Goal: Task Accomplishment & Management: Manage account settings

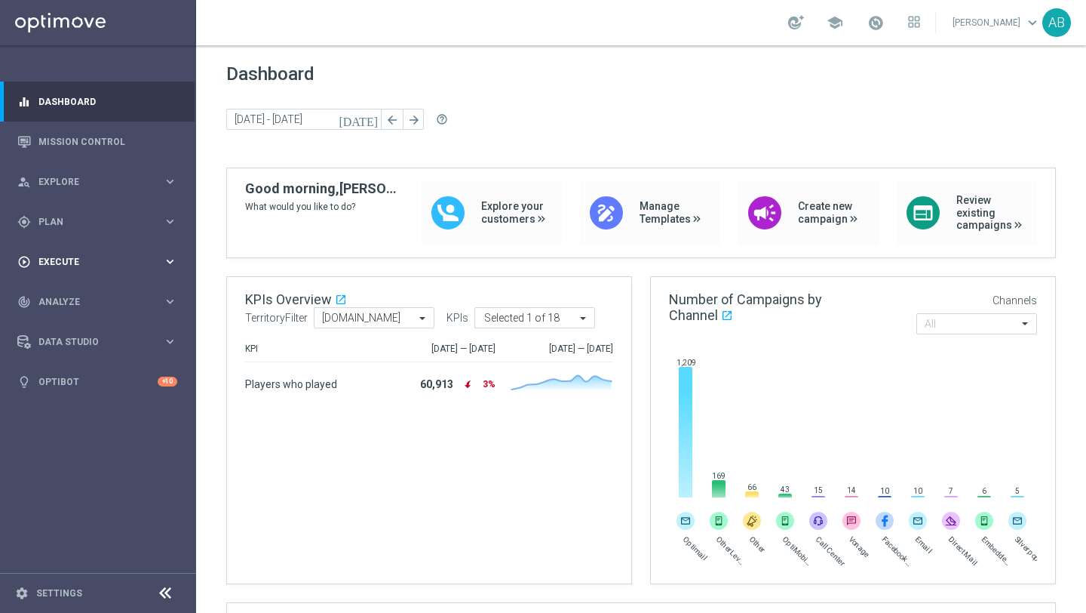
click at [82, 259] on span "Execute" at bounding box center [100, 261] width 124 height 9
click at [80, 290] on link "Campaign Builder" at bounding box center [98, 293] width 118 height 12
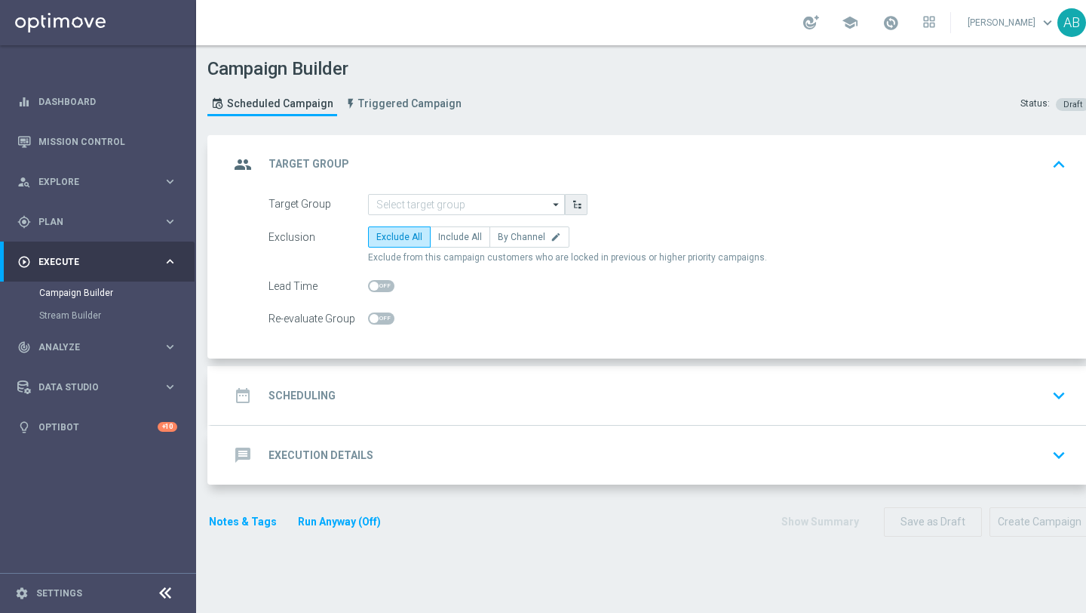
click at [568, 199] on button "button" at bounding box center [576, 204] width 23 height 21
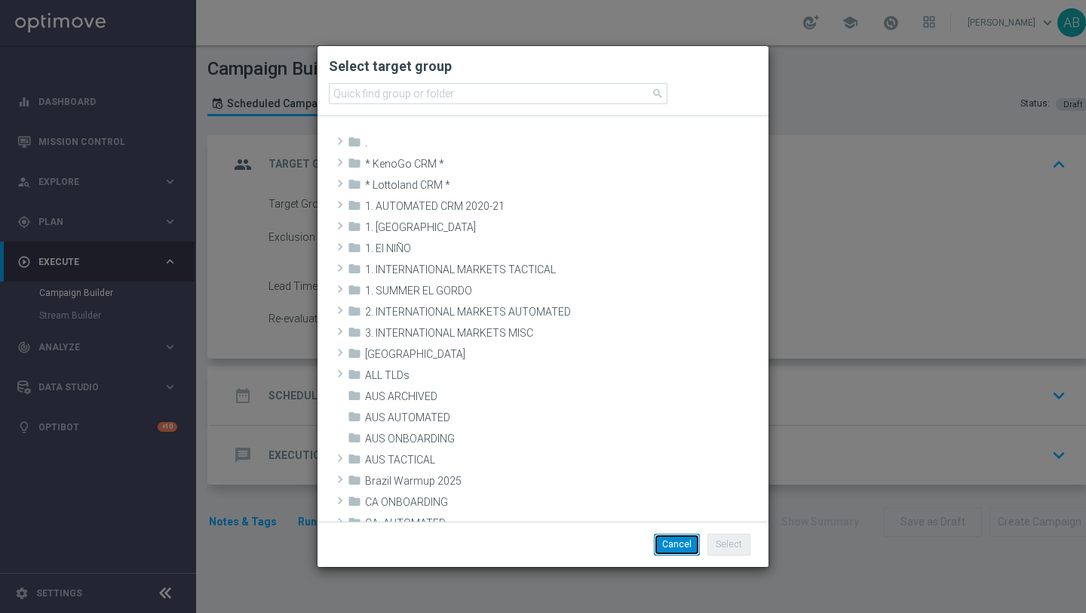
click at [683, 534] on button "Cancel" at bounding box center [677, 543] width 46 height 21
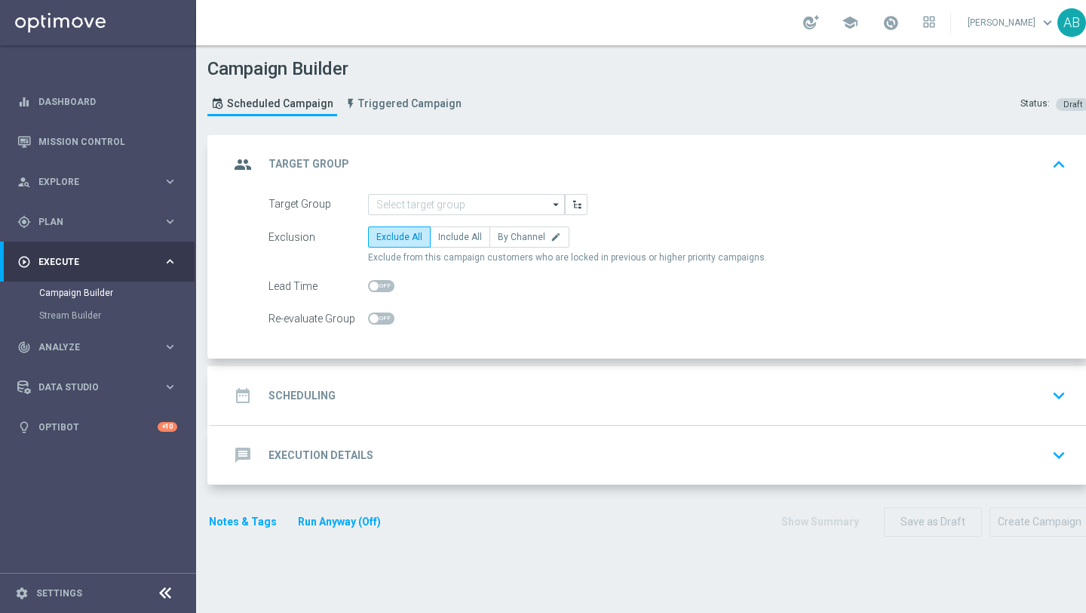
click at [559, 205] on icon "arrow_drop_down" at bounding box center [556, 205] width 15 height 20
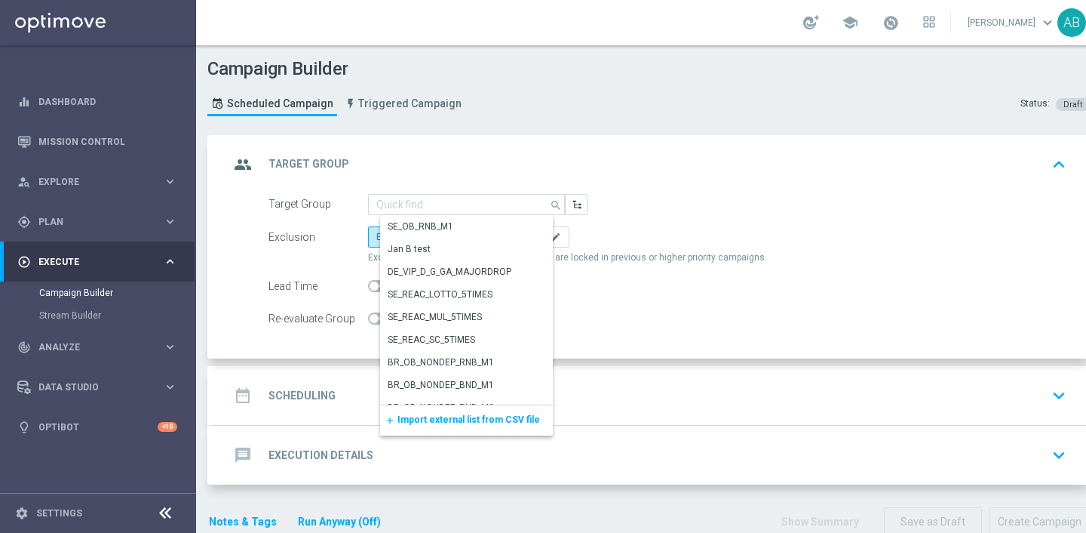
click at [770, 272] on form "Target Group search Show Selected 0 of NaN SE_OB_RNB_M1" at bounding box center [668, 262] width 798 height 136
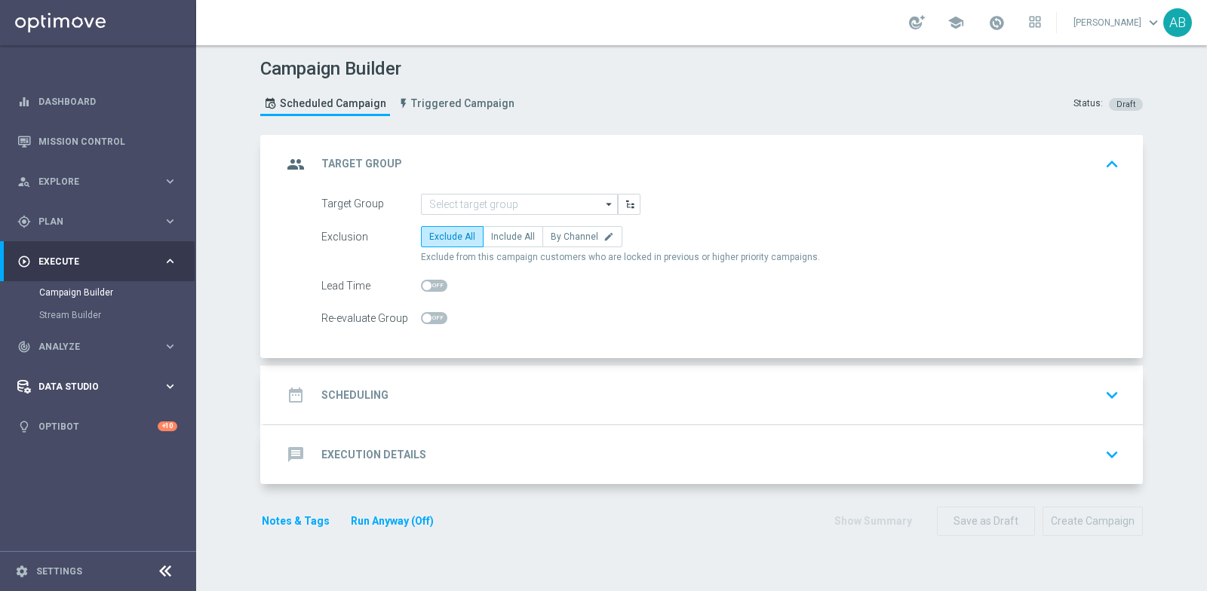
click at [57, 385] on span "Data Studio" at bounding box center [100, 386] width 124 height 9
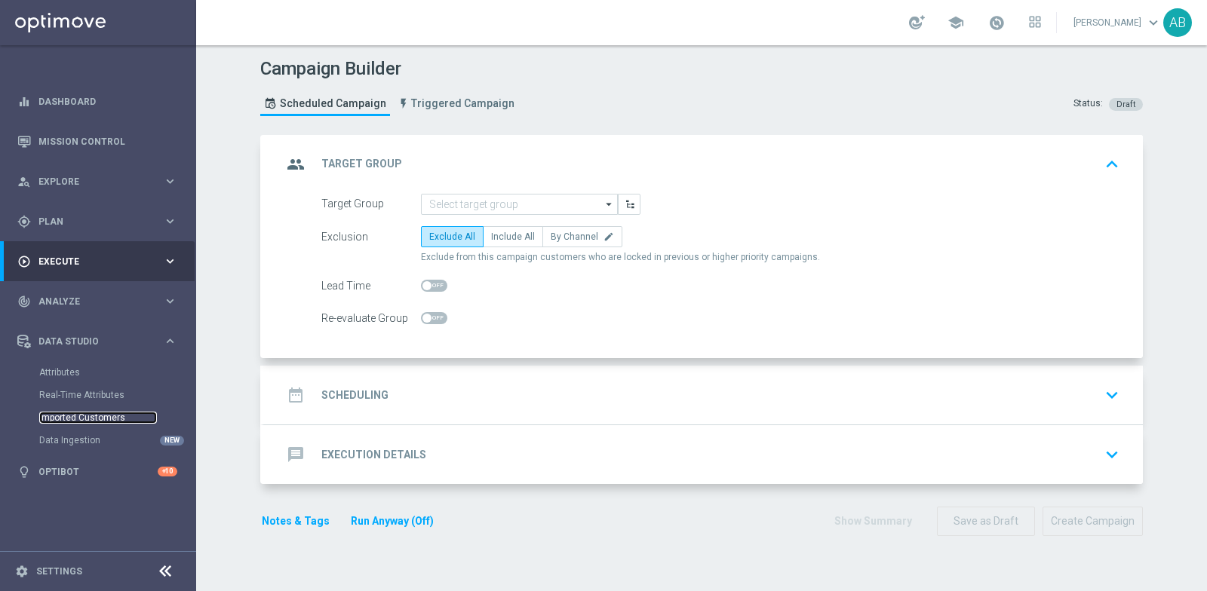
click at [55, 419] on link "Imported Customers" at bounding box center [98, 418] width 118 height 12
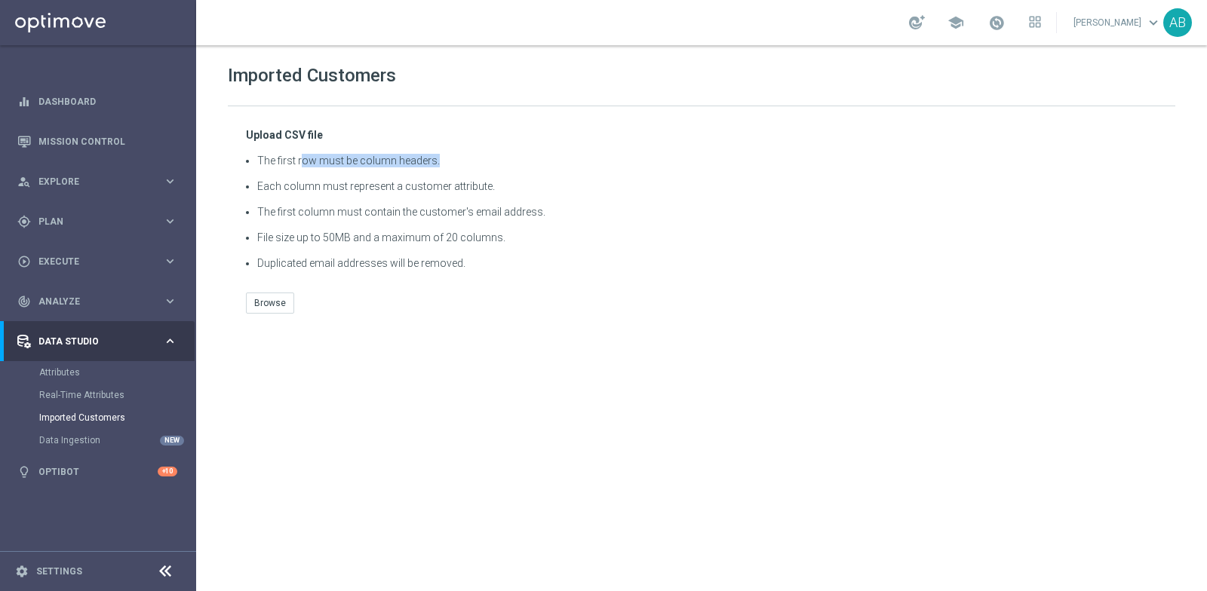
drag, startPoint x: 303, startPoint y: 159, endPoint x: 495, endPoint y: 160, distance: 191.6
click at [495, 160] on li "The first row must be column headers." at bounding box center [707, 161] width 900 height 14
drag, startPoint x: 306, startPoint y: 186, endPoint x: 422, endPoint y: 186, distance: 115.4
click at [422, 186] on li "Each column must represent a customer attribute." at bounding box center [707, 187] width 900 height 14
click at [309, 192] on li "Each column must represent a customer attribute." at bounding box center [707, 187] width 900 height 14
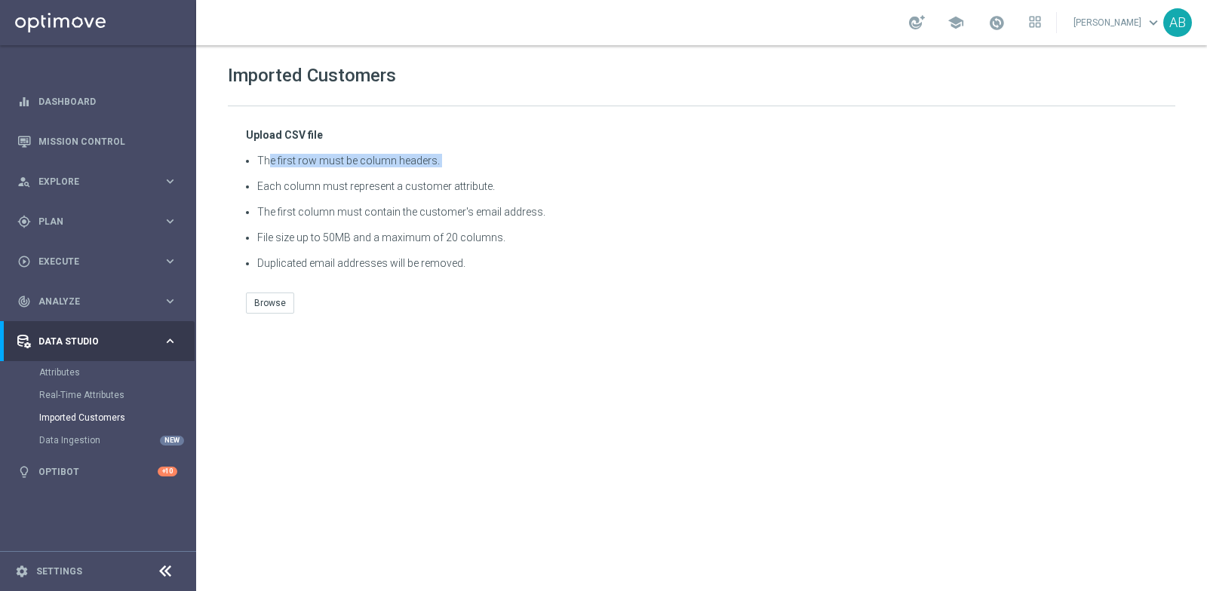
drag, startPoint x: 266, startPoint y: 161, endPoint x: 496, endPoint y: 173, distance: 230.4
click at [497, 173] on ul "The first row must be column headers. Each column must represent a customer att…" at bounding box center [701, 207] width 911 height 131
click at [485, 248] on ul "The first row must be column headers. Each column must represent a customer att…" at bounding box center [701, 207] width 911 height 131
drag, startPoint x: 317, startPoint y: 238, endPoint x: 390, endPoint y: 238, distance: 73.2
click at [383, 238] on li "File size up to 50MB and a maximum of 20 columns." at bounding box center [707, 238] width 900 height 14
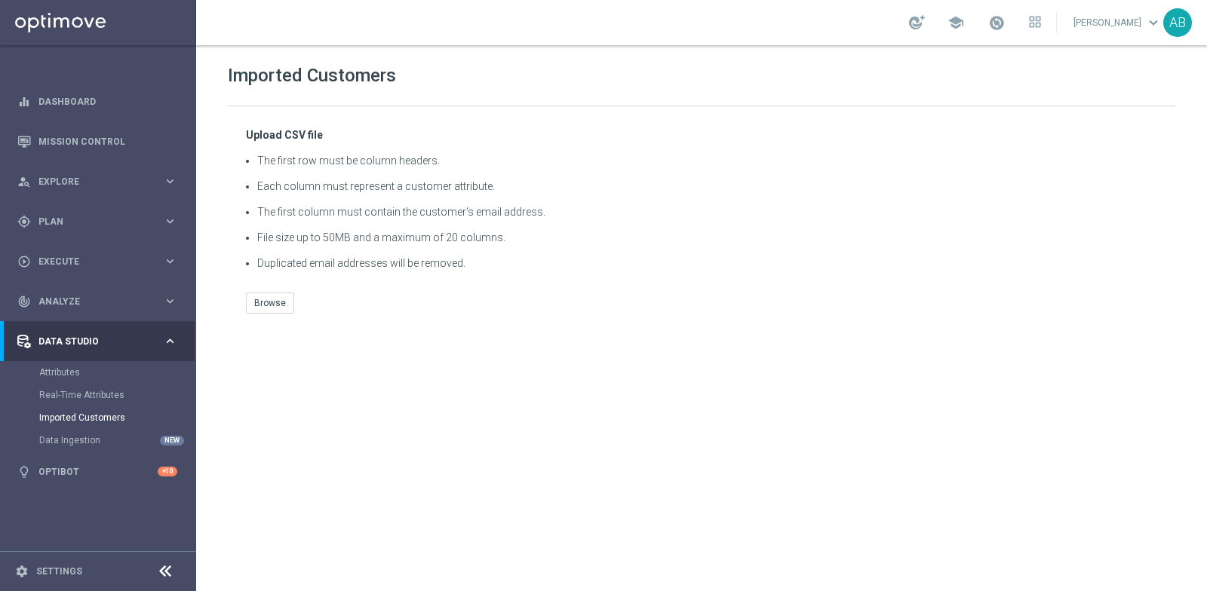
click at [393, 302] on div "Browse" at bounding box center [701, 303] width 911 height 21
click at [274, 302] on button "Browse" at bounding box center [270, 303] width 48 height 21
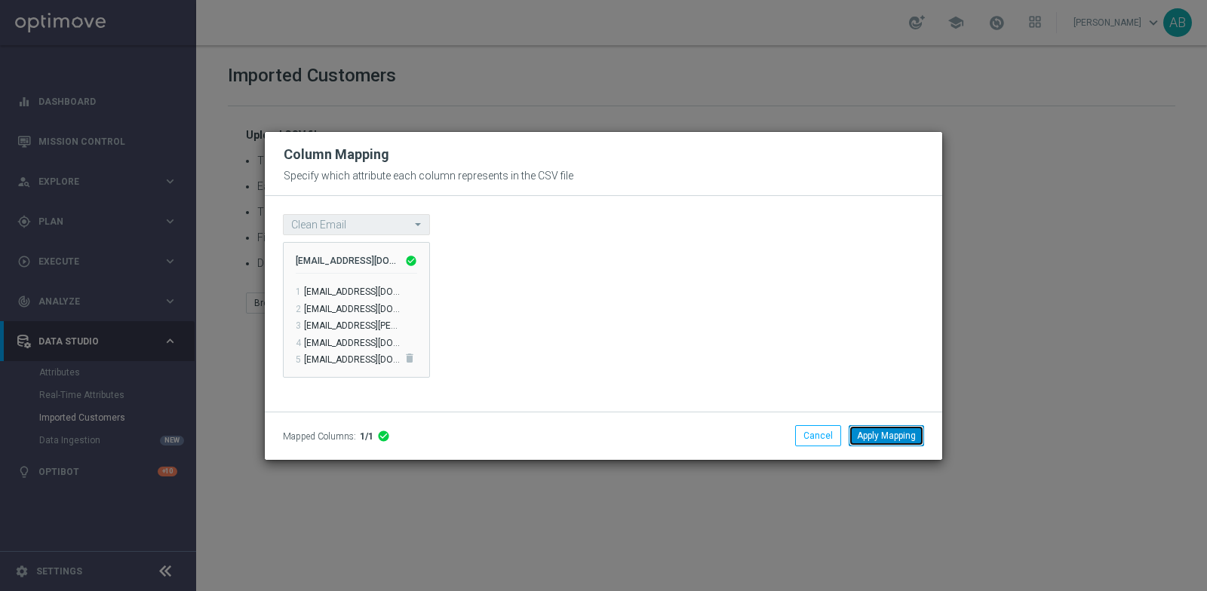
click at [880, 434] on button "Apply Mapping" at bounding box center [886, 435] width 75 height 21
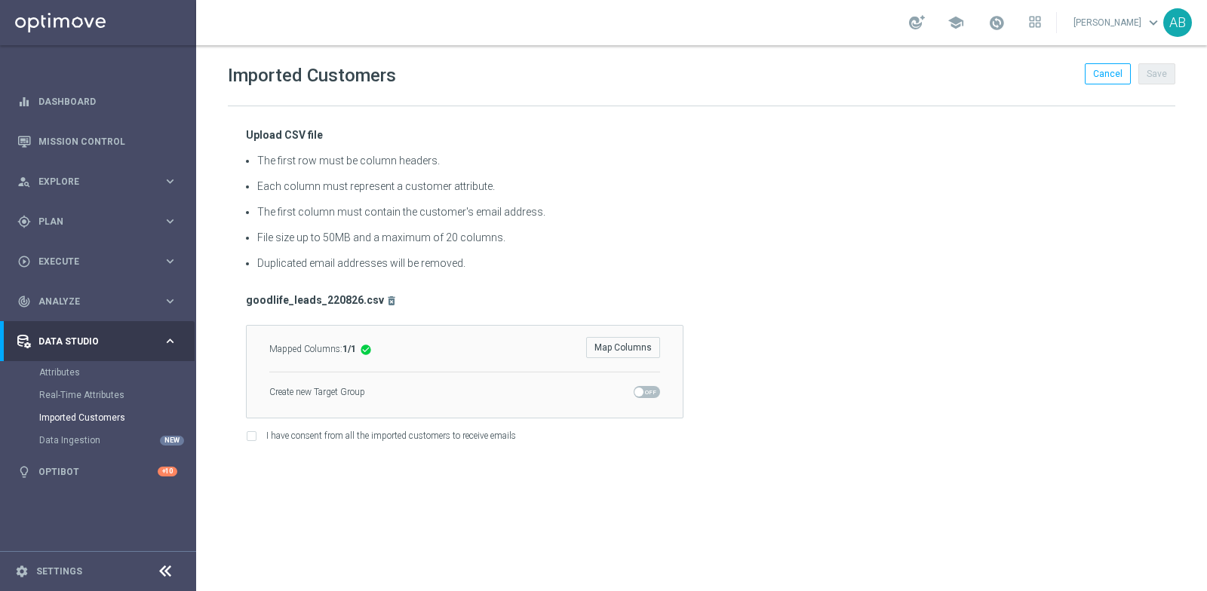
click at [646, 391] on span at bounding box center [647, 392] width 26 height 12
click at [646, 391] on input "checkbox" at bounding box center [647, 392] width 26 height 12
checkbox input "true"
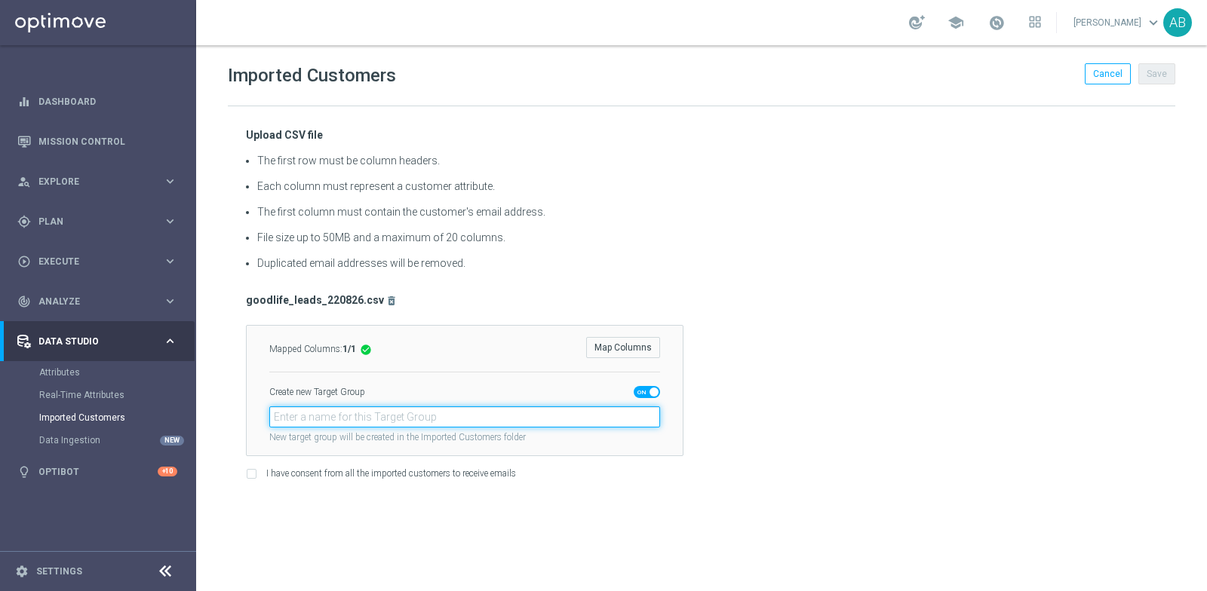
click at [383, 413] on input "text" at bounding box center [464, 417] width 391 height 21
paste input "en_GB_ACQ_GOODLIFE_REBRANDED_NVIP_EMA_TAC_GM"
click at [508, 416] on input "en_GB_ACQ_GOODLIFE_REBRANDED_NVIP_EMA_TAC_GM" at bounding box center [464, 417] width 391 height 21
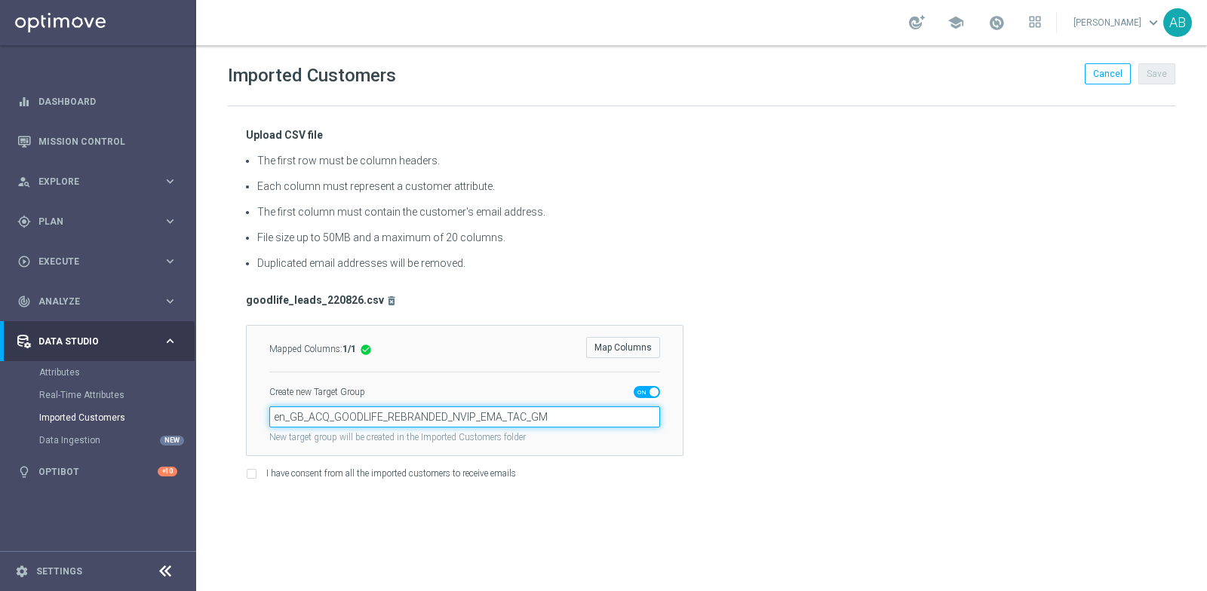
type input "en_GB_ACQ_GOODLIFE_REBRANDED_NVIP_EMA_TAC_GM"
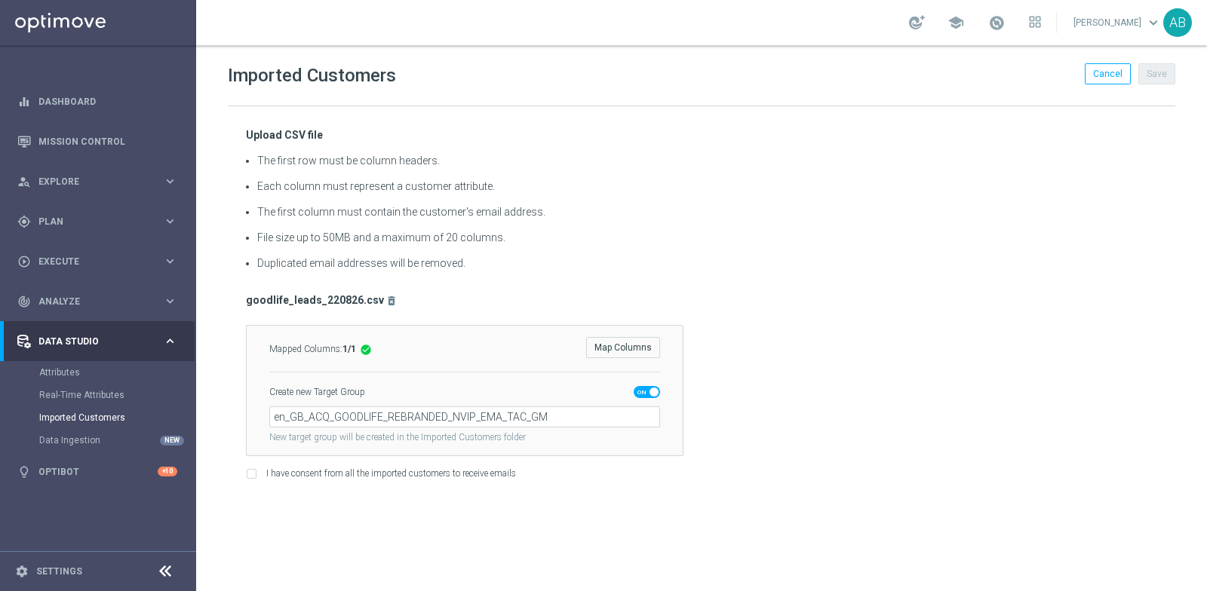
click at [757, 517] on div "Imported Customers Cancel Save Upload CSV file The first row must be column hea…" at bounding box center [701, 318] width 1011 height 546
click at [631, 349] on button "Map Columns" at bounding box center [623, 347] width 74 height 21
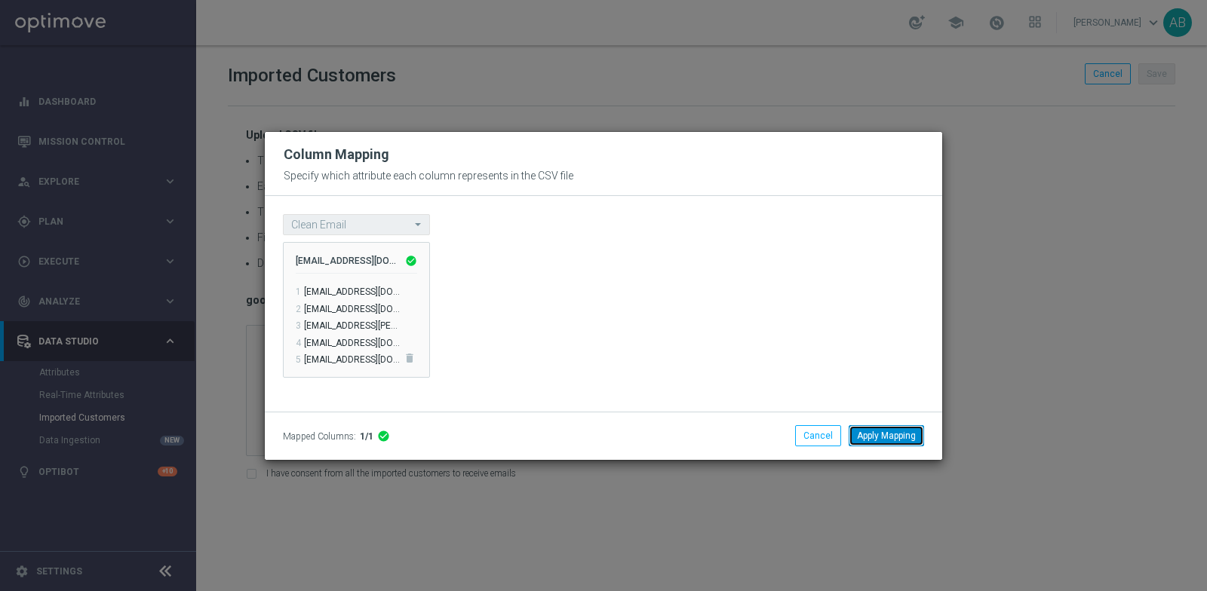
click at [870, 430] on button "Apply Mapping" at bounding box center [886, 435] width 75 height 21
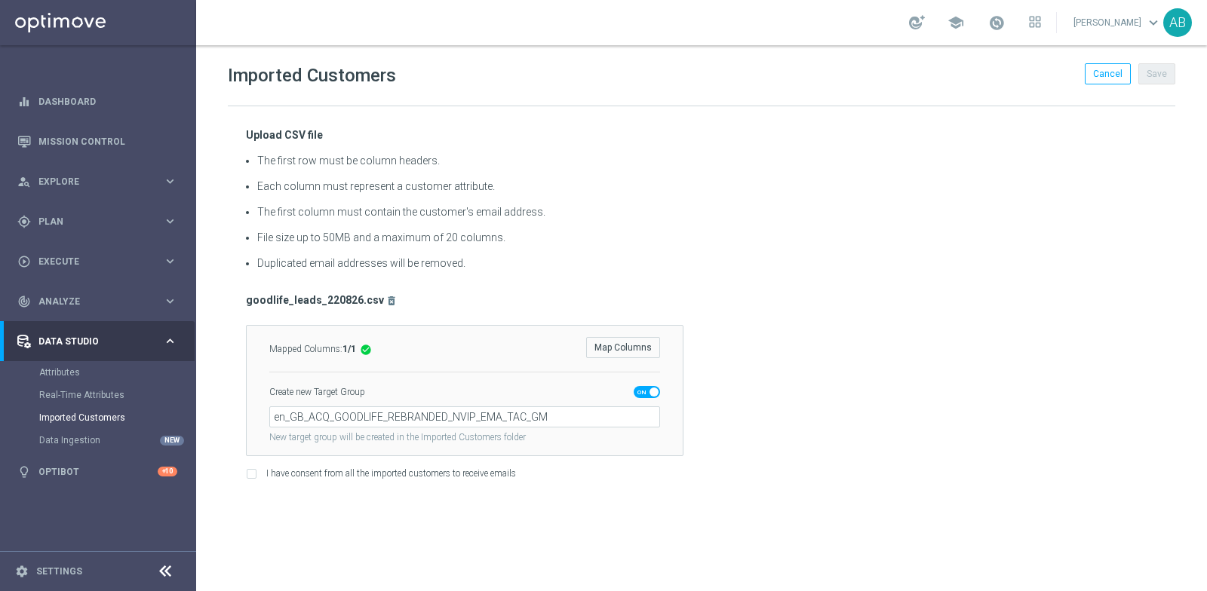
click at [254, 471] on input "I have consent from all the imported customers to receive emails" at bounding box center [251, 476] width 10 height 10
checkbox input "true"
click at [1085, 69] on button "Save" at bounding box center [1156, 73] width 37 height 21
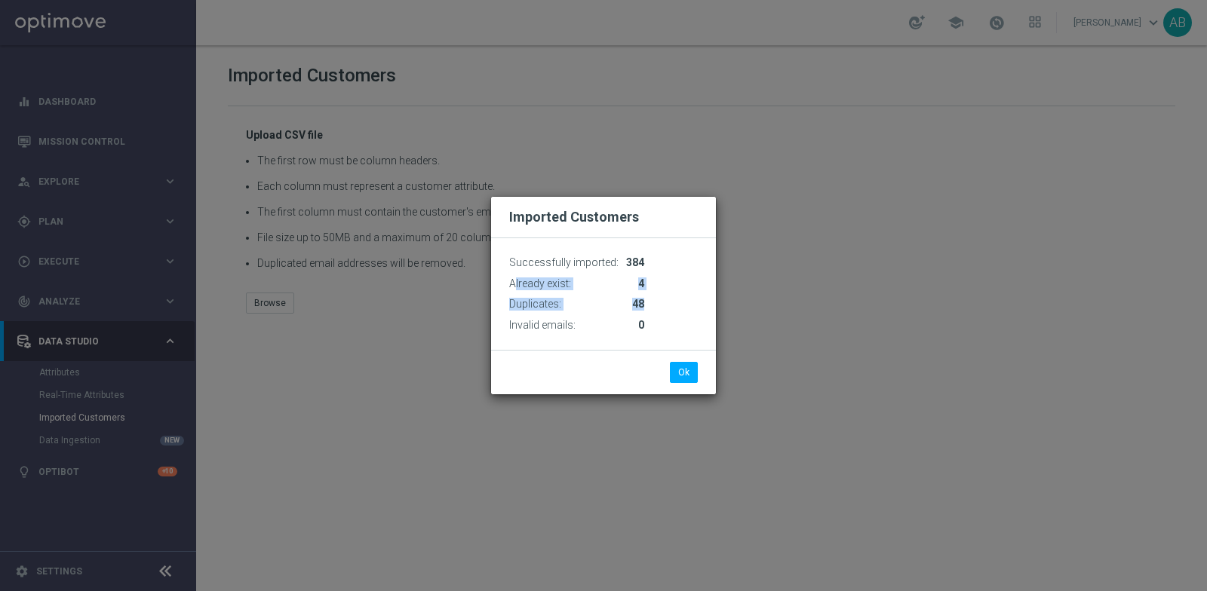
drag, startPoint x: 654, startPoint y: 301, endPoint x: 499, endPoint y: 287, distance: 155.2
click at [499, 287] on div "Successfully imported: 384 Already exist: 4 Duplicates: 48 Invalid emails: 0" at bounding box center [603, 294] width 225 height 112
click at [880, 321] on modal-container "Imported Customers Successfully imported: 384 Already exist: 4 Duplicates: 48 I…" at bounding box center [603, 295] width 1207 height 591
click at [683, 370] on button "Ok" at bounding box center [684, 372] width 28 height 21
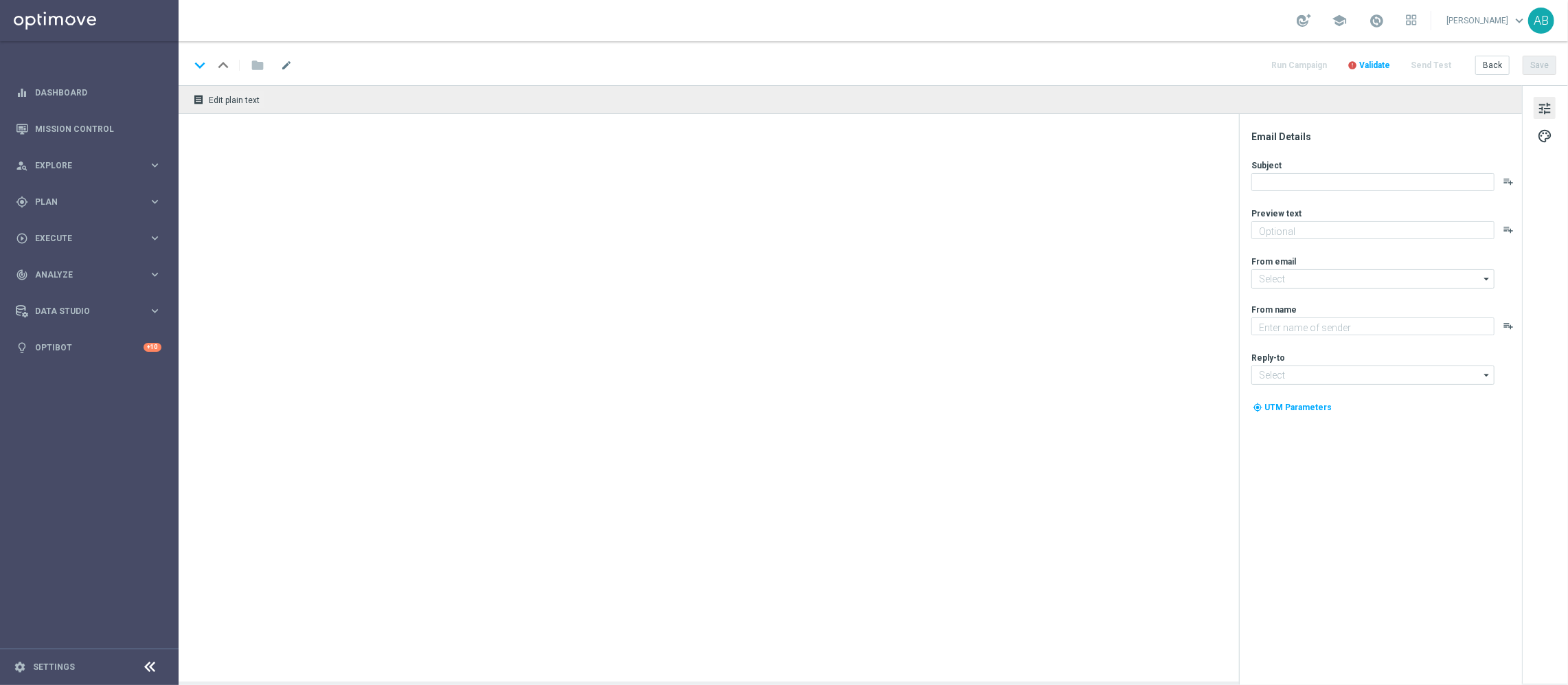
type textarea "From beach essentials to a luxury holiday – just our way of saying thanks for b…"
type textarea "Lottoland"
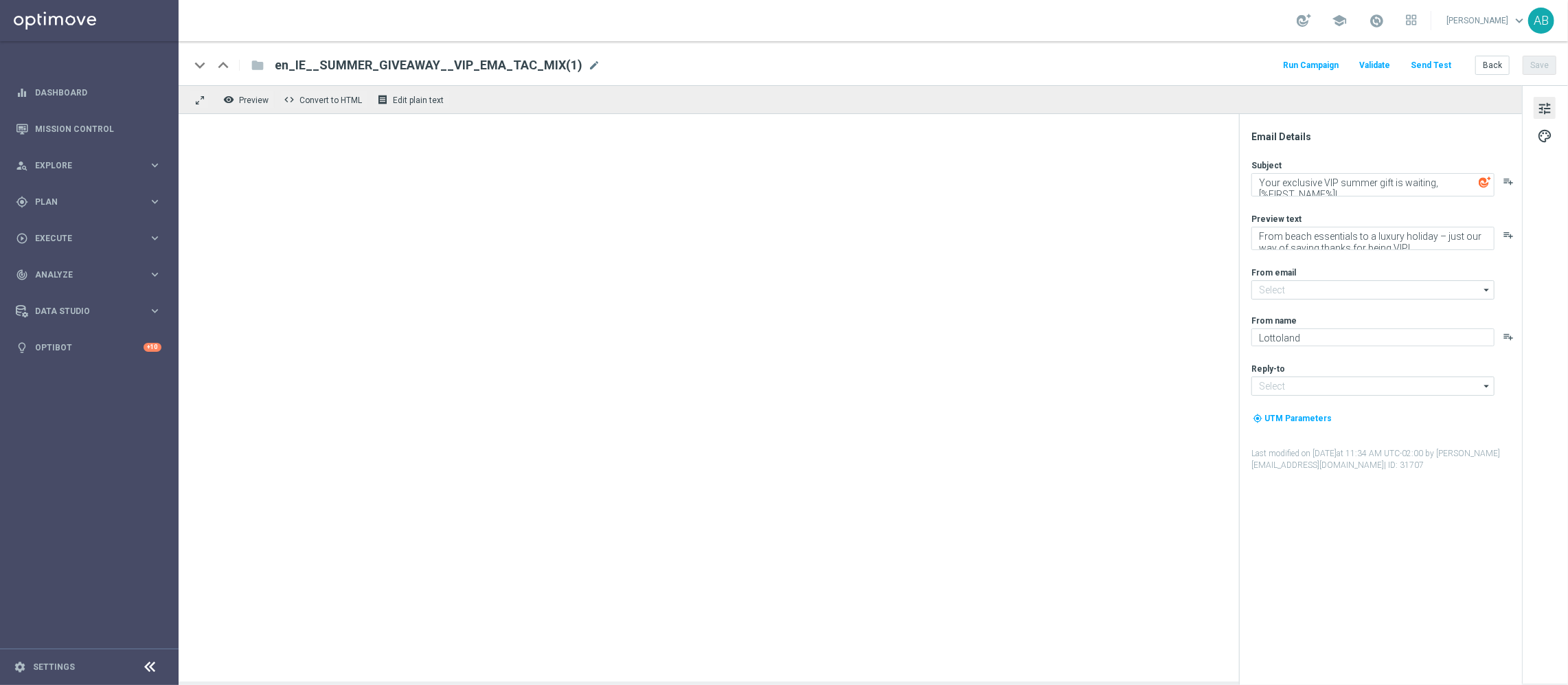
type input "mail@crm.lottoland.com"
type input "vip_ie@lottoland.com"
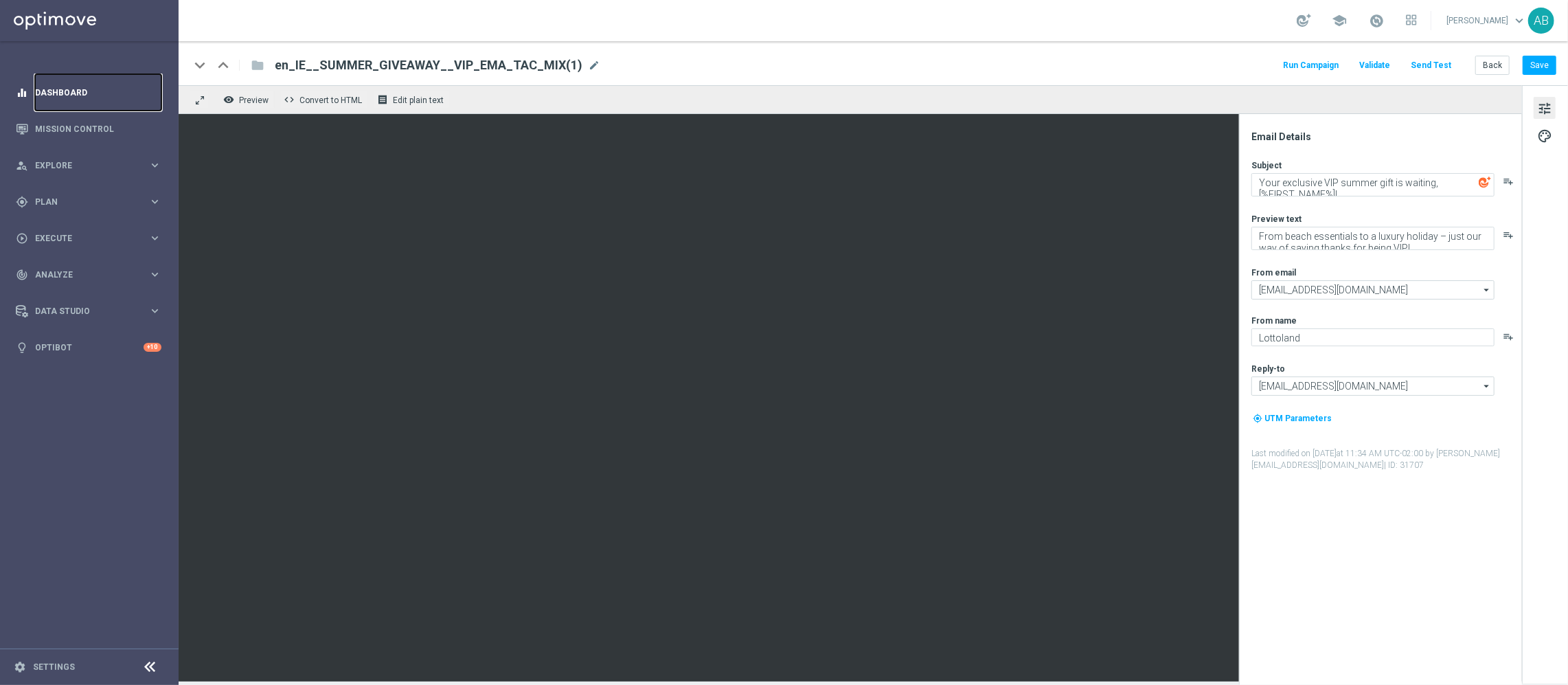
click at [84, 89] on link "Dashboard" at bounding box center [97, 92] width 127 height 36
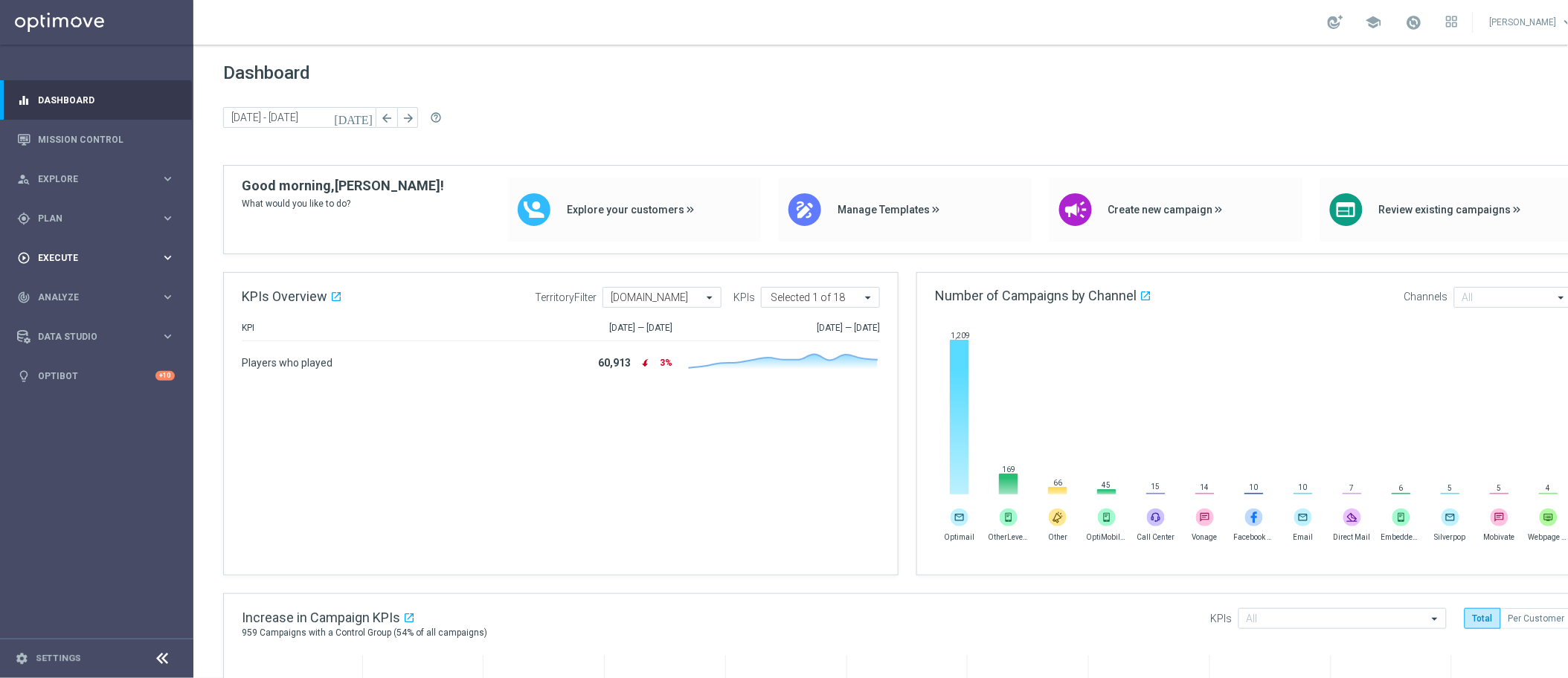
click at [76, 257] on span "Execute" at bounding box center [99, 257] width 122 height 9
click at [68, 226] on div "gps_fixed Plan keyboard_arrow_right" at bounding box center [96, 218] width 192 height 39
click at [68, 265] on link "Actions" at bounding box center [97, 271] width 116 height 12
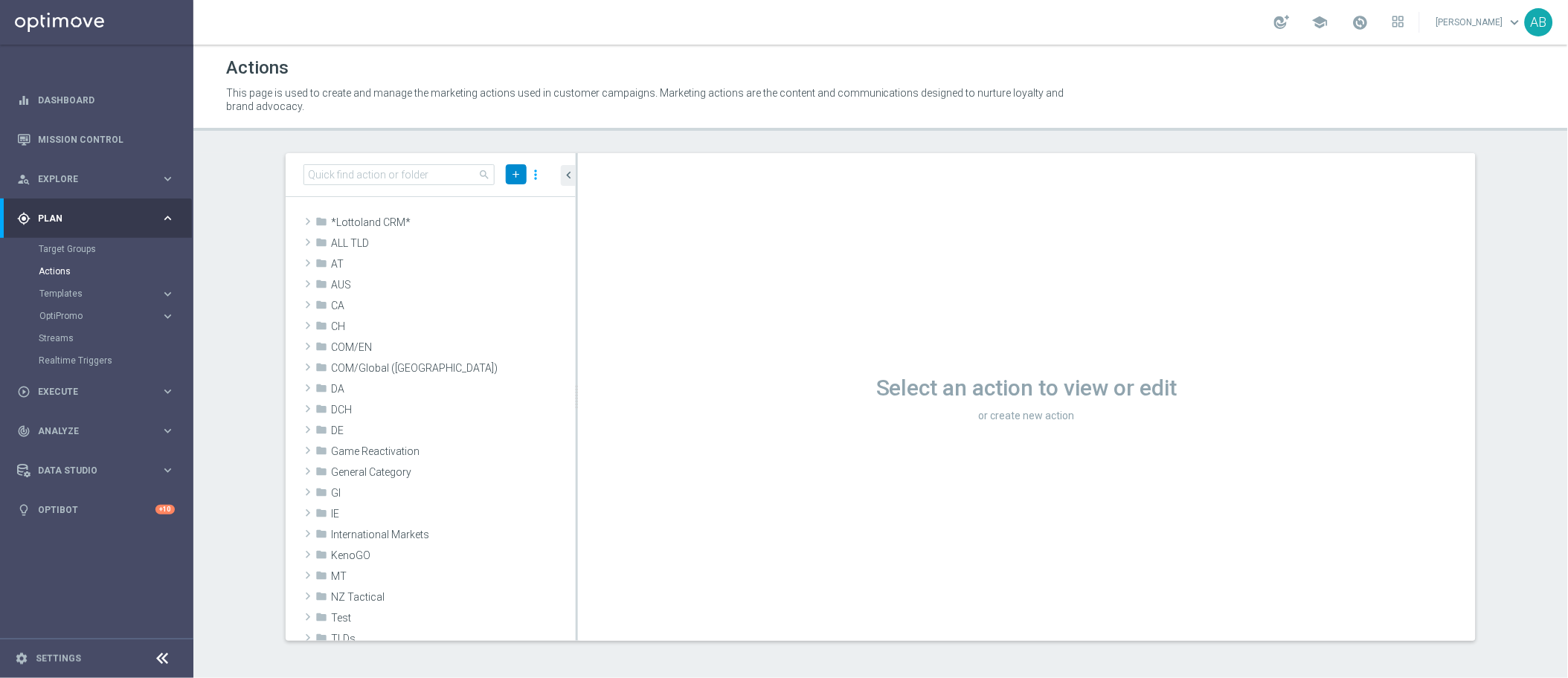
click at [521, 171] on icon "add" at bounding box center [515, 173] width 11 height 11
click at [488, 205] on li "New Action" at bounding box center [493, 200] width 69 height 23
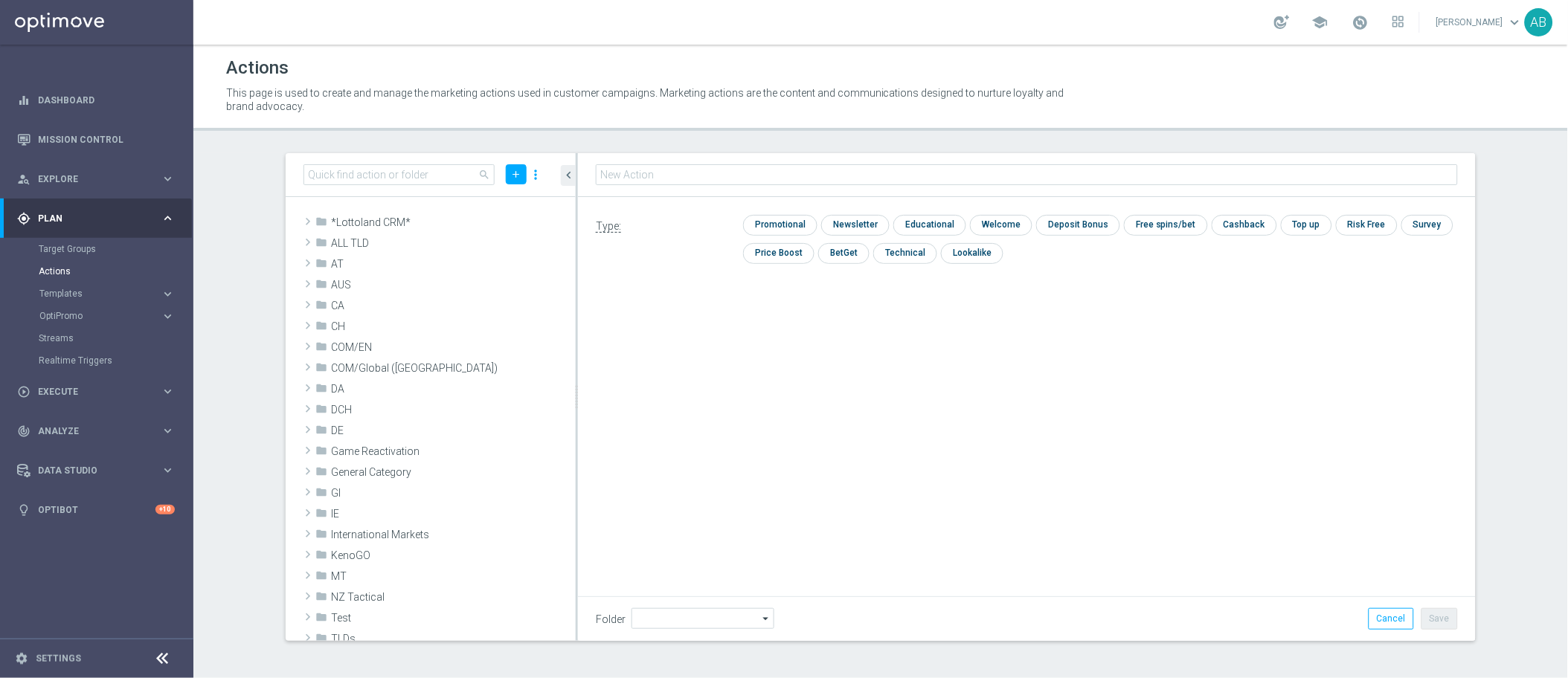
type input "en_GB_ACQ_GOODLIFE_REBRANDED_NVIP_EMA_TAC_GM"
click at [796, 226] on input "checkbox" at bounding box center [779, 225] width 71 height 20
checkbox input "true"
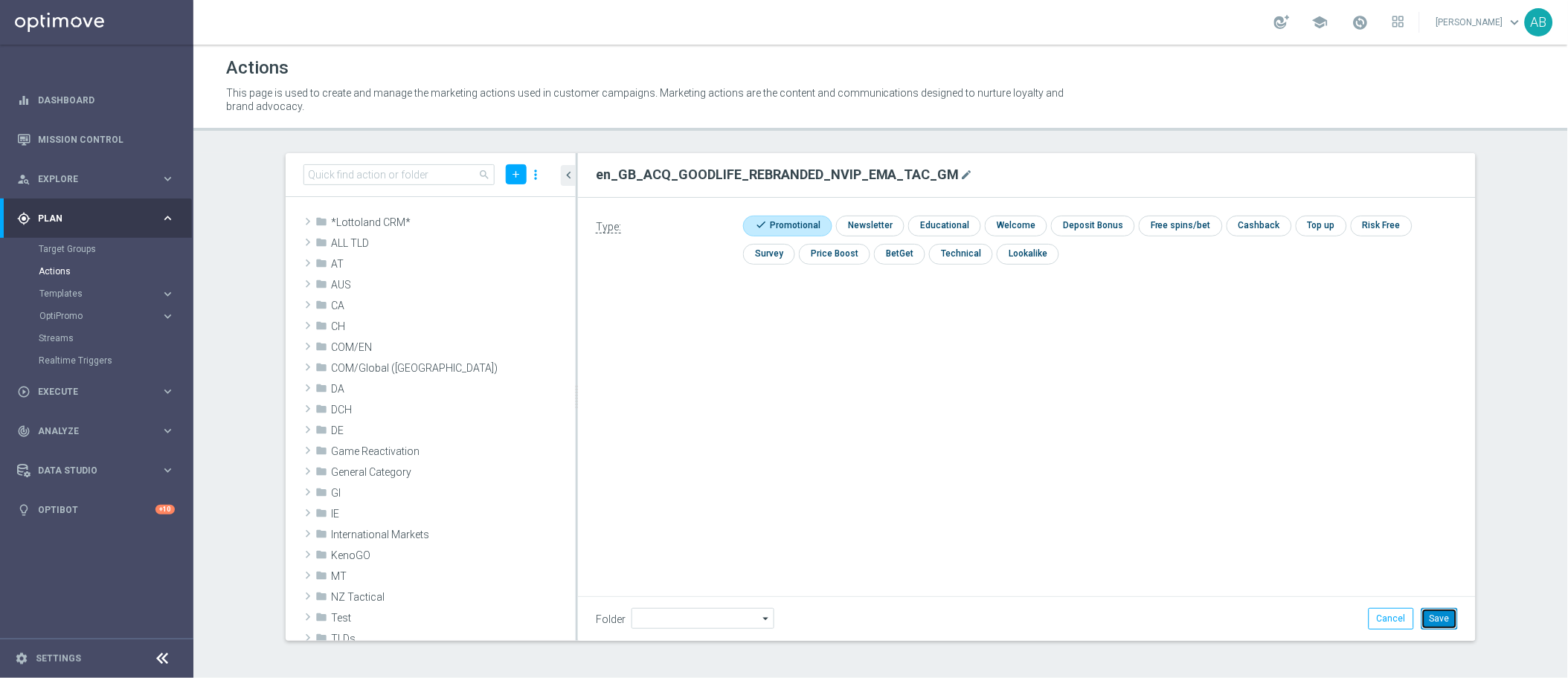
click at [1437, 609] on button "Save" at bounding box center [1439, 618] width 36 height 21
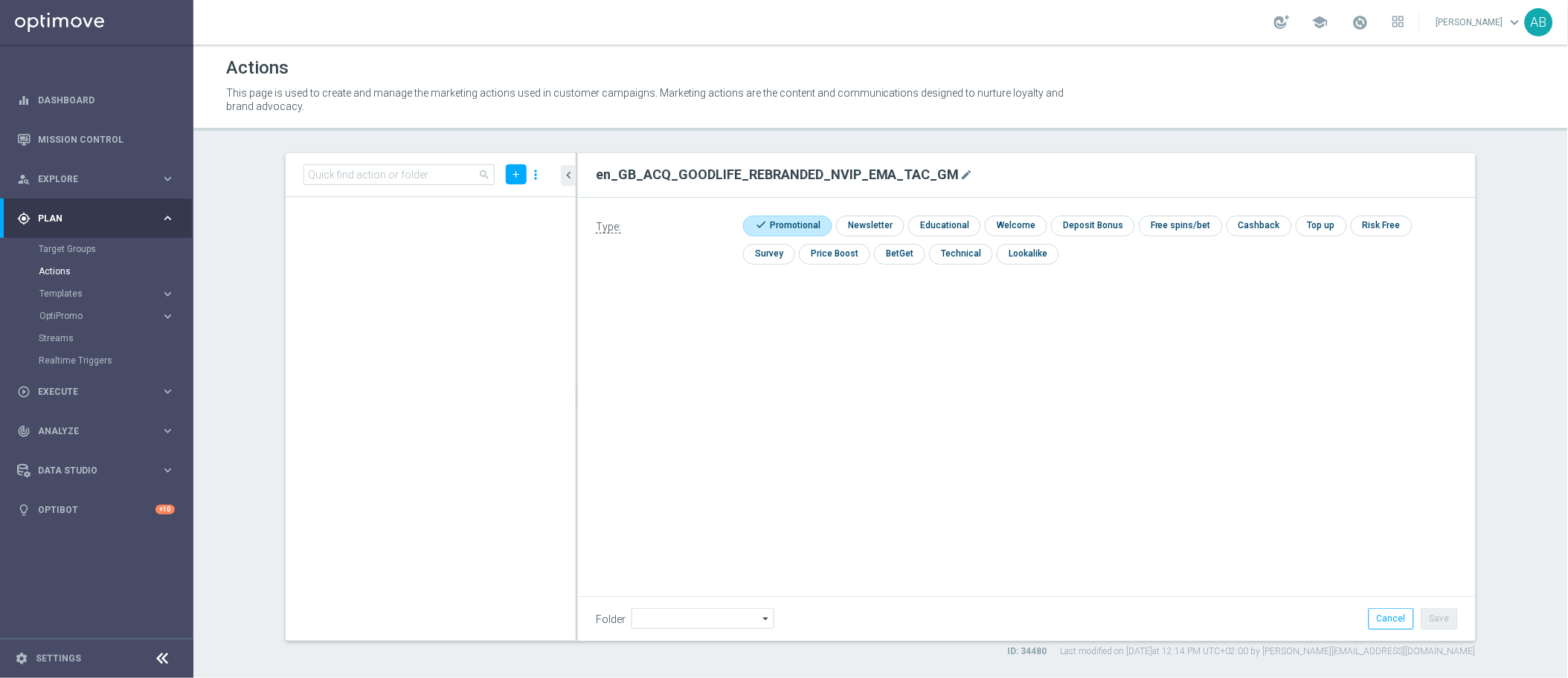
scroll to position [110488, 0]
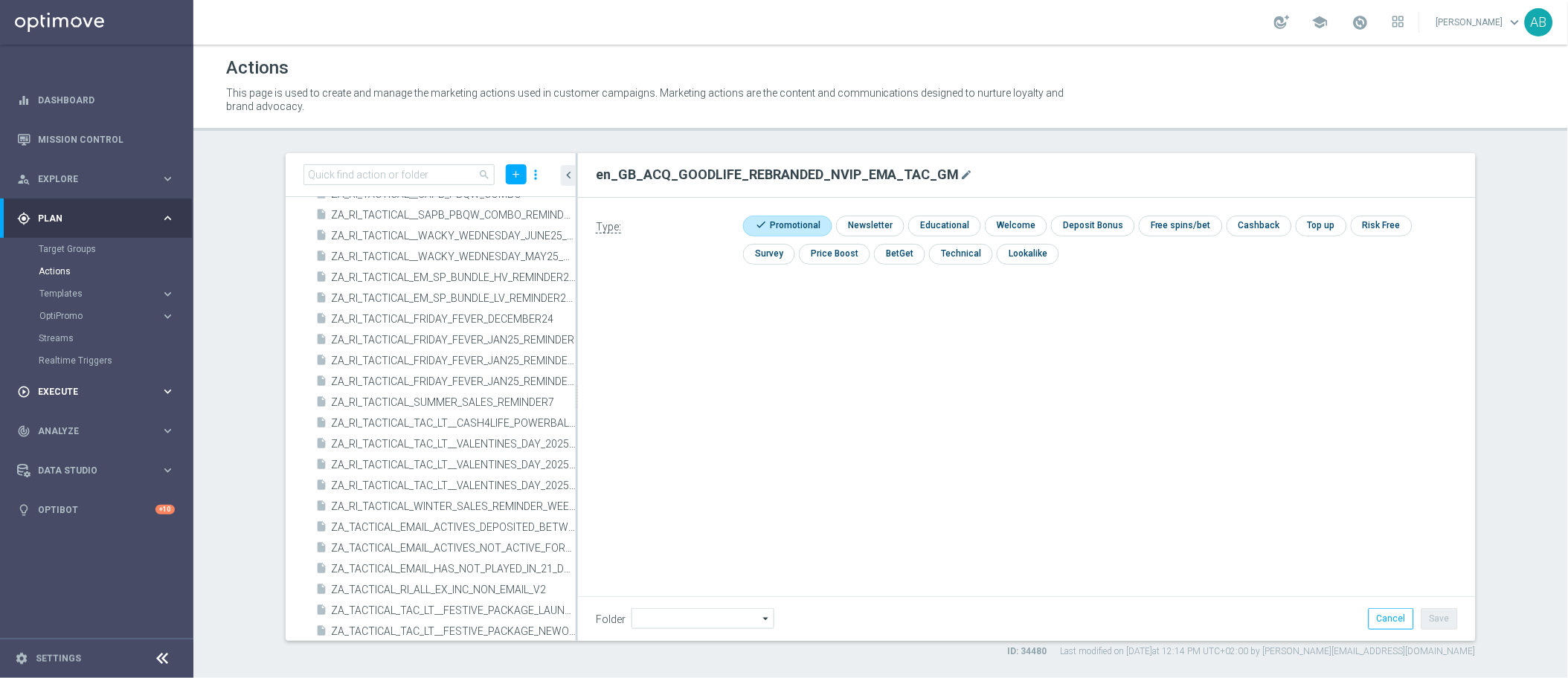
click at [98, 391] on span "Execute" at bounding box center [99, 391] width 122 height 9
click at [97, 287] on link "Campaign Builder" at bounding box center [97, 289] width 116 height 12
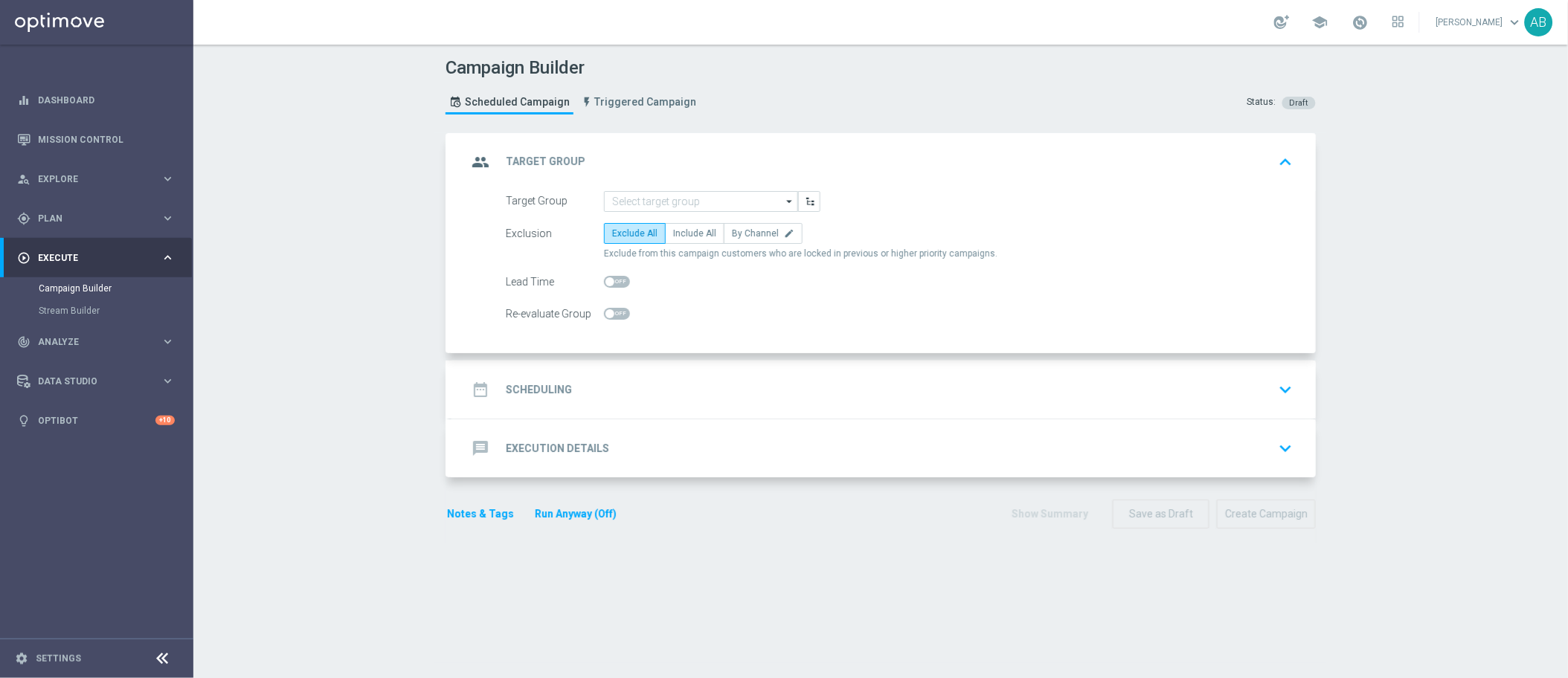
click at [783, 199] on icon "arrow_drop_down" at bounding box center [790, 202] width 15 height 20
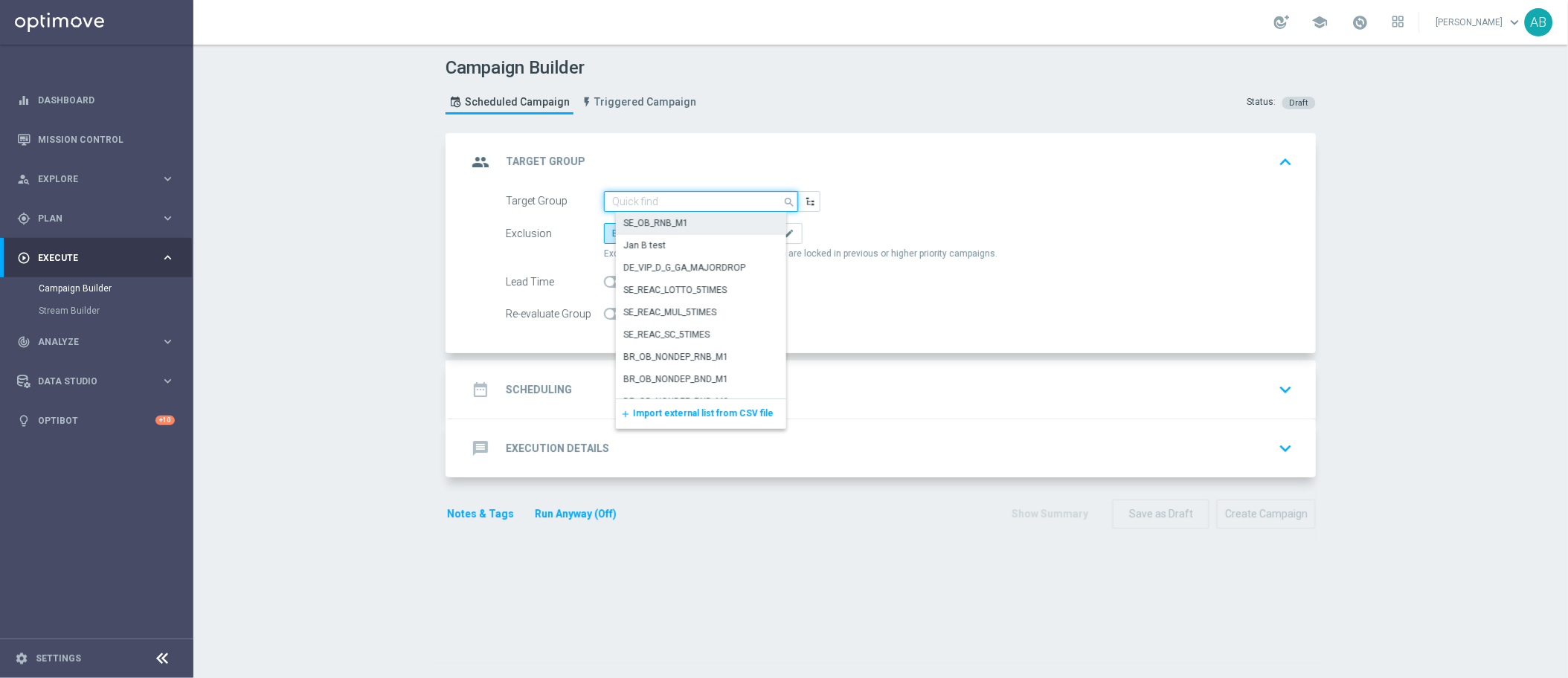
paste input "en_GB_ACQ_GOODLIFE_REBRANDED_NVIP_EMA_TAC_GM"
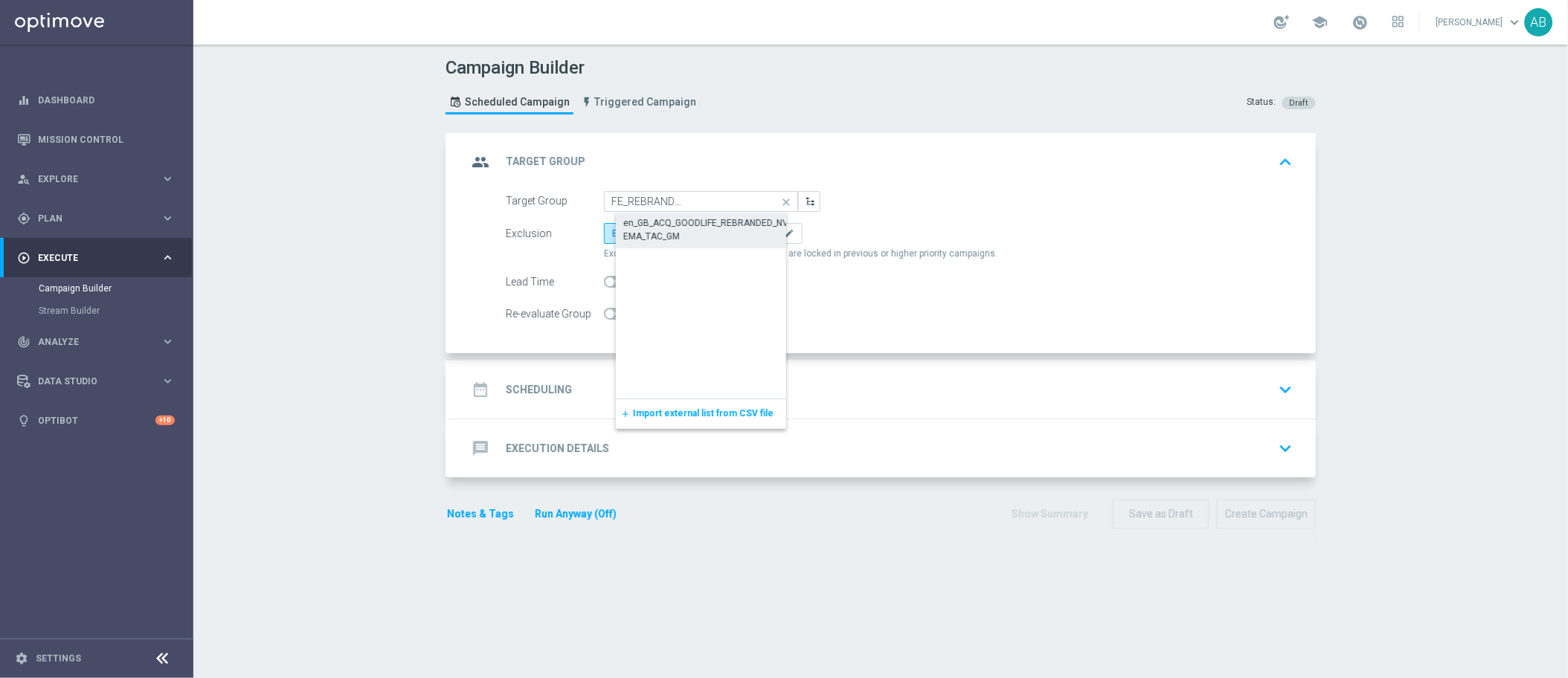
click at [742, 217] on div "en_GB_ACQ_GOODLIFE_REBRANDED_NVIP_EMA_TAC_GM" at bounding box center [713, 230] width 180 height 27
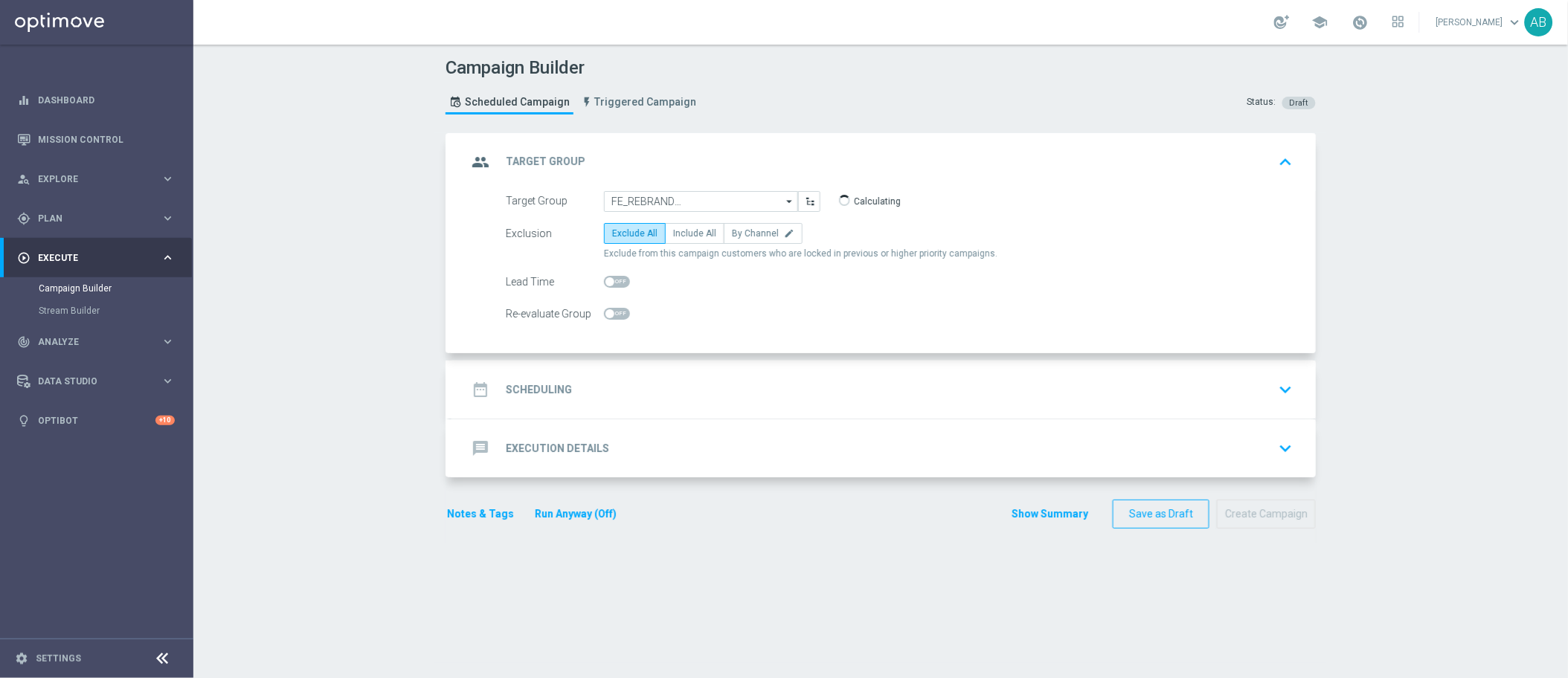
type input "en_GB_ACQ_GOODLIFE_REBRANDED_NVIP_EMA_TAC_GM"
click at [687, 231] on span "Include All" at bounding box center [695, 234] width 43 height 11
click at [682, 232] on input "Include All" at bounding box center [678, 237] width 10 height 10
radio input "true"
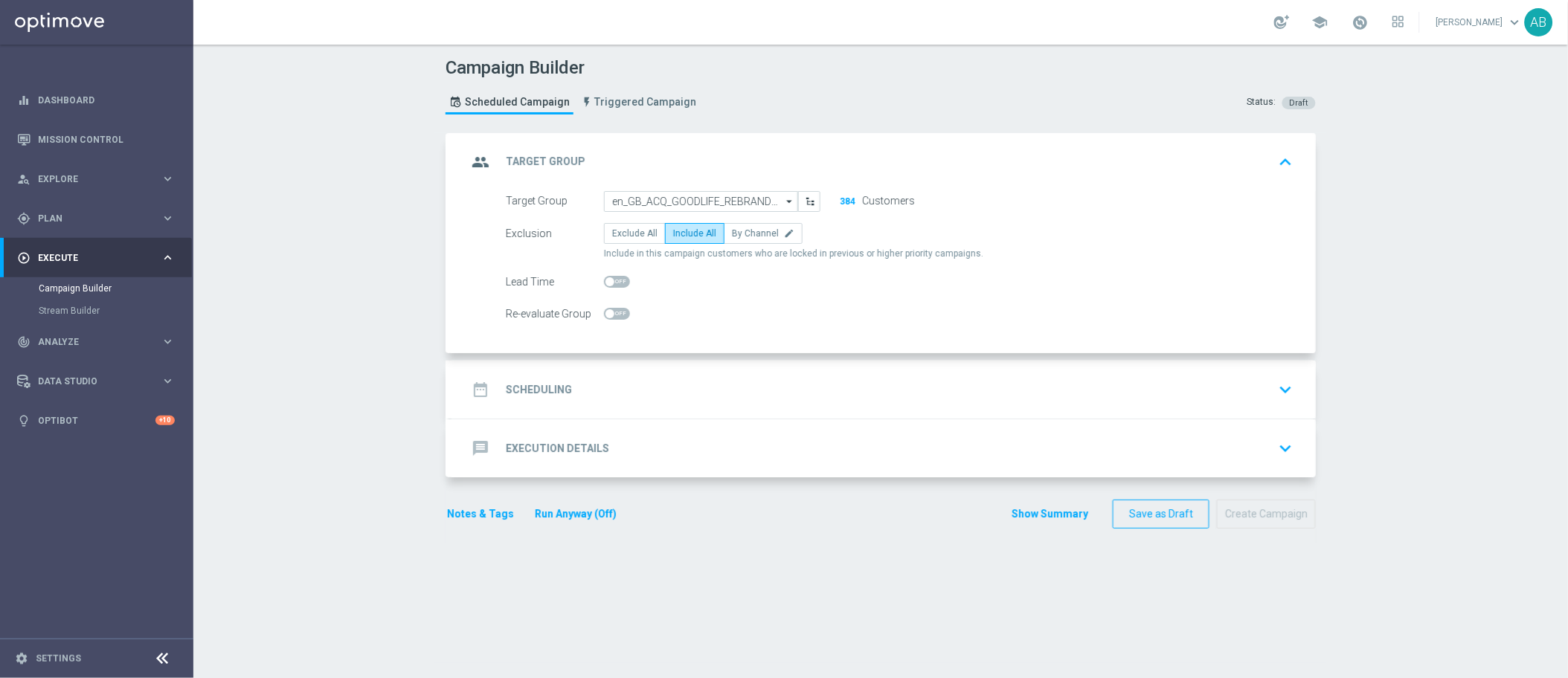
click at [551, 393] on h2 "Scheduling" at bounding box center [538, 389] width 66 height 14
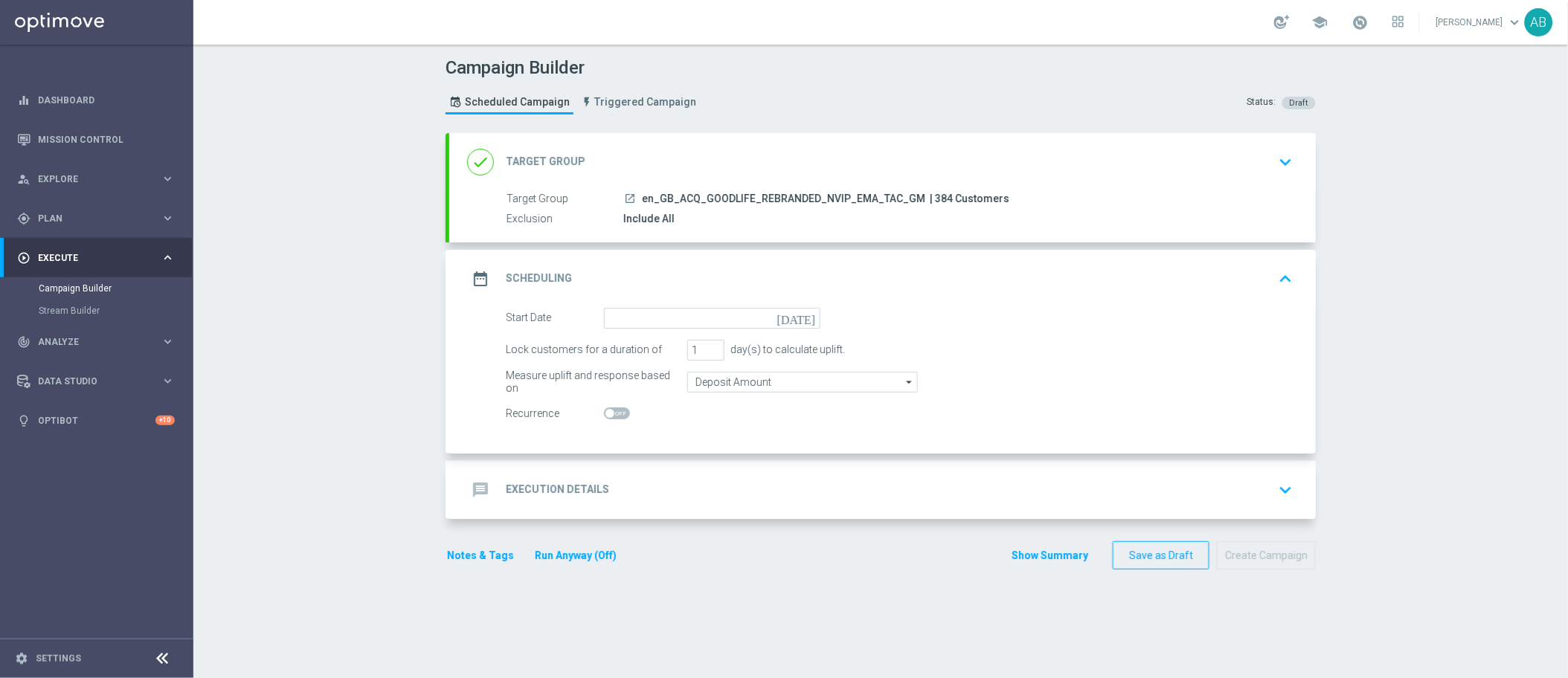
click at [807, 321] on icon "[DATE]" at bounding box center [799, 315] width 44 height 17
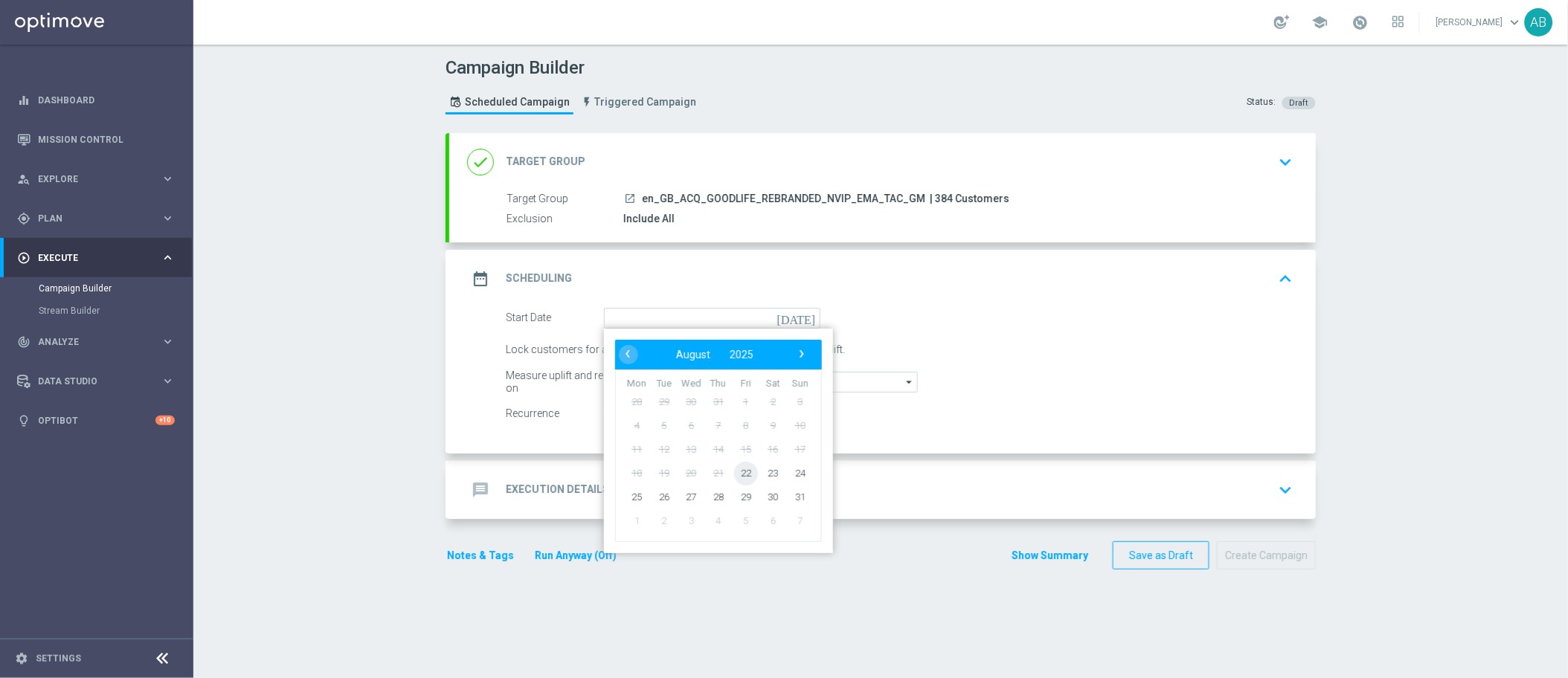
click at [744, 479] on span "22" at bounding box center [747, 473] width 24 height 24
type input "22 Aug 2025"
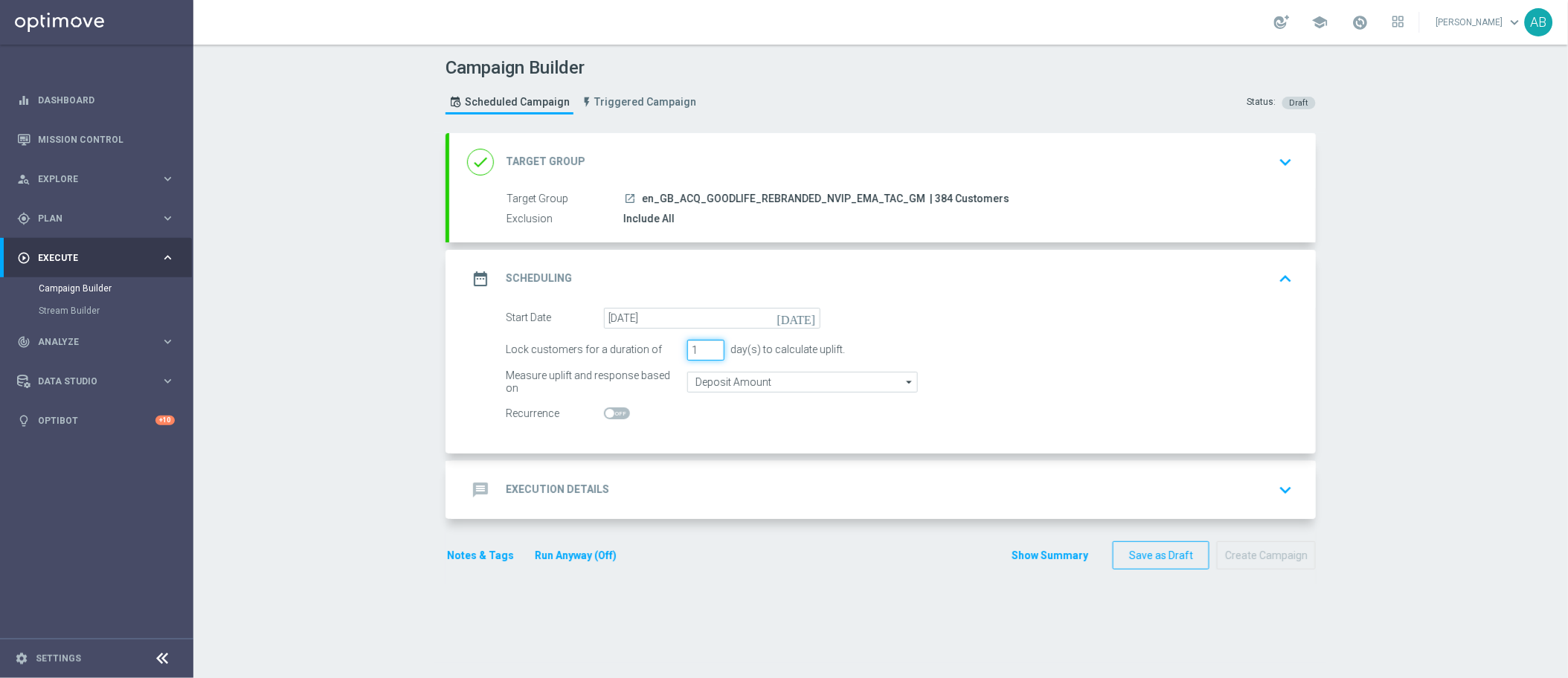
drag, startPoint x: 697, startPoint y: 350, endPoint x: 636, endPoint y: 350, distance: 61.0
click at [649, 350] on div "Lock customers for a duration of 1 day(s) to calculate uplift." at bounding box center [899, 350] width 810 height 21
click at [963, 428] on div "Start Date 22 Aug 2025 today Lock customers for a duration of 7 day(s) to calcu…" at bounding box center [883, 380] width 867 height 146
drag, startPoint x: 696, startPoint y: 350, endPoint x: 665, endPoint y: 350, distance: 31.0
click at [668, 350] on div "Lock customers for a duration of 7 day(s) to calculate uplift." at bounding box center [899, 350] width 810 height 21
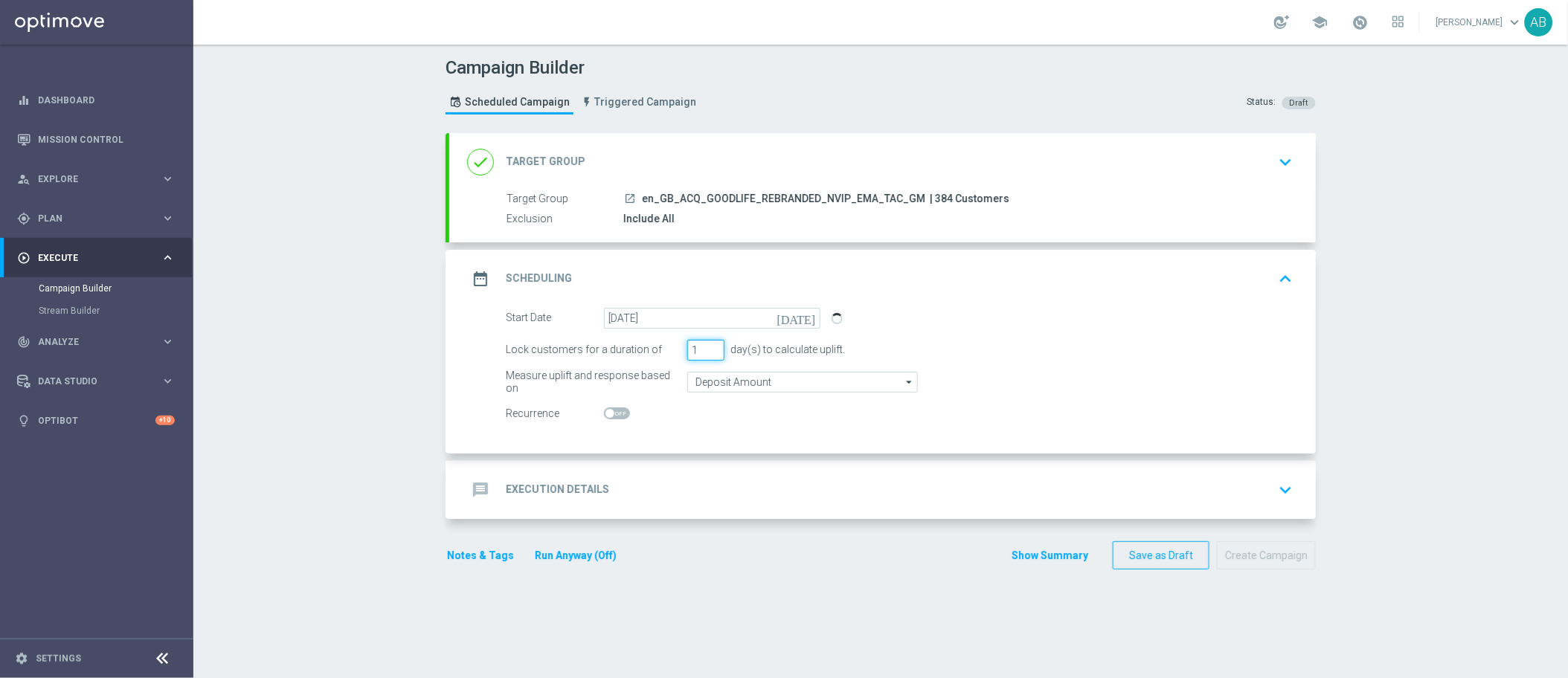
type input "1"
click at [769, 420] on div at bounding box center [713, 414] width 217 height 21
click at [600, 486] on div "message Execution Details keyboard_arrow_down" at bounding box center [883, 490] width 831 height 29
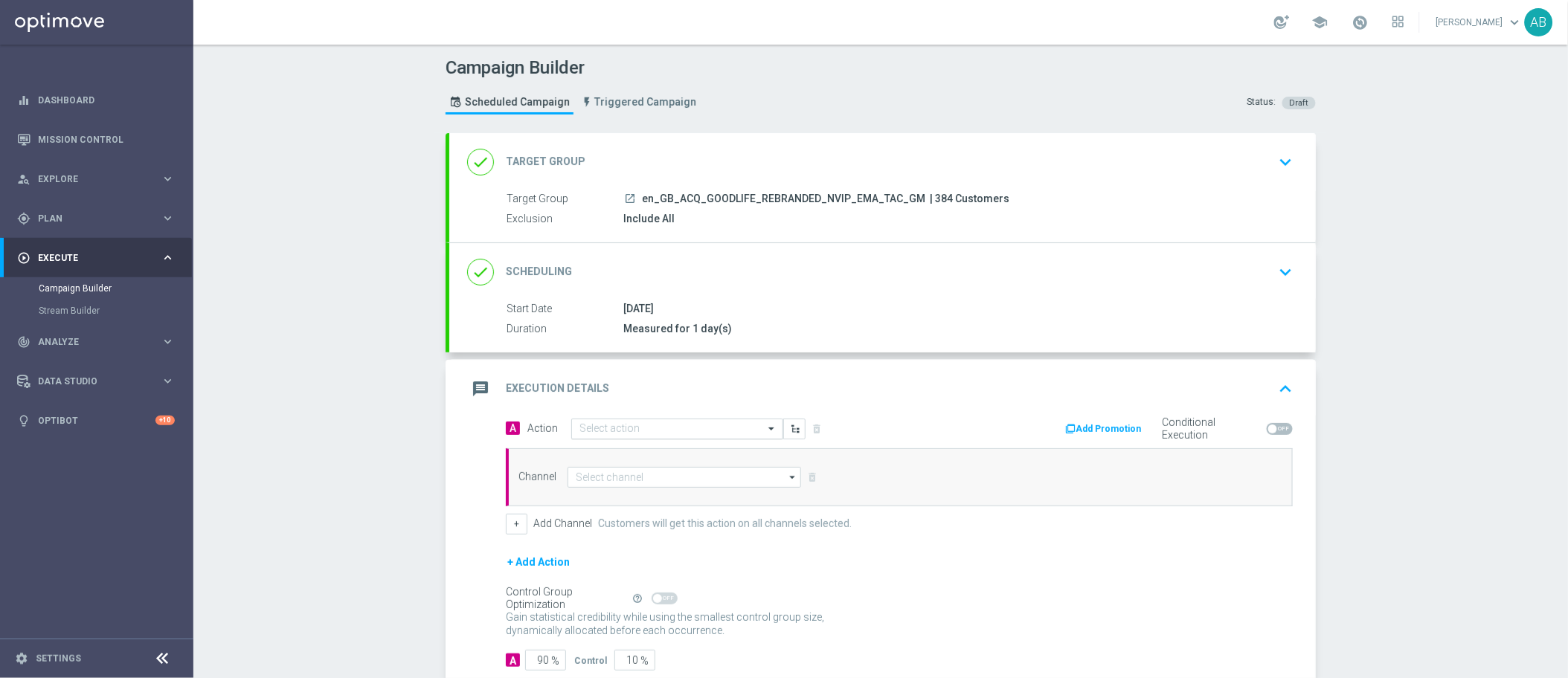
click at [764, 428] on span at bounding box center [773, 428] width 19 height 13
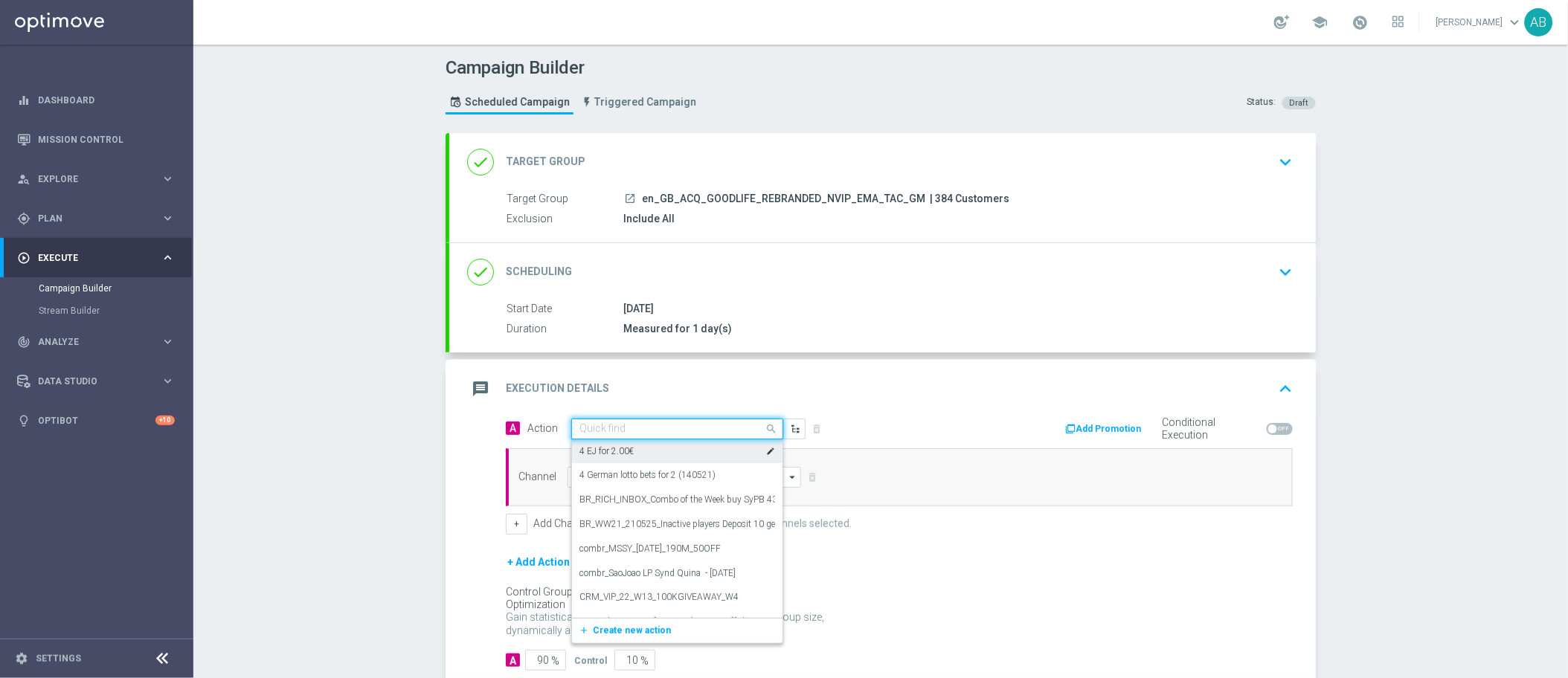
paste input "en_GB_ACQ_GOODLIFE_REBRANDED_NVIP_EMA_TAC_GM"
type input "en_GB_ACQ_GOODLIFE_REBRANDED_NVIP_EMA_TAC_GM"
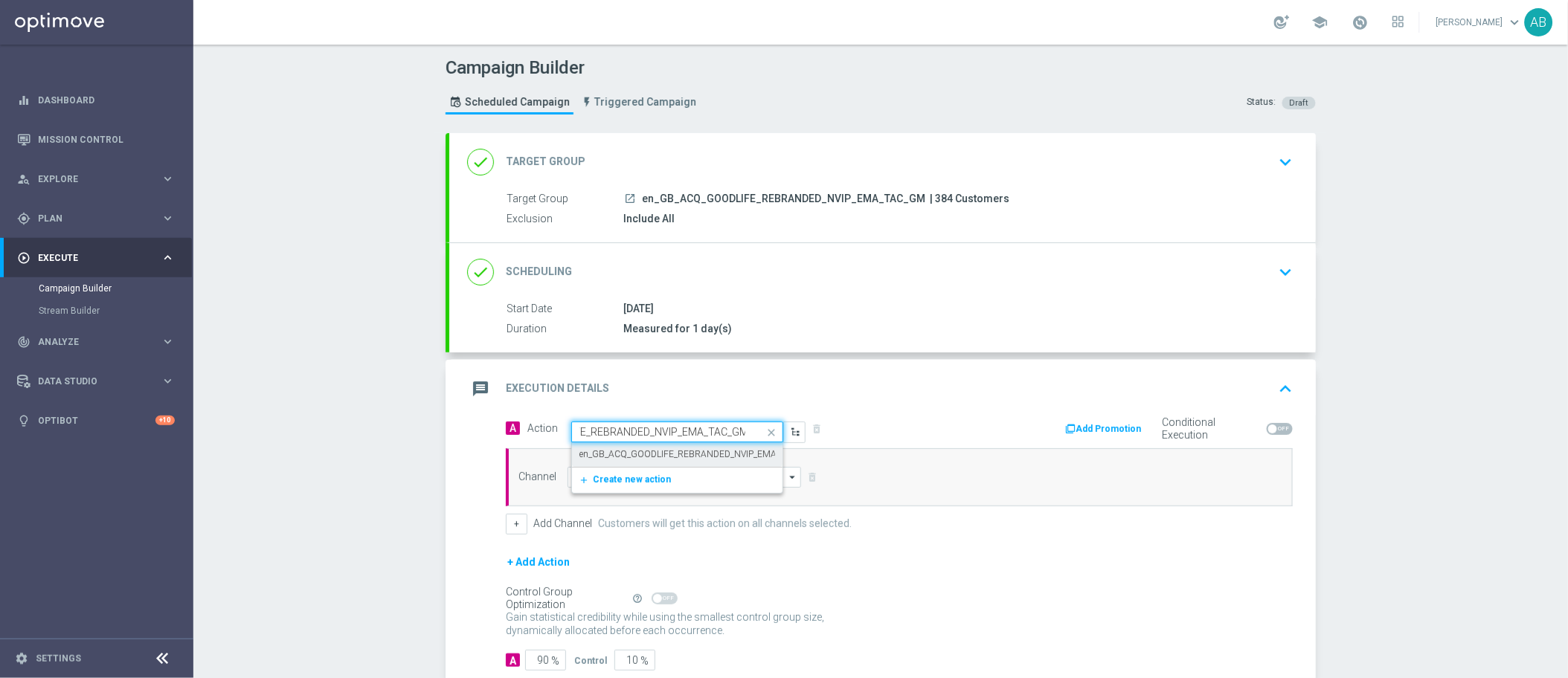
click at [717, 450] on label "en_GB_ACQ_GOODLIFE_REBRANDED_NVIP_EMA_TAC_GM" at bounding box center [698, 454] width 237 height 13
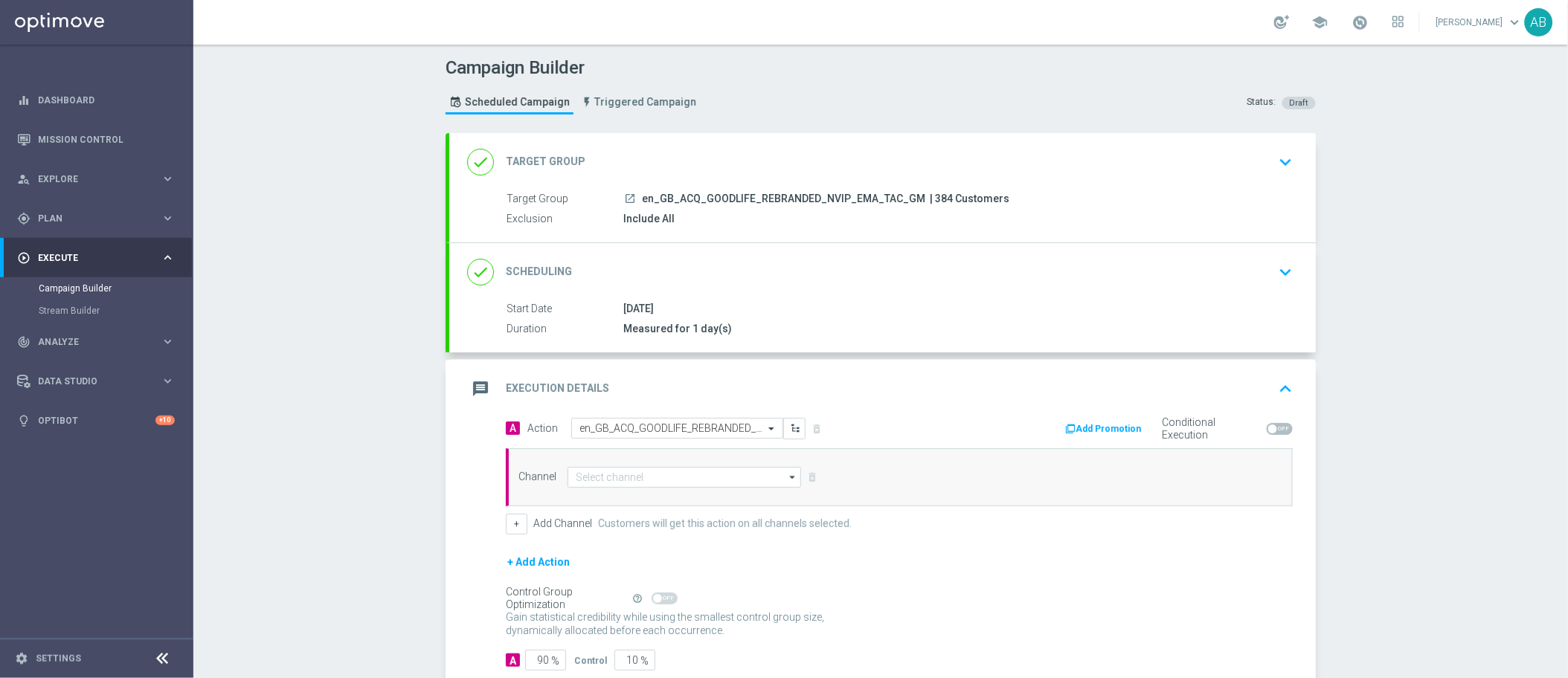
scroll to position [0, 0]
click at [668, 478] on input at bounding box center [684, 477] width 234 height 21
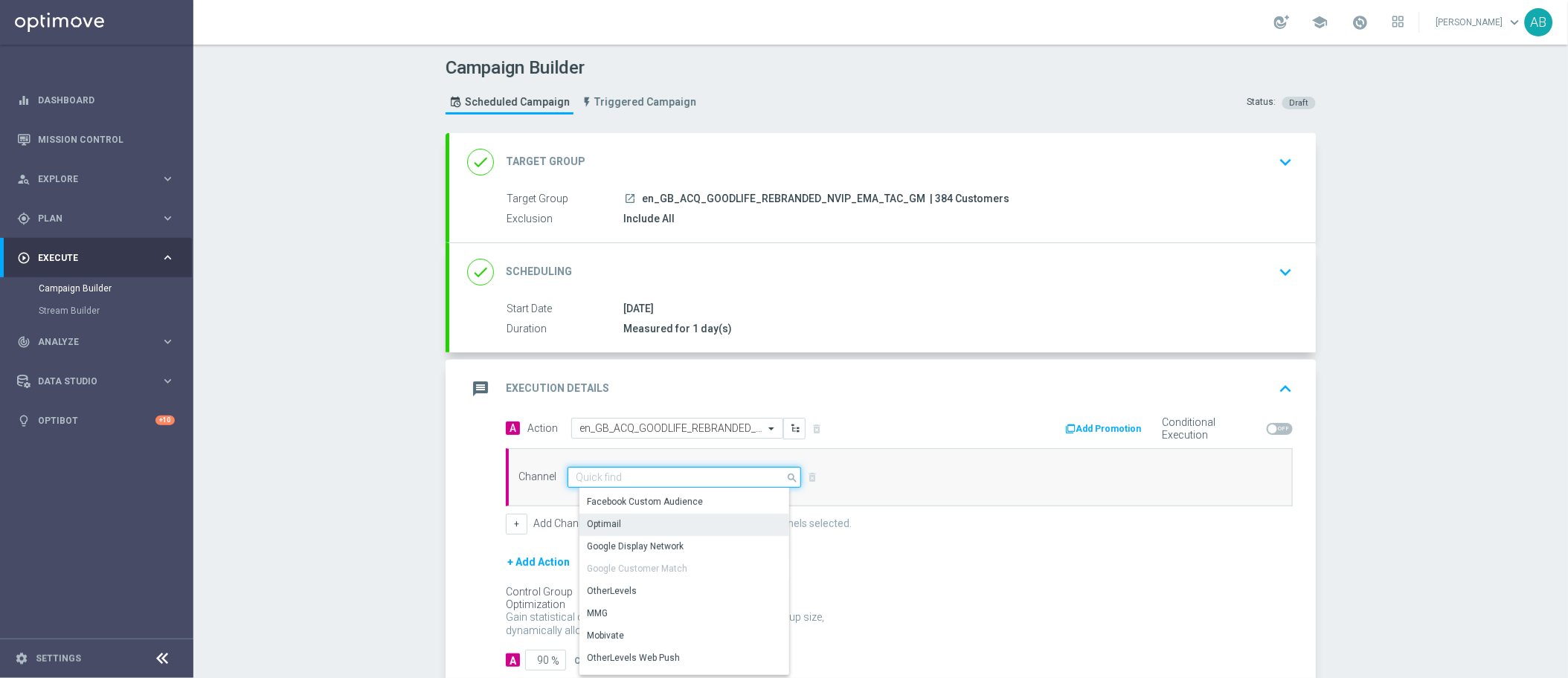
scroll to position [23, 0]
click at [631, 528] on div "Optimail" at bounding box center [690, 520] width 222 height 21
type input "Optimail"
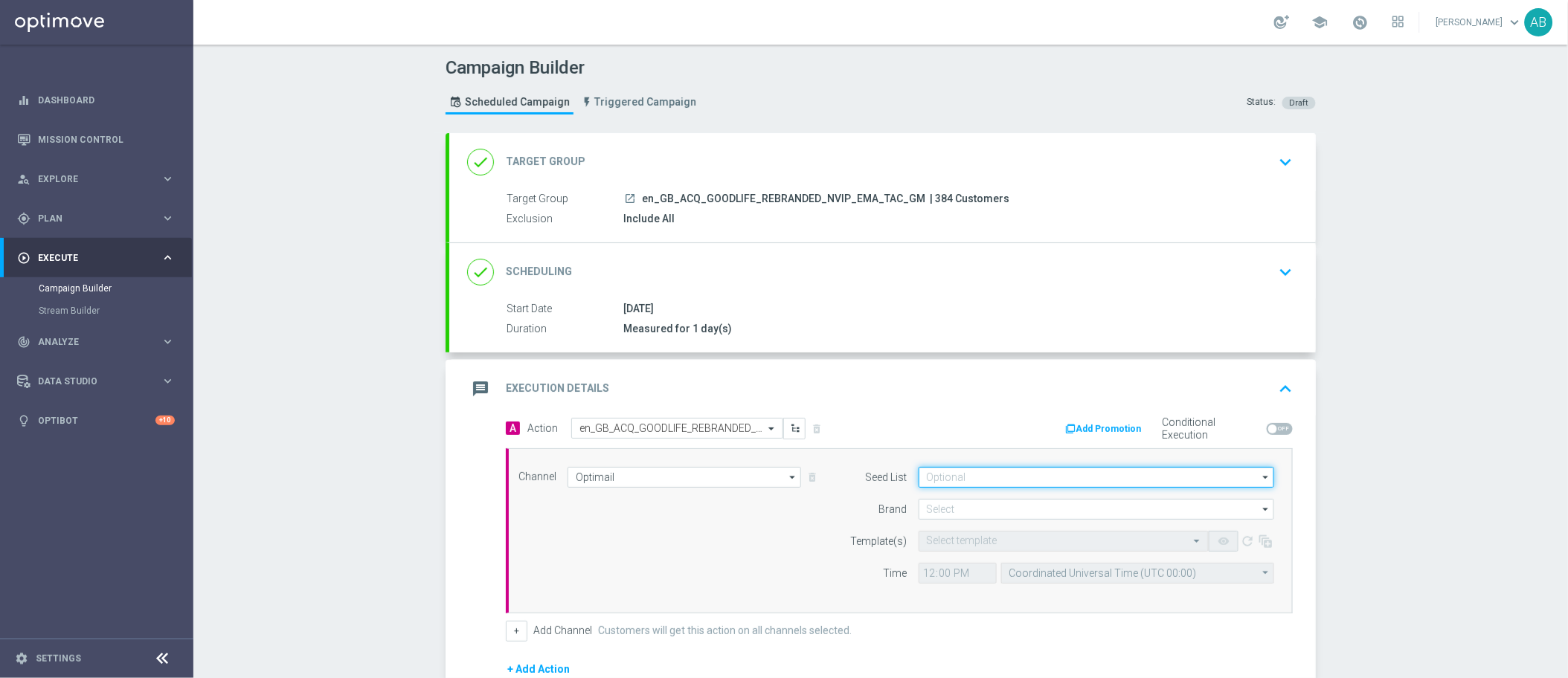
click at [949, 481] on input at bounding box center [1097, 477] width 356 height 21
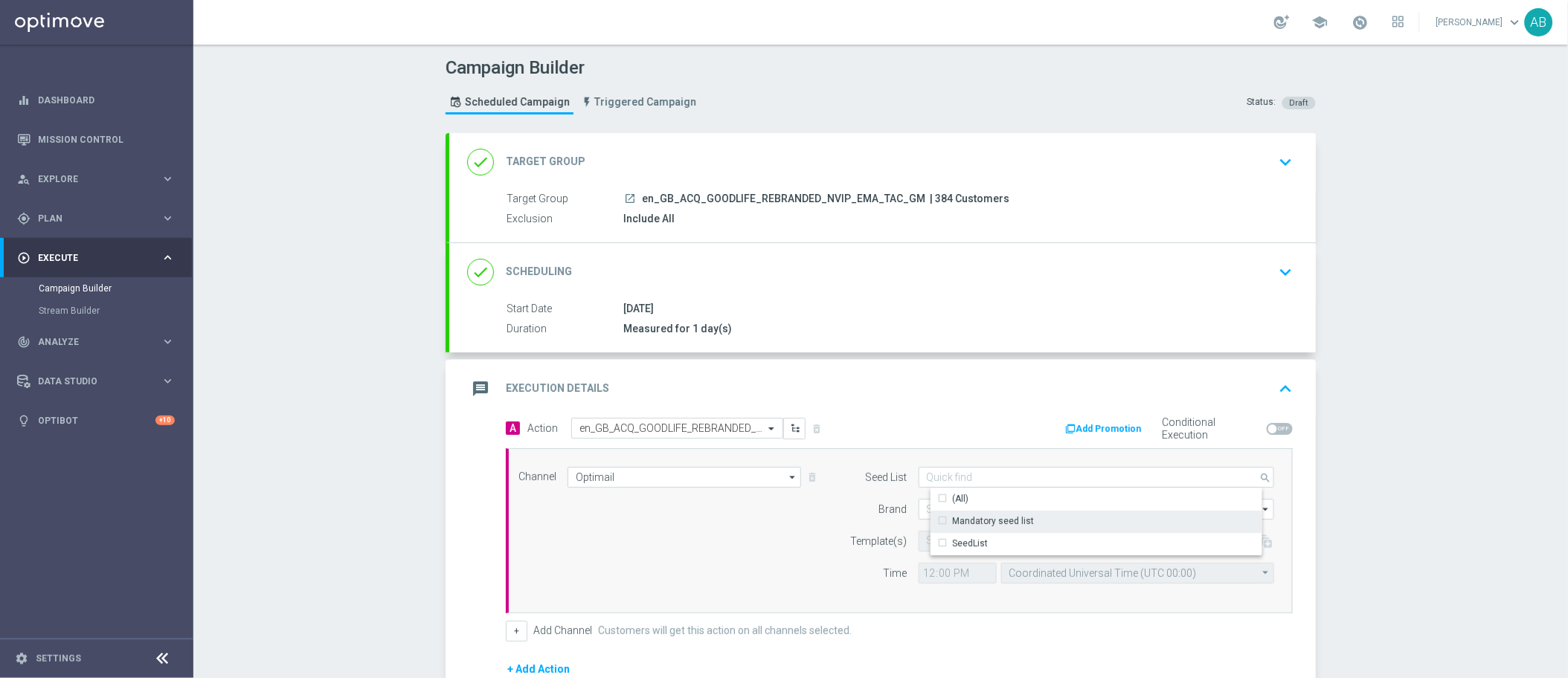
click at [931, 519] on div "Mandatory seed list" at bounding box center [1108, 520] width 356 height 21
click at [951, 422] on div "Add Promotion Conditional Execution" at bounding box center [1102, 429] width 404 height 23
type input "Mandatory seed list"
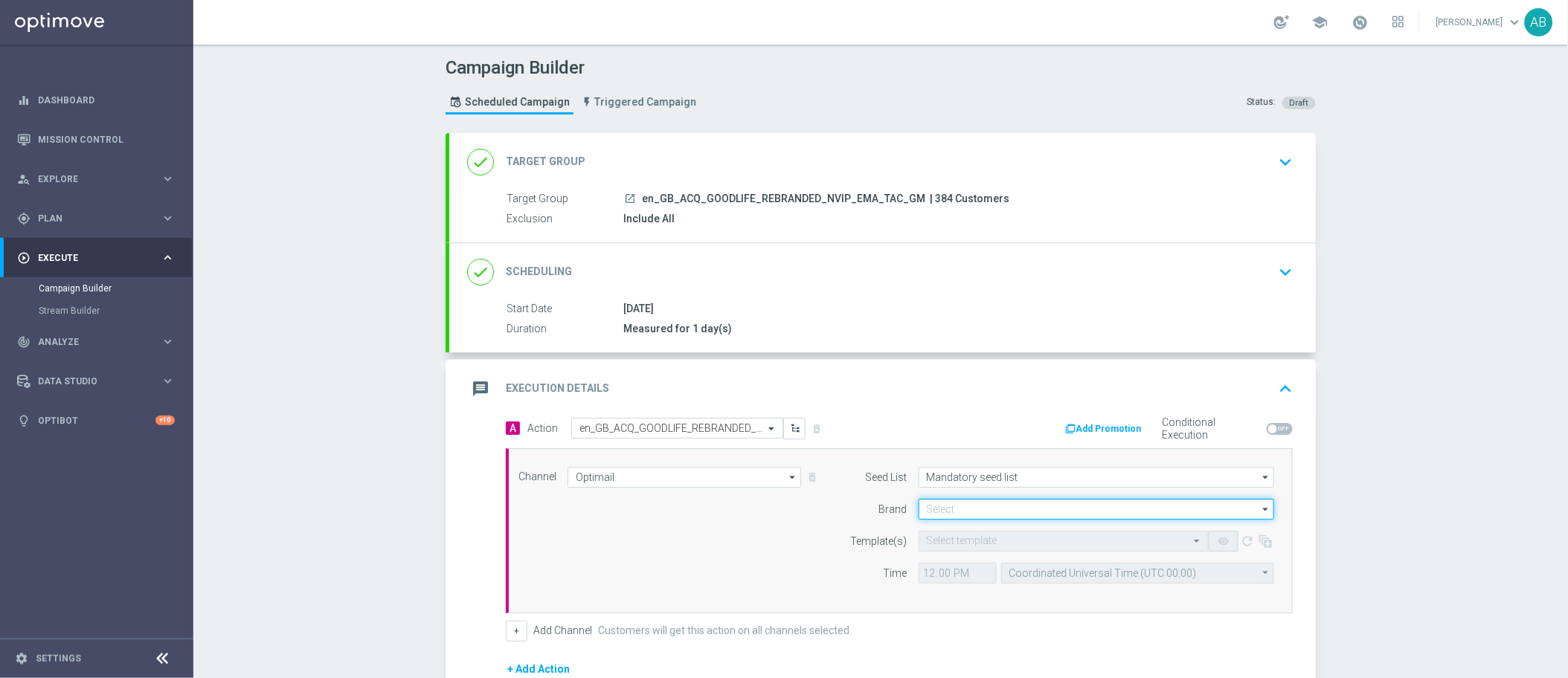
click at [948, 511] on input at bounding box center [1097, 508] width 356 height 21
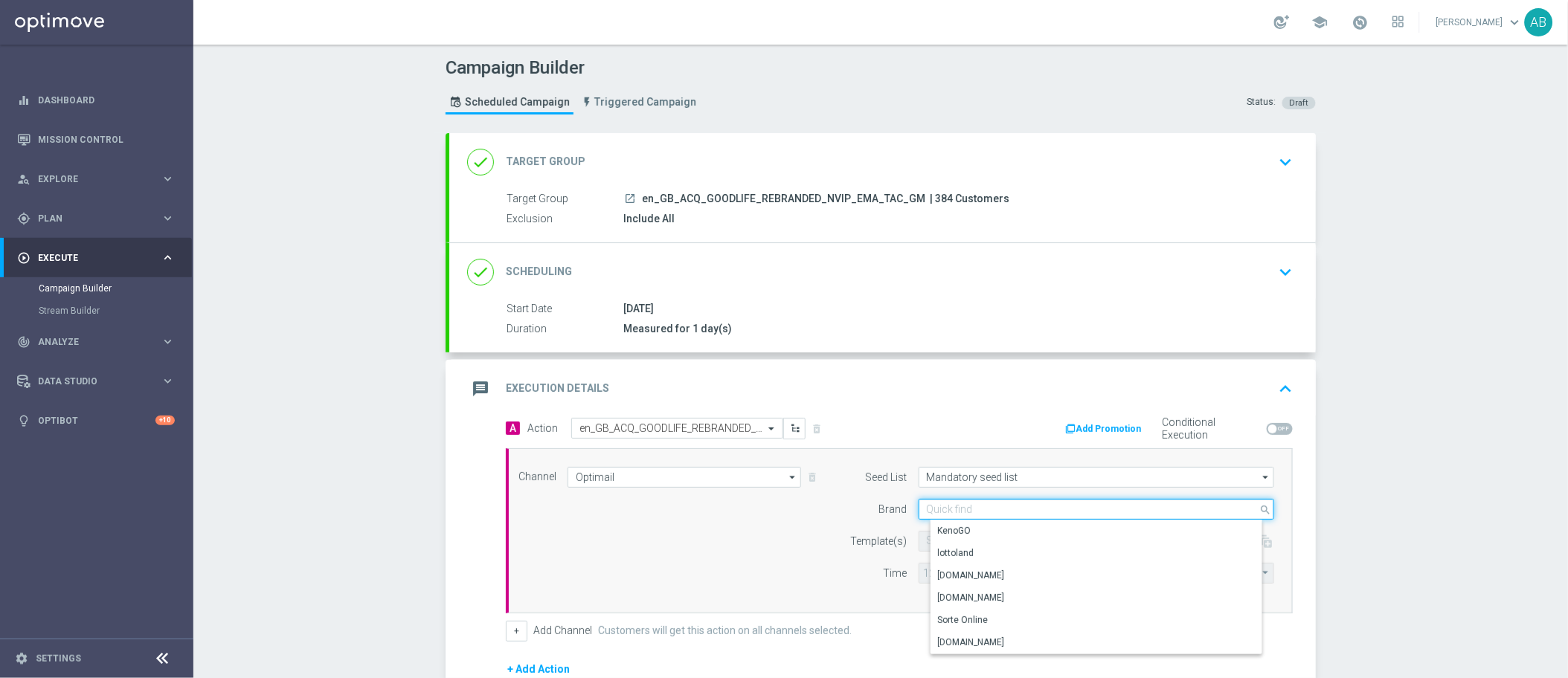
paste input "en_GB_ACQ_GOODLIFE_REBRANDED_NVIP_EMA_TAC_GM"
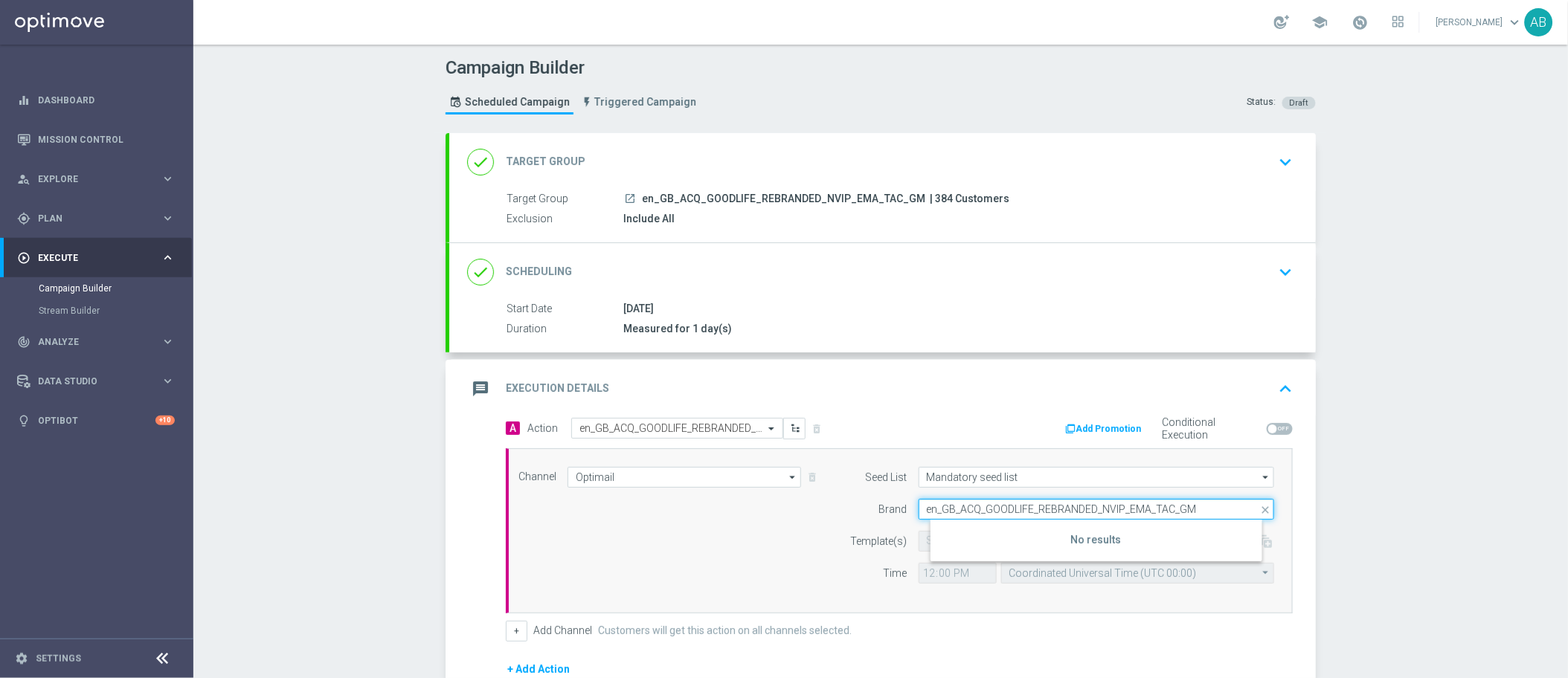
type input "en_GB_ACQ_GOODLIFE_REBRANDED_NVIP_EMA_TAC_GM"
click at [849, 509] on div "Brand" at bounding box center [869, 508] width 76 height 21
click at [940, 508] on input at bounding box center [1097, 508] width 356 height 21
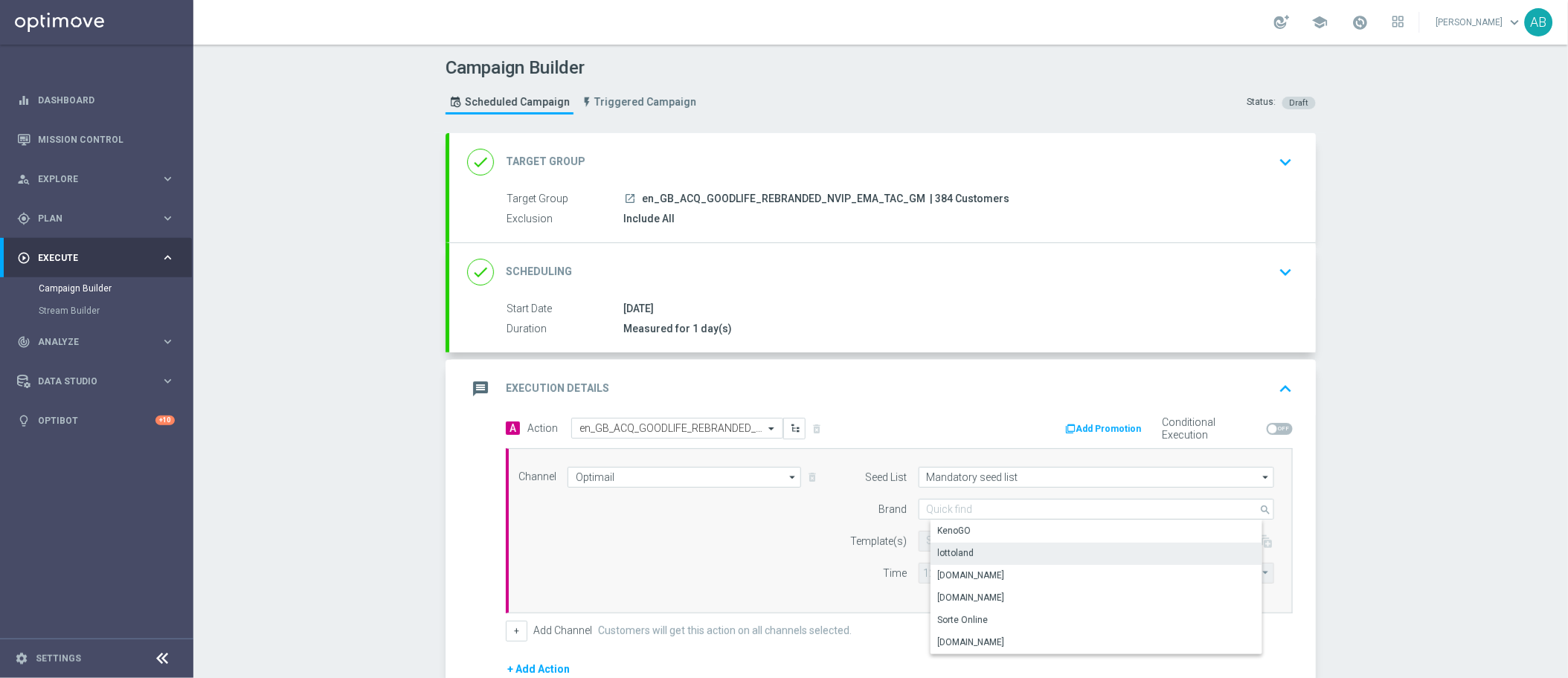
click at [954, 552] on div "lottoland" at bounding box center [956, 553] width 36 height 14
type input "lottoland"
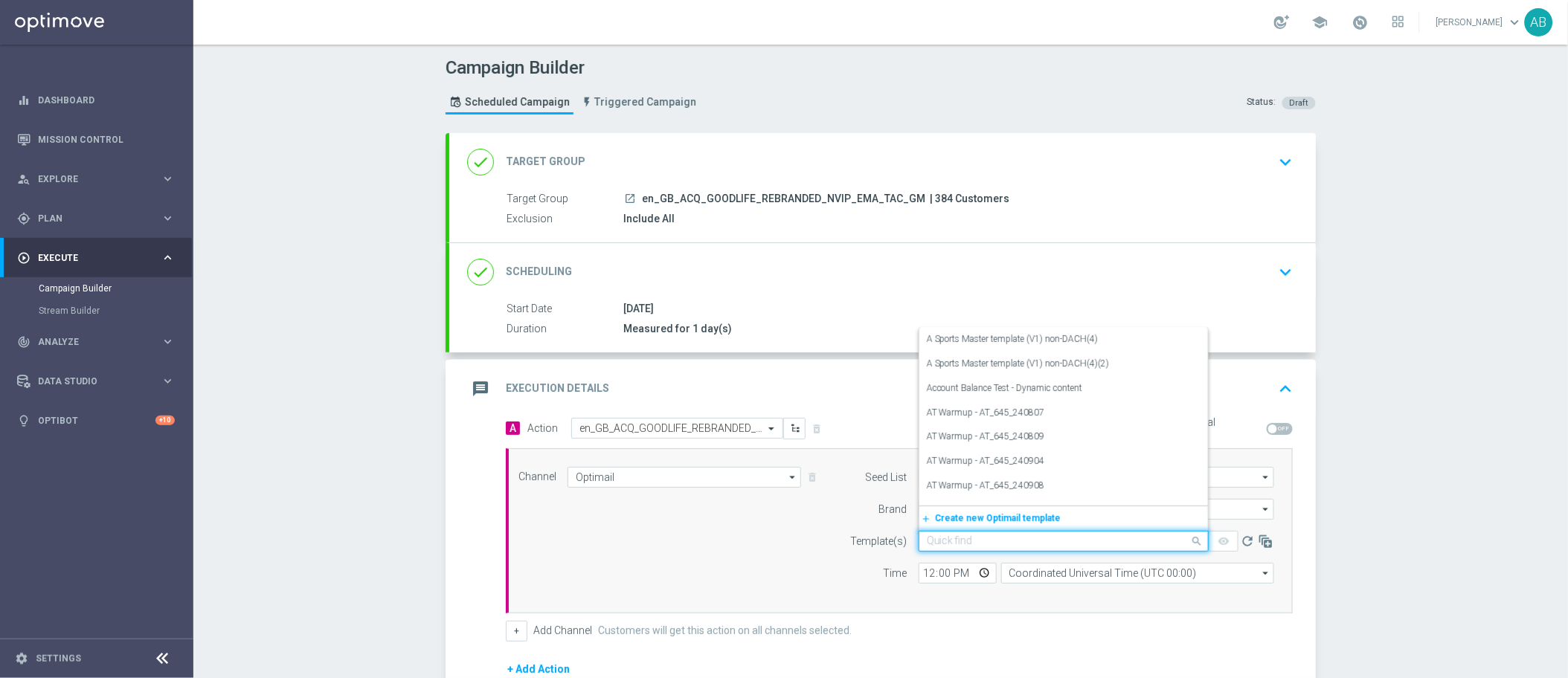
click at [956, 542] on input "text" at bounding box center [1048, 541] width 244 height 13
paste input "en_GB_ACQ_GOODLIFE_REBRANDED_NVIP_EMA_TAC_GM"
type input "en_GB_ACQ_GOODLIFE_REBRANDED_NVIP_EMA_TAC_GM"
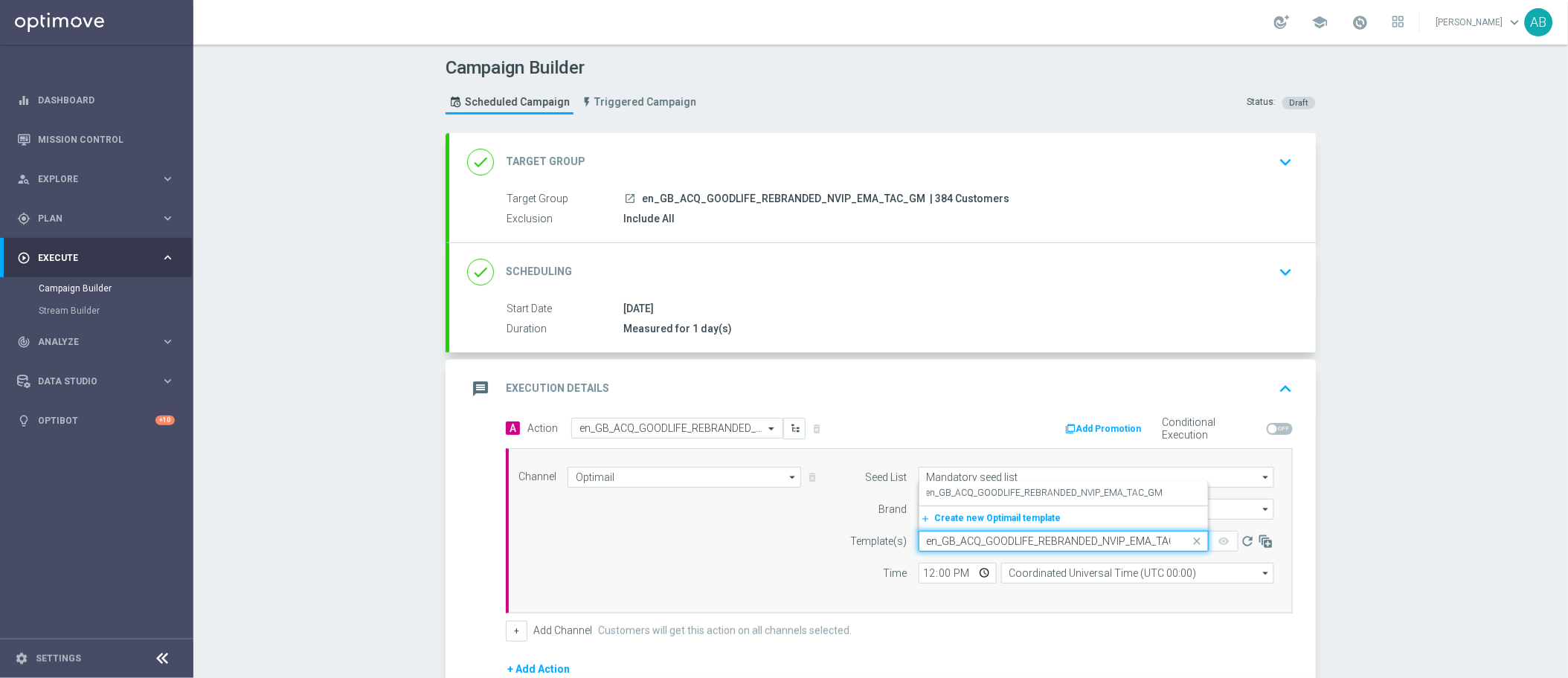
scroll to position [0, 23]
click at [968, 538] on input "en_GB_ACQ_GOODLIFE_REBRANDED_NVIP_EMA_TAC_GM" at bounding box center [1048, 541] width 244 height 13
click at [1140, 542] on input "en_GB_ACQ_GOODLIFE_REBRANDED_NVIP_EMA_TAC_GM" at bounding box center [1048, 541] width 244 height 13
click at [1037, 542] on input "en_GB_ACQ_GOODLIFE_REBRANDED_NVIP_EMA_TAC_GM" at bounding box center [1048, 541] width 244 height 13
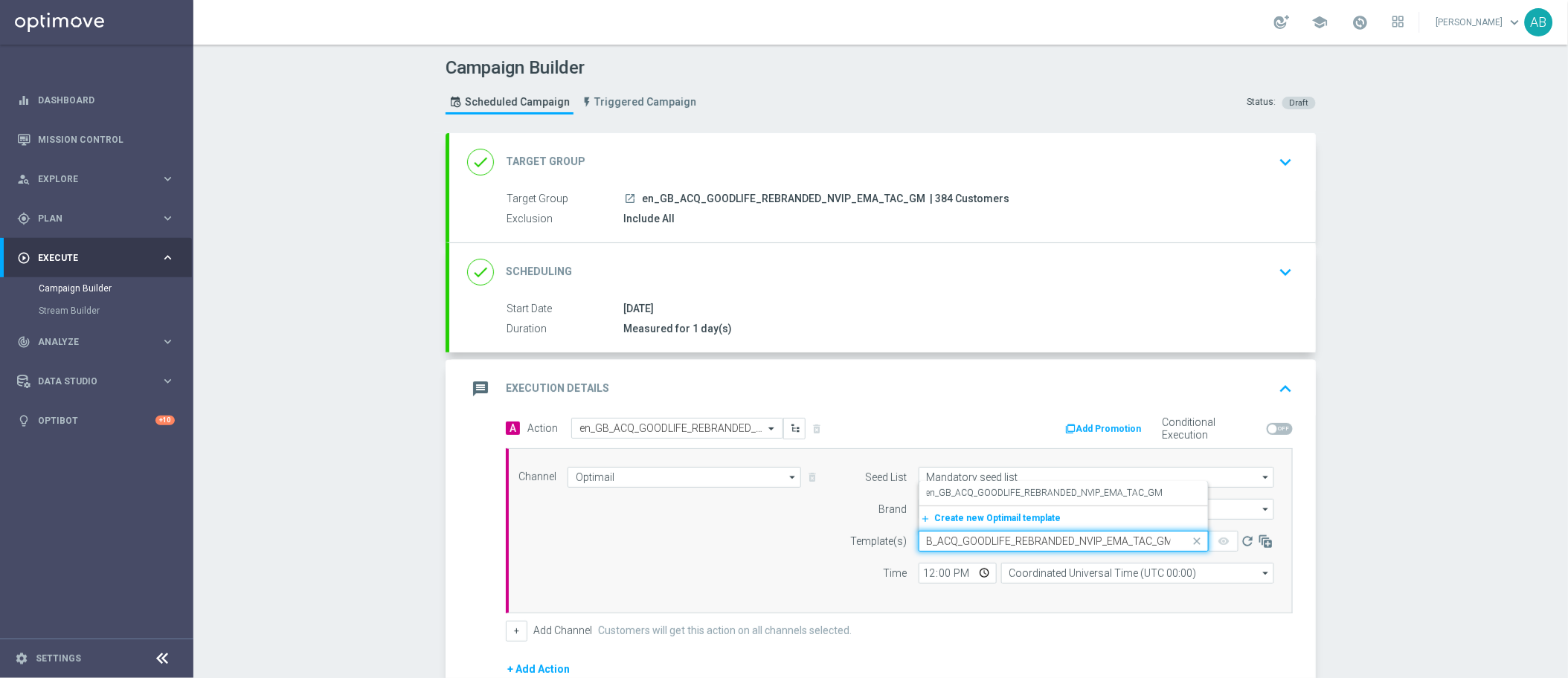
click at [1037, 542] on input "en_GB_ACQ_GOODLIFE_REBRANDED_NVIP_EMA_TAC_GM" at bounding box center [1048, 541] width 244 height 13
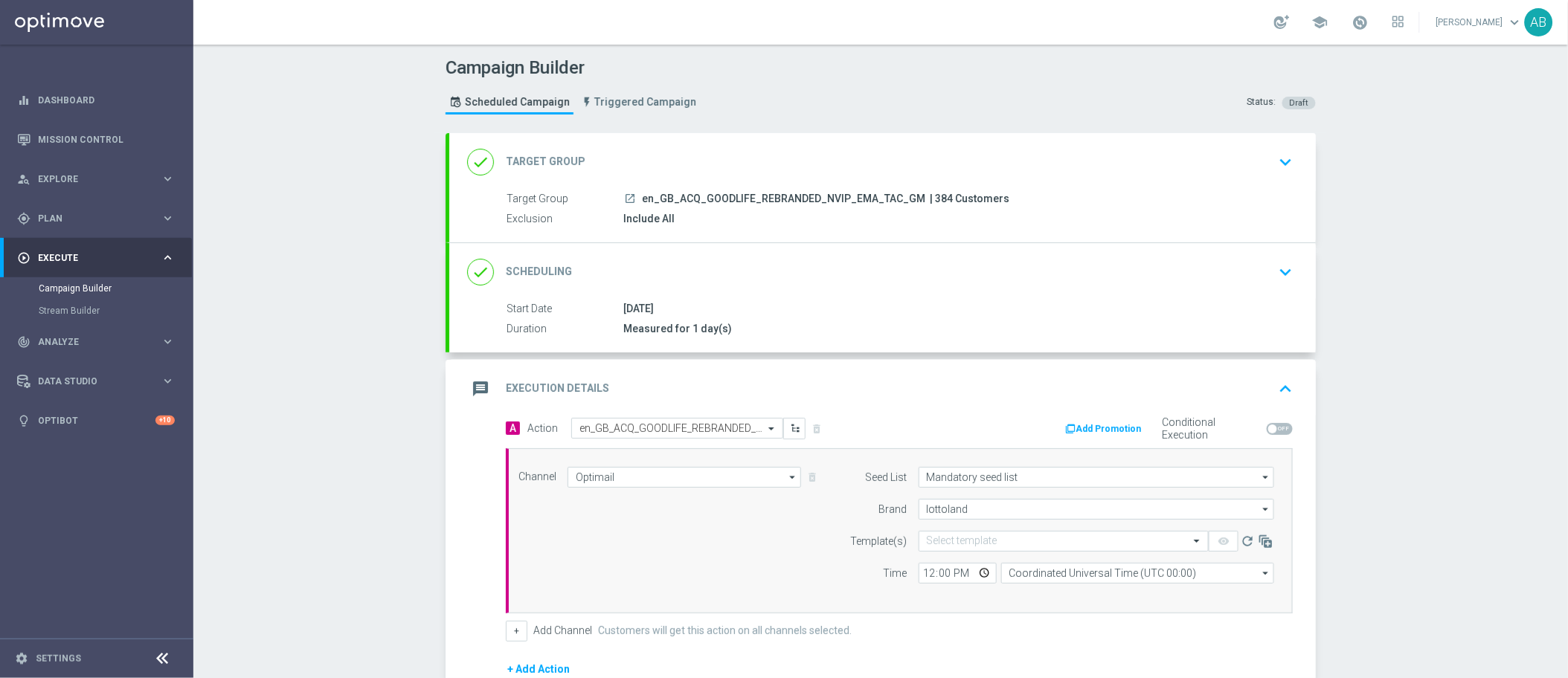
scroll to position [0, 0]
click at [1318, 579] on section "done Target Group keyboard_arrow_down Target Group launch en_GB_ACQ_GOODLIFE_RE…" at bounding box center [881, 497] width 892 height 728
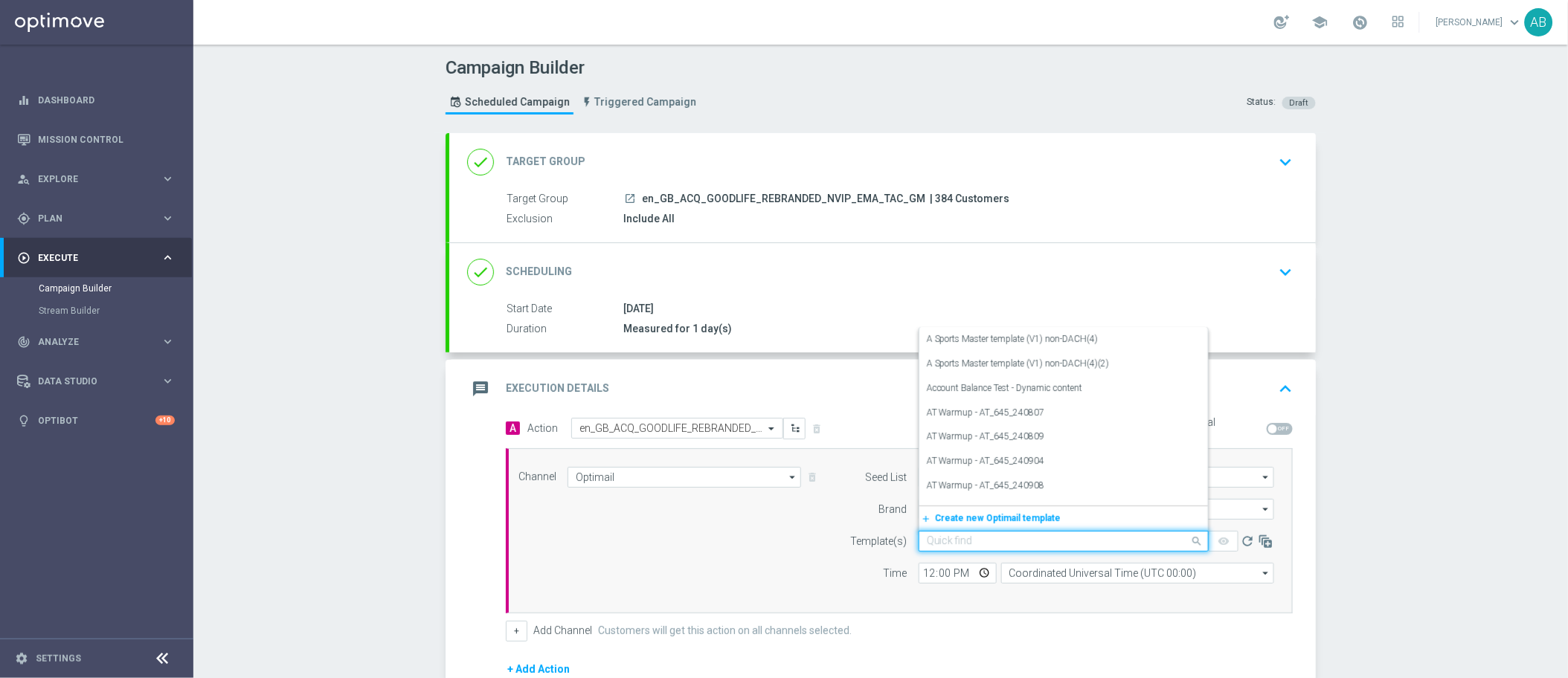
click at [1019, 547] on div "Quick find" at bounding box center [1064, 541] width 290 height 21
paste input "en_GB_ACQ_GOODLIFE_REBRANDED_NVIP_EMA_TAC_GM"
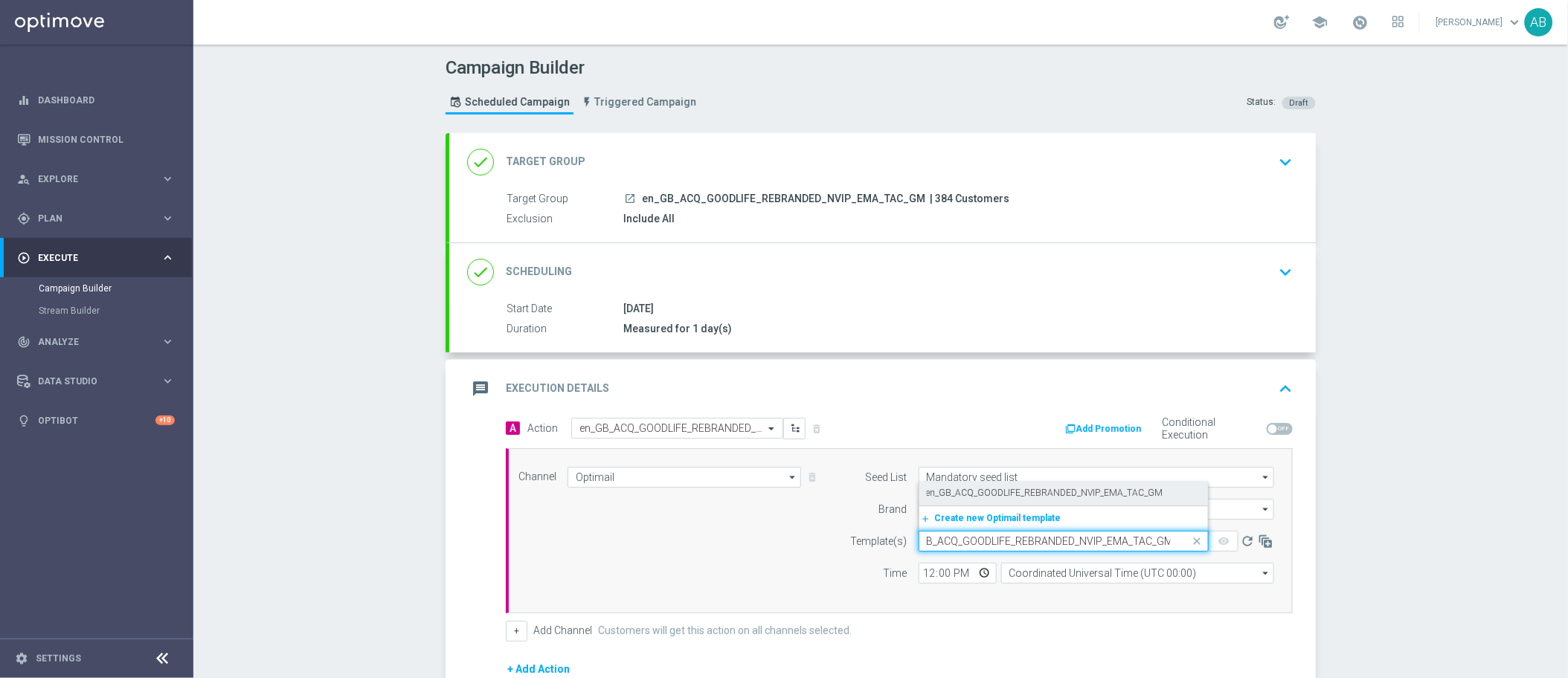
click at [1020, 497] on label "en_GB_ACQ_GOODLIFE_REBRANDED_NVIP_EMA_TAC_GM" at bounding box center [1045, 493] width 237 height 13
type input "en_GB_ACQ_GOODLIFE_REBRANDED_NVIP_EMA_TAC_GM"
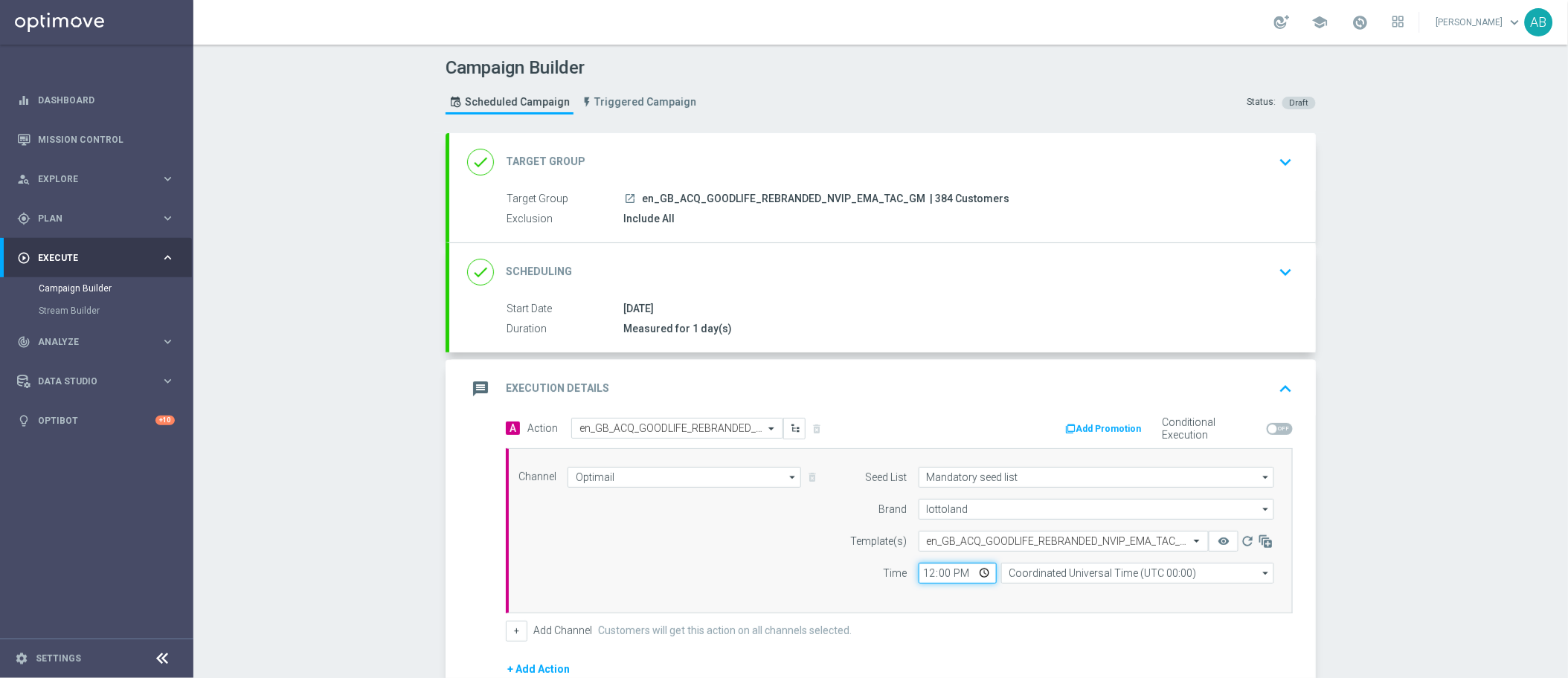
click at [924, 568] on input "12:00" at bounding box center [958, 573] width 78 height 21
type input "18:00"
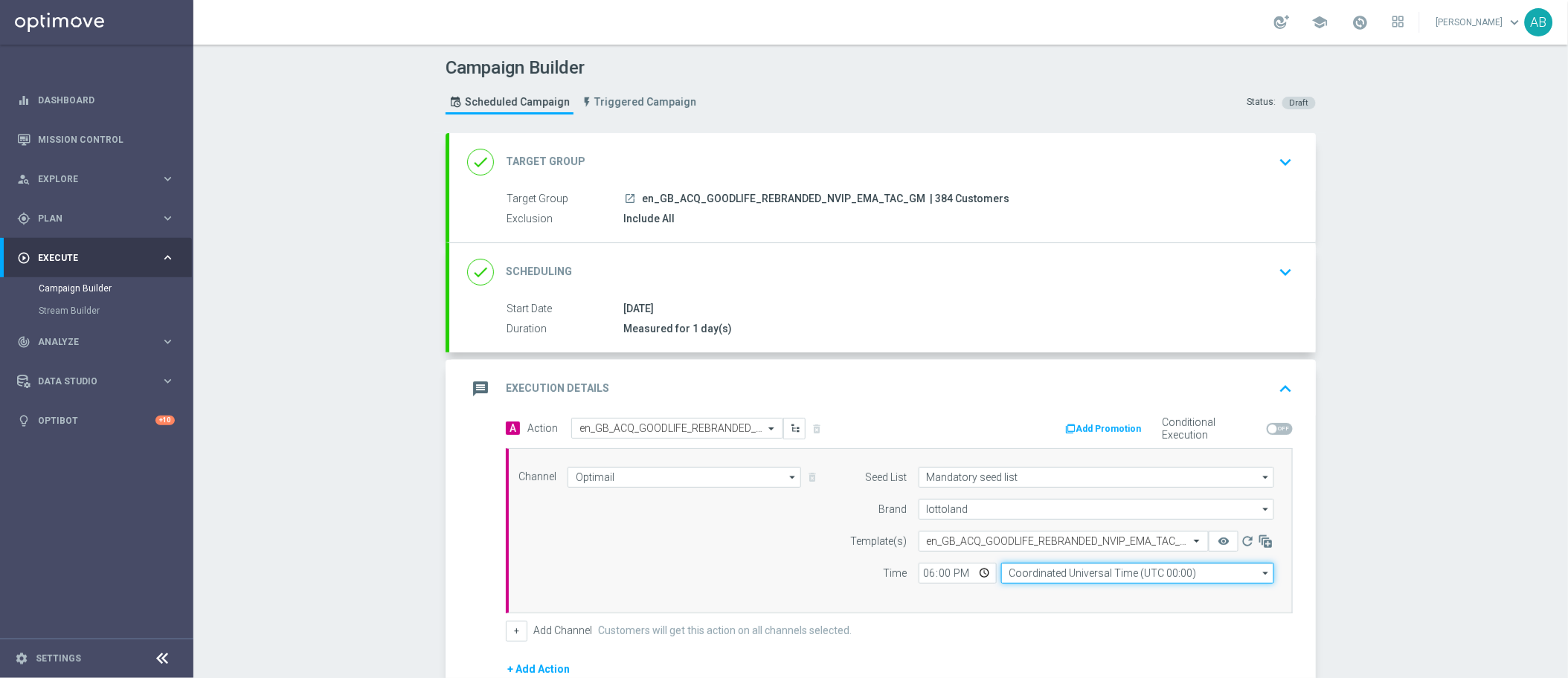
click at [1022, 568] on input "Coordinated Universal Time (UTC 00:00)" at bounding box center [1137, 573] width 273 height 21
type input "b"
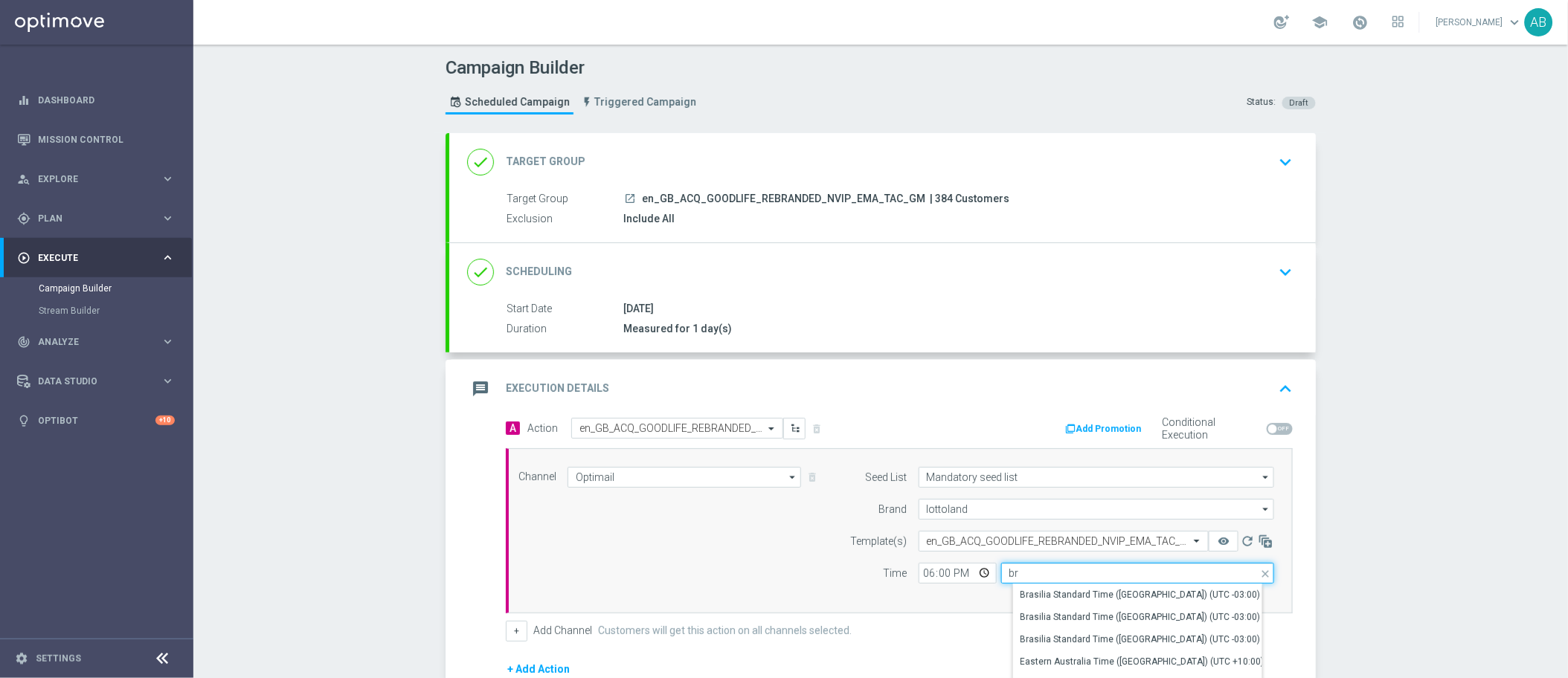
type input "b"
type input "l"
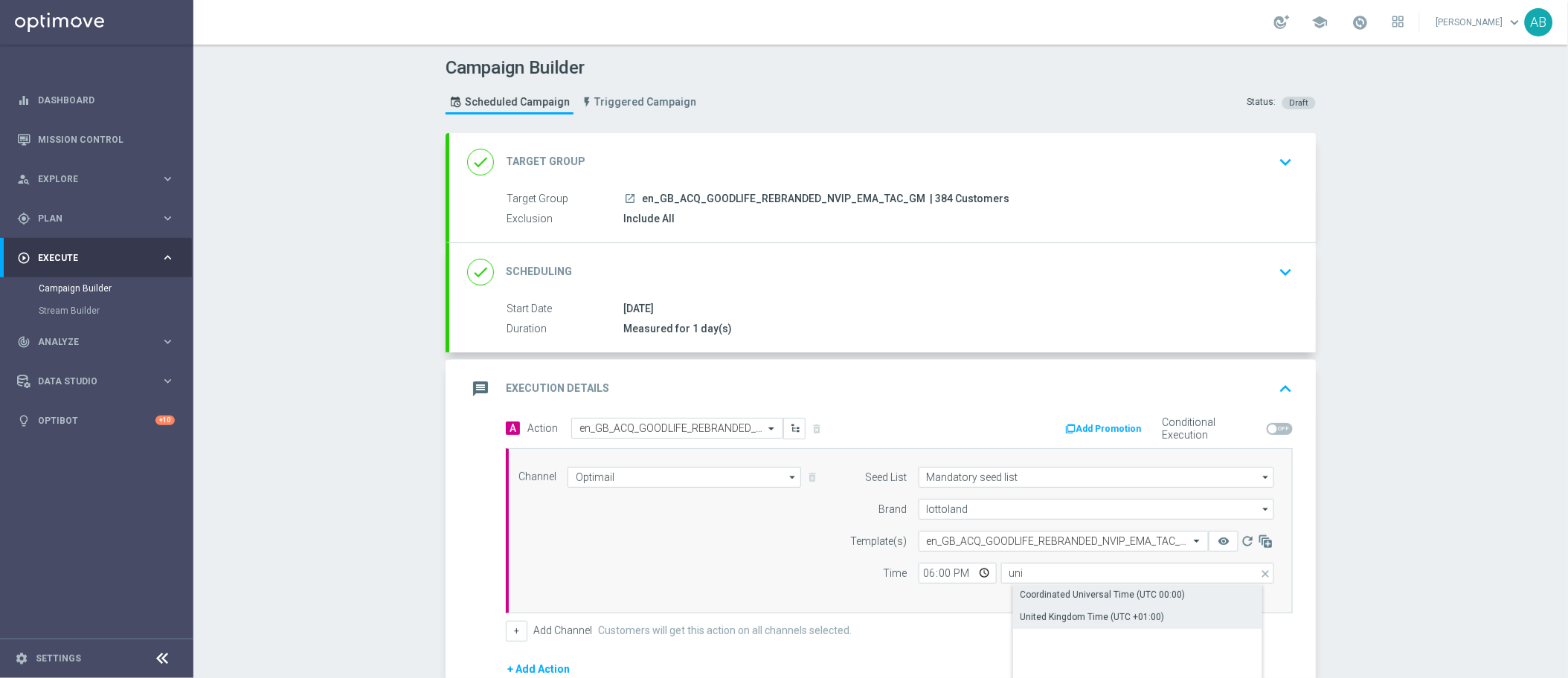
click at [1122, 620] on div "United Kingdom Time (UTC +01:00)" at bounding box center [1093, 617] width 144 height 14
type input "United Kingdom Time (UTC +01:00)"
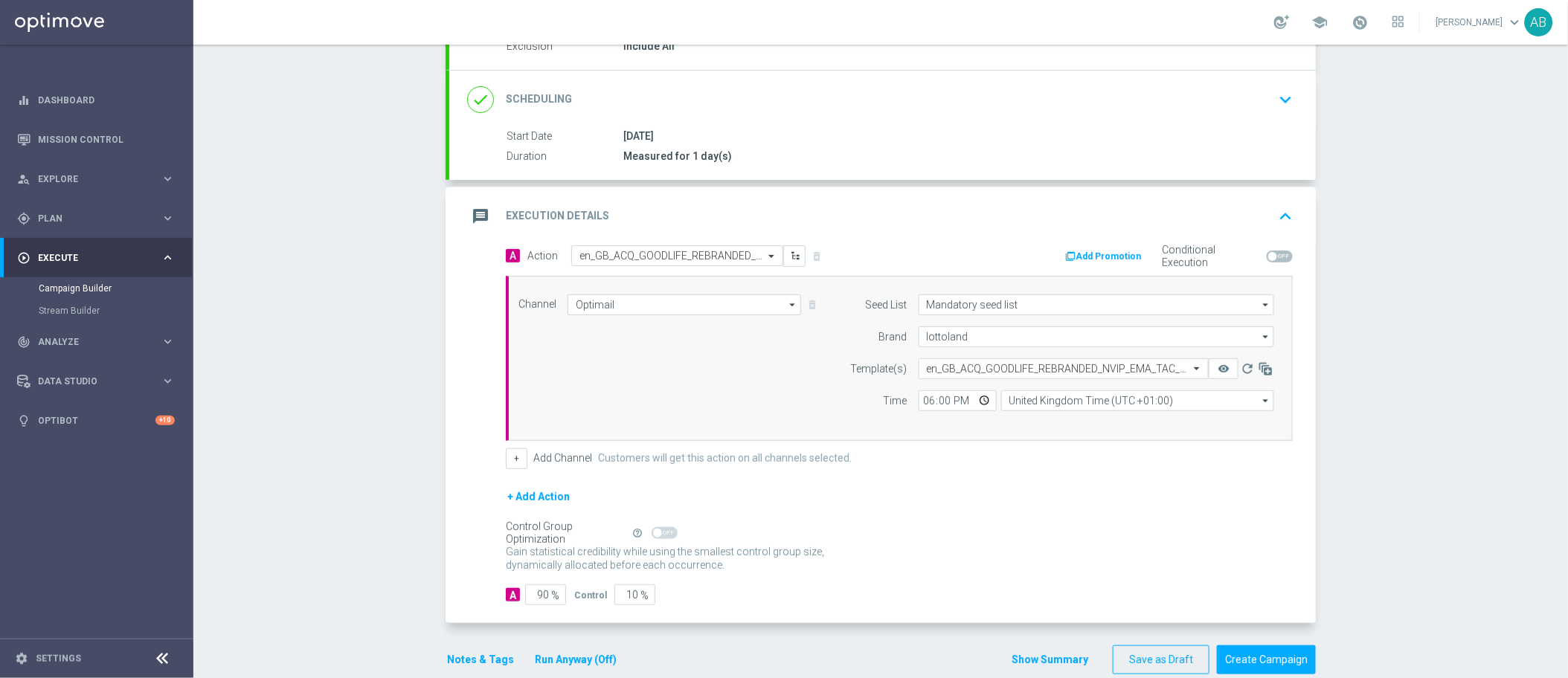
scroll to position [198, 0]
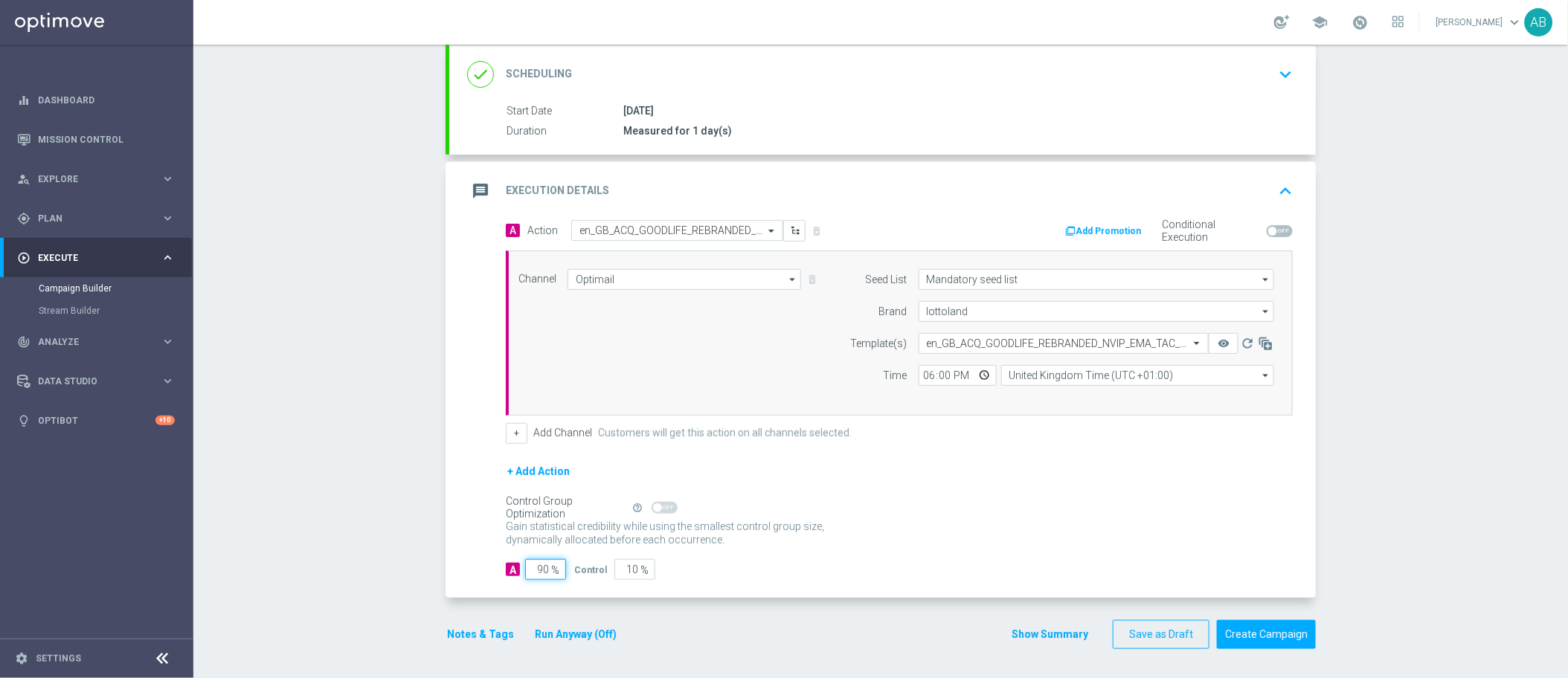
drag, startPoint x: 530, startPoint y: 567, endPoint x: 568, endPoint y: 567, distance: 38.0
click at [568, 567] on div "A 90 % Control 10 %" at bounding box center [899, 569] width 787 height 21
type input "1"
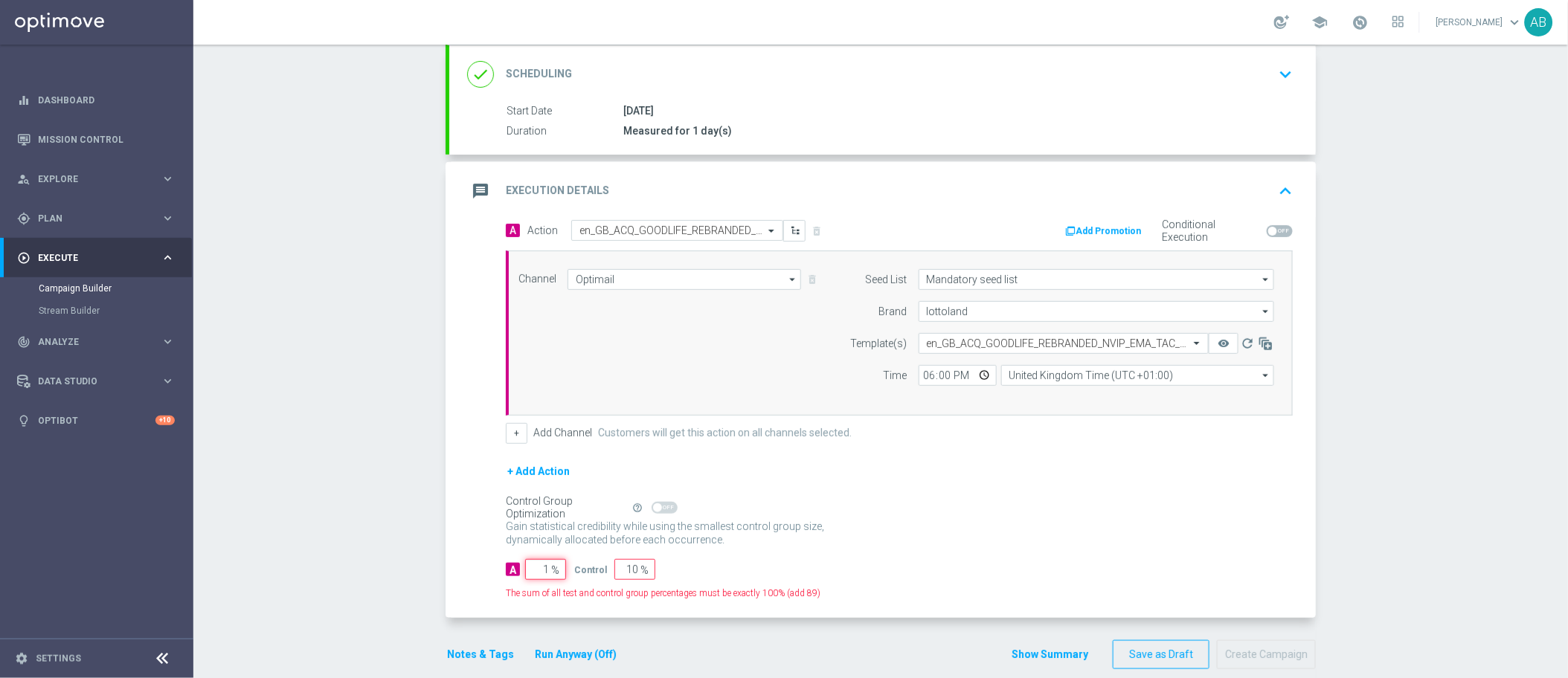
type input "99"
type input "10"
type input "90"
type input "100"
type input "0"
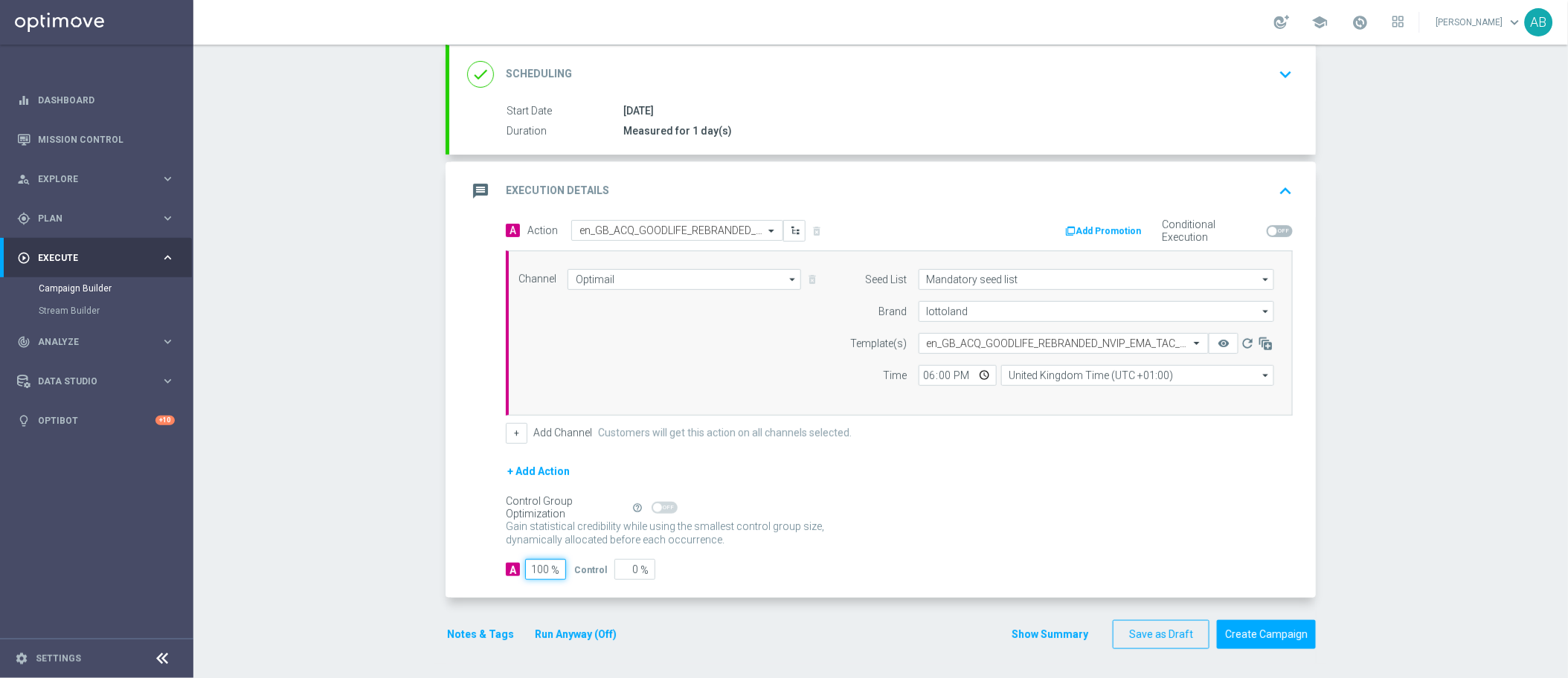
type input "100"
click at [936, 582] on div "A Action Select action en_GB_ACQ_GOODLIFE_REBRANDED_NVIP_EMA_TAC_GM delete_fore…" at bounding box center [883, 409] width 867 height 378
click at [1047, 631] on button "Show Summary" at bounding box center [1049, 634] width 78 height 17
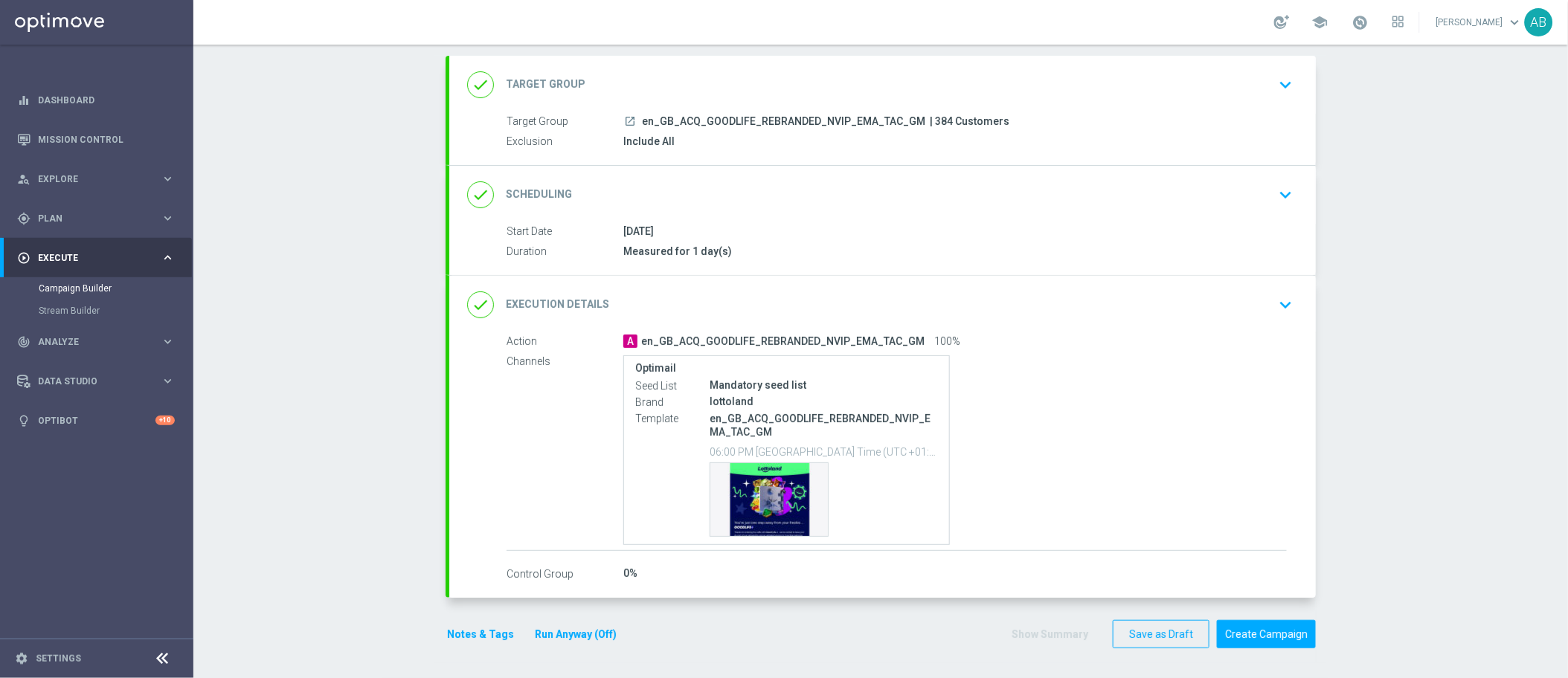
scroll to position [77, 0]
click at [762, 495] on div "Template preview" at bounding box center [768, 501] width 117 height 73
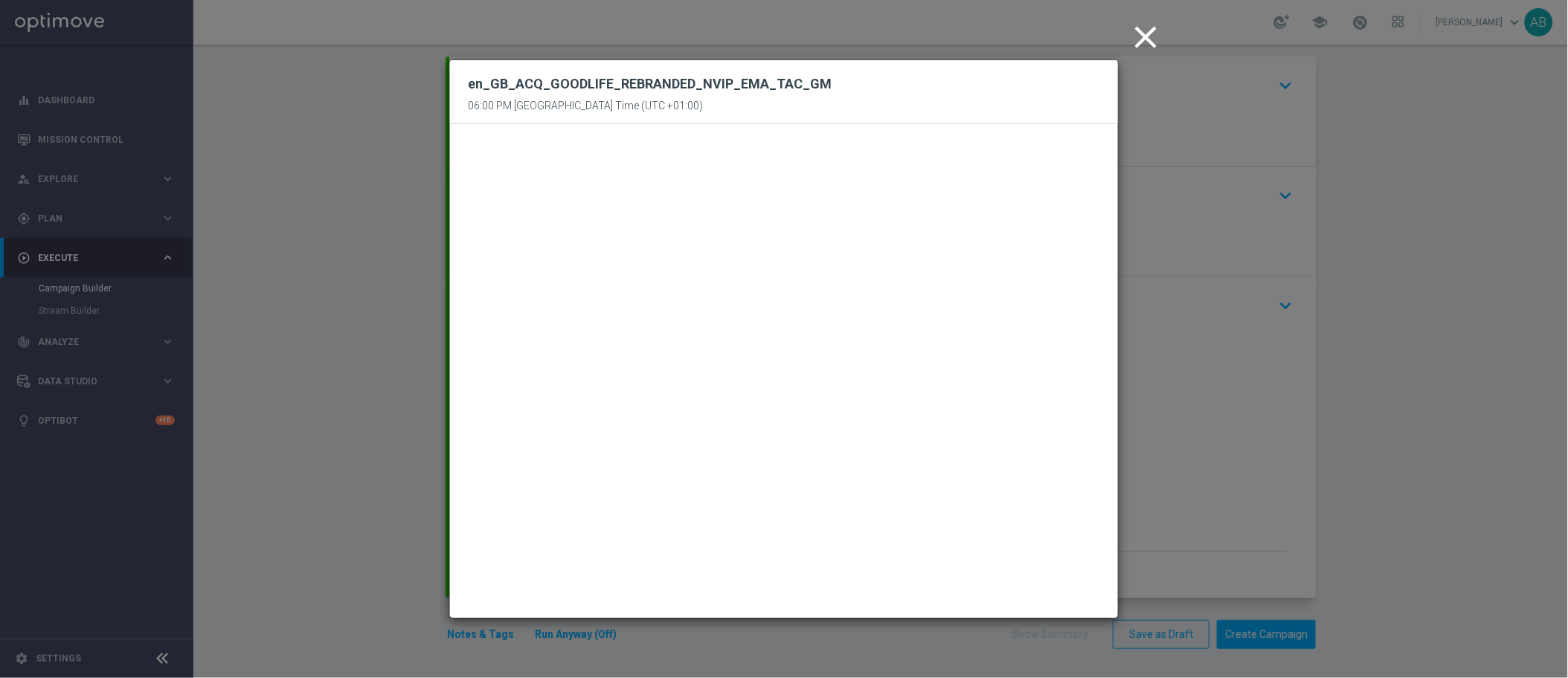
click at [1149, 36] on icon "close" at bounding box center [1147, 37] width 37 height 37
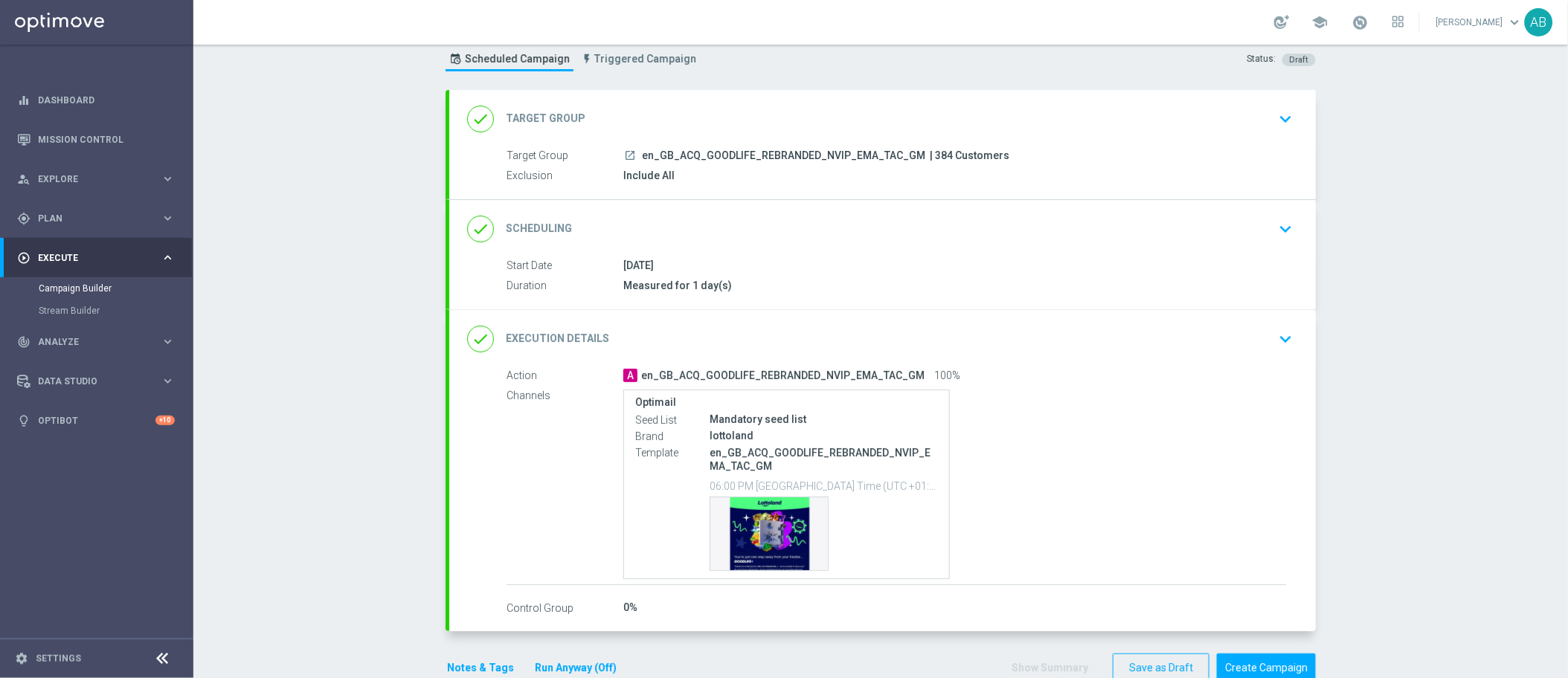
scroll to position [48, 0]
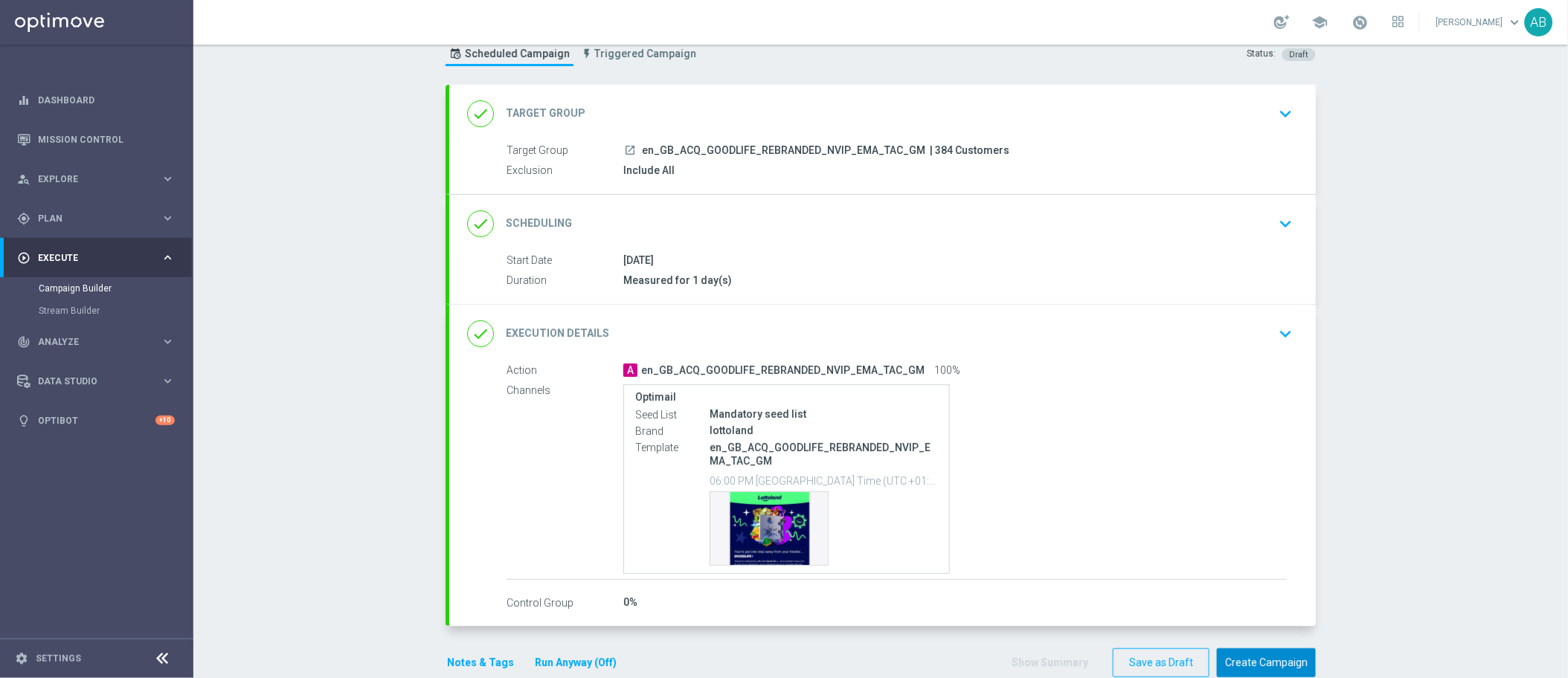
click at [1270, 661] on button "Create Campaign" at bounding box center [1266, 662] width 99 height 29
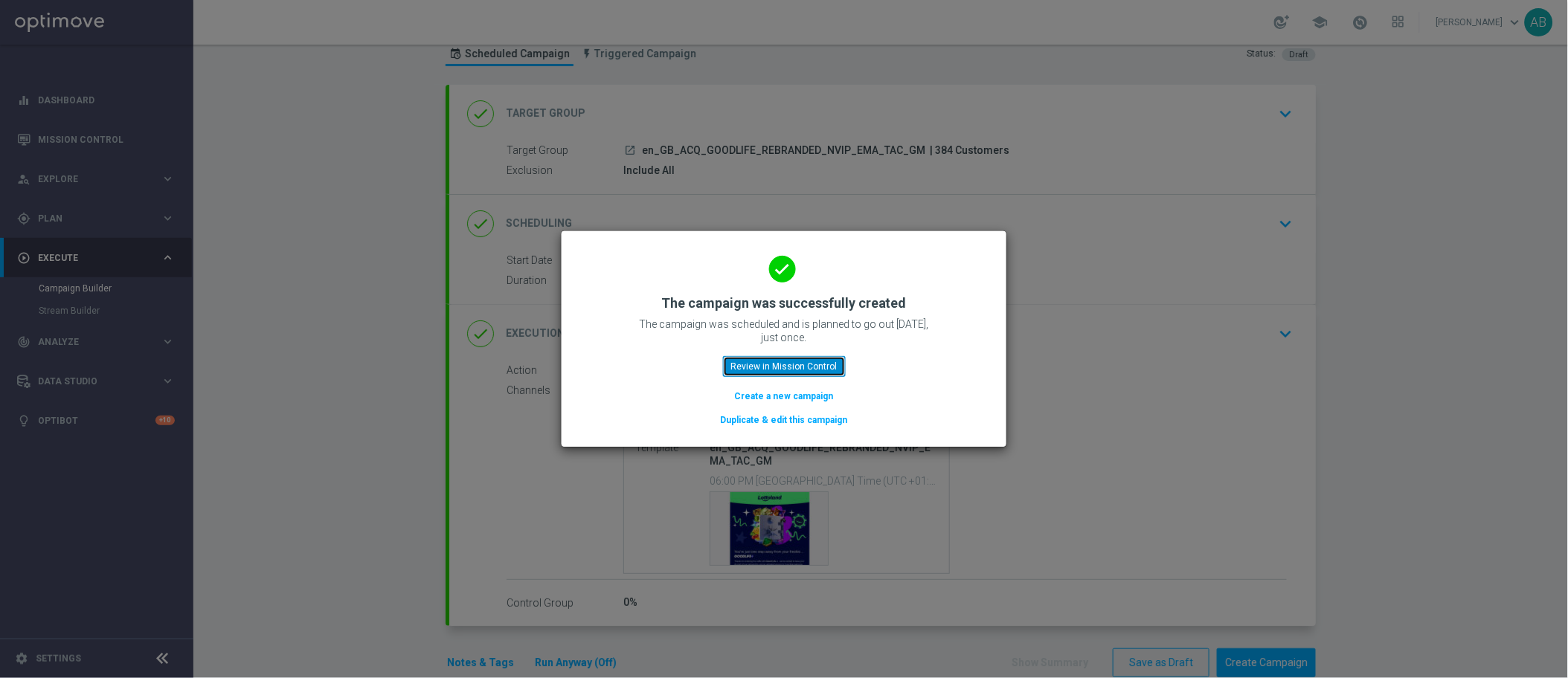
click at [807, 368] on button "Review in Mission Control" at bounding box center [784, 366] width 122 height 21
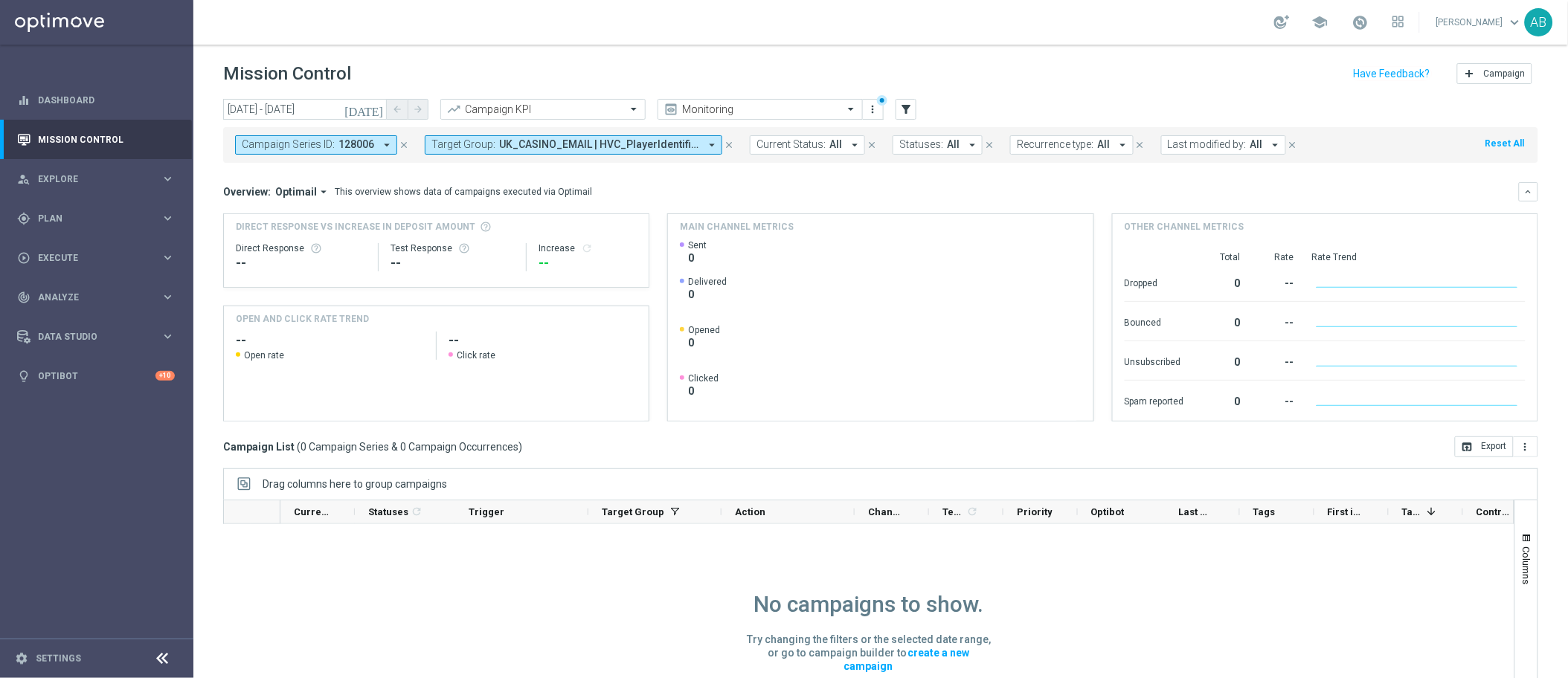
click at [729, 144] on icon "close" at bounding box center [729, 145] width 11 height 11
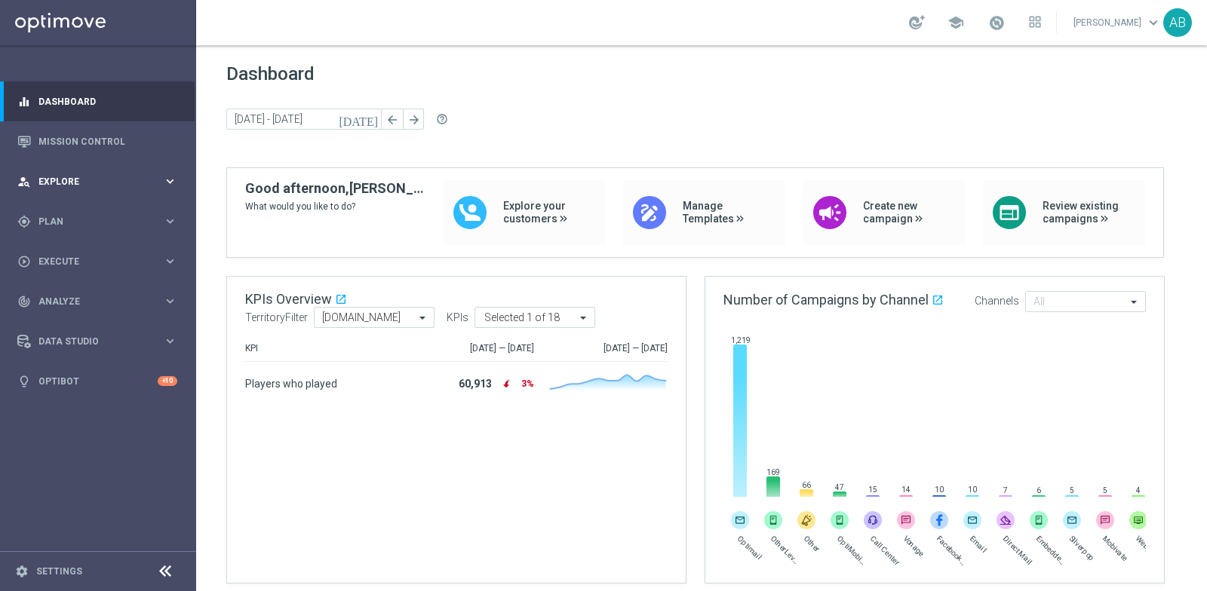
click at [90, 186] on span "Explore" at bounding box center [100, 181] width 124 height 9
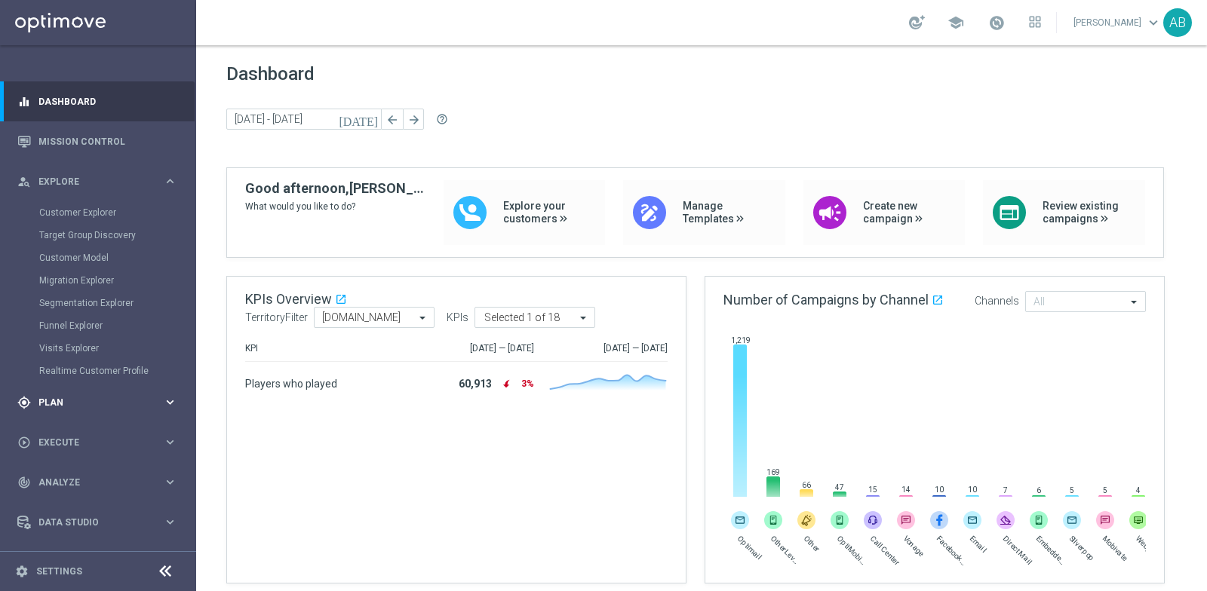
click at [48, 408] on div "gps_fixed Plan" at bounding box center [90, 403] width 146 height 14
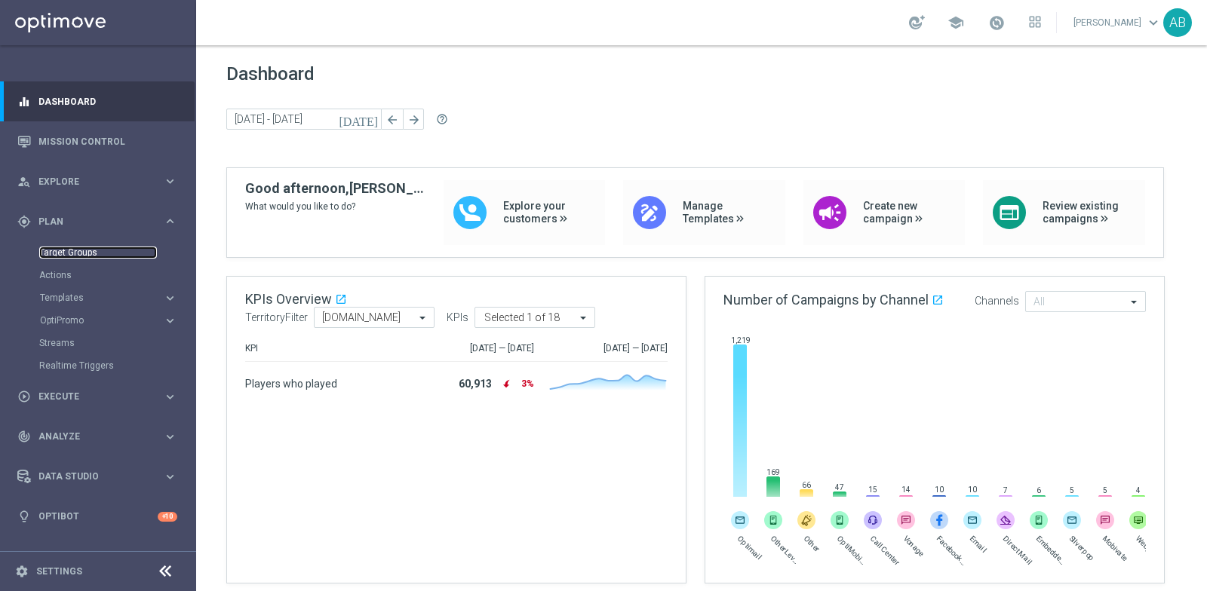
click at [71, 250] on link "Target Groups" at bounding box center [98, 253] width 118 height 12
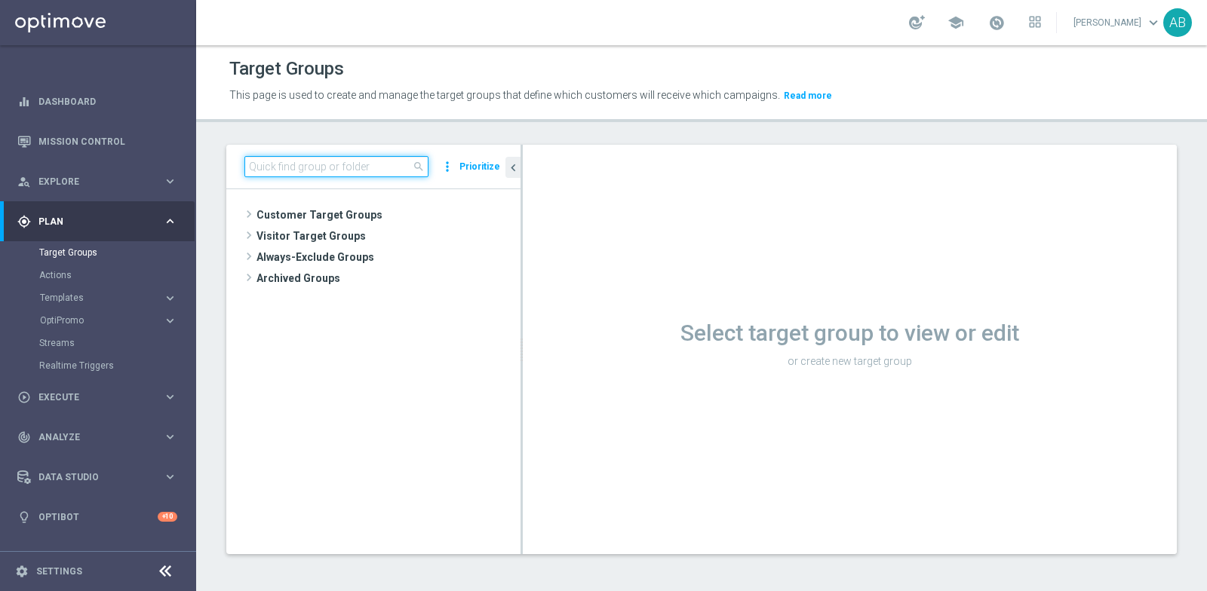
click at [301, 159] on input at bounding box center [336, 166] width 184 height 21
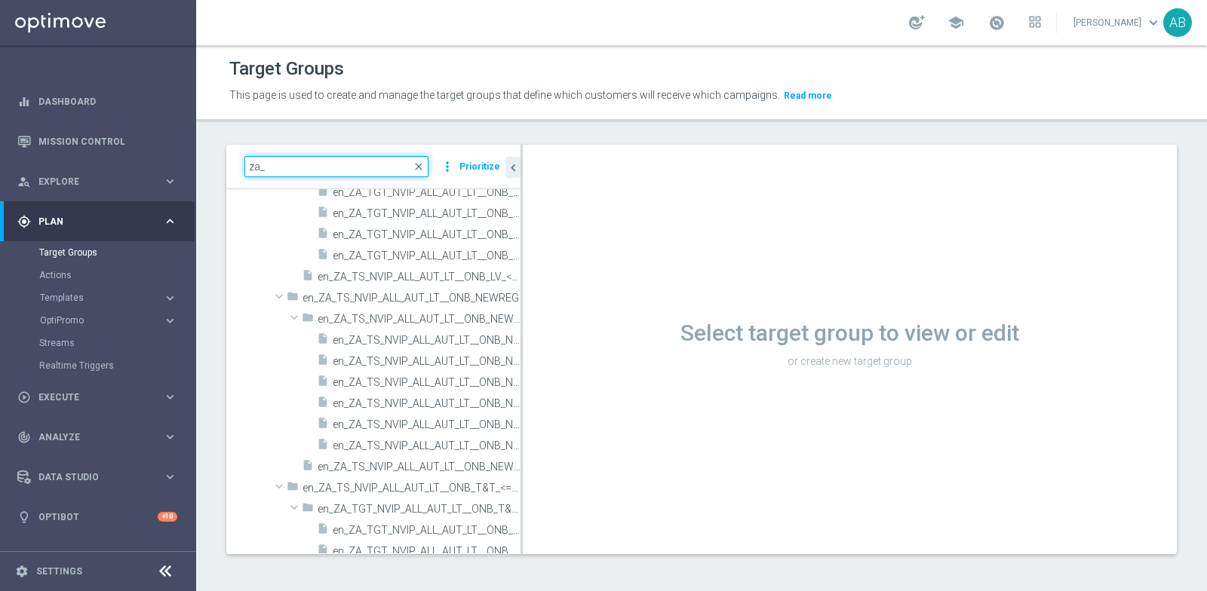
scroll to position [1881, 0]
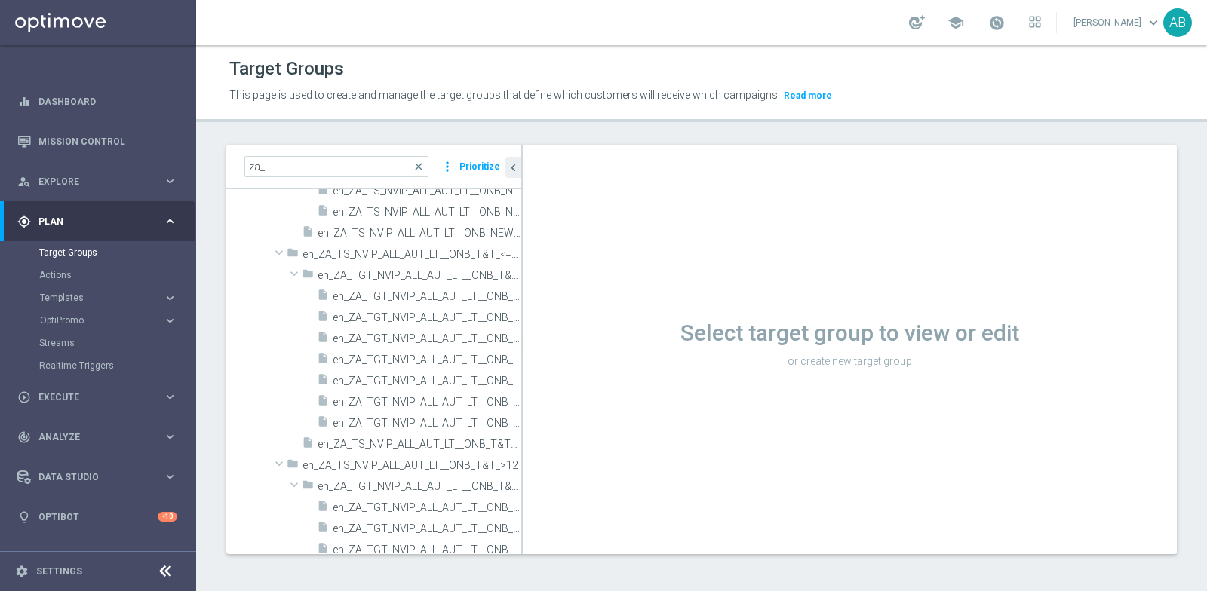
click at [291, 178] on div "za_ close more_vert Prioritize" at bounding box center [373, 167] width 294 height 45
click at [280, 174] on input "za_" at bounding box center [336, 166] width 184 height 21
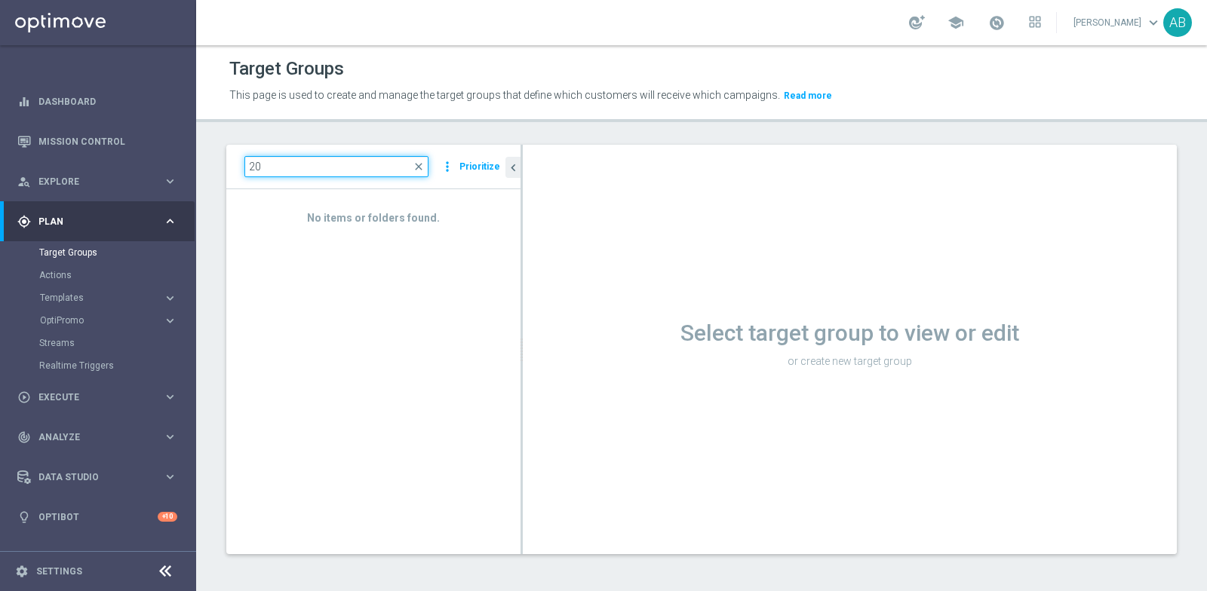
type input "2"
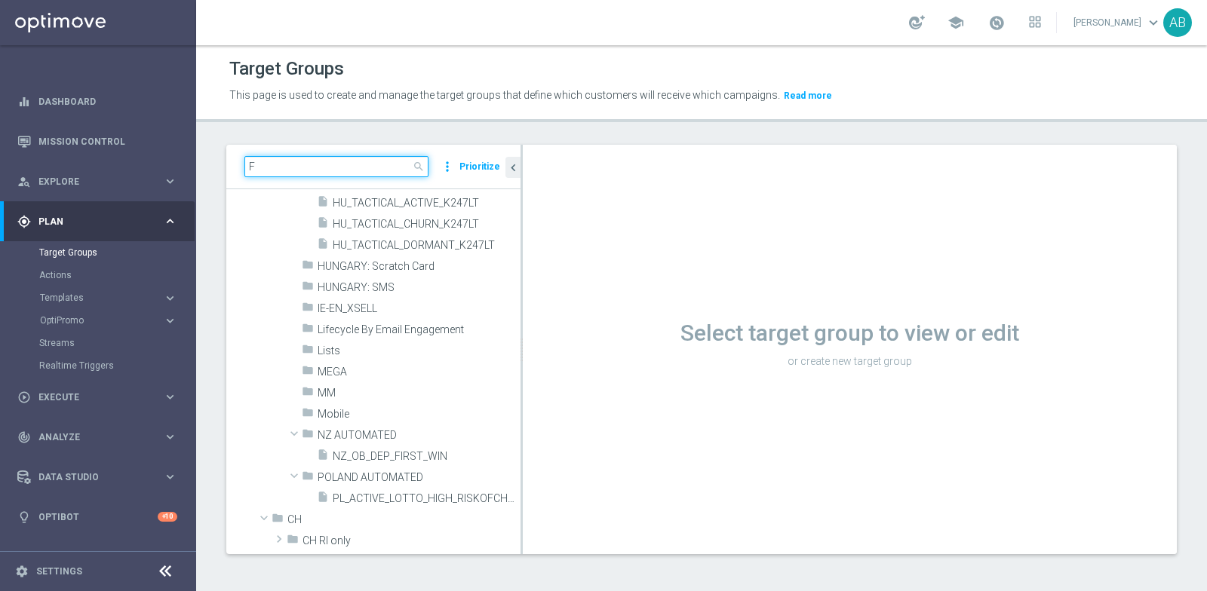
scroll to position [0, 0]
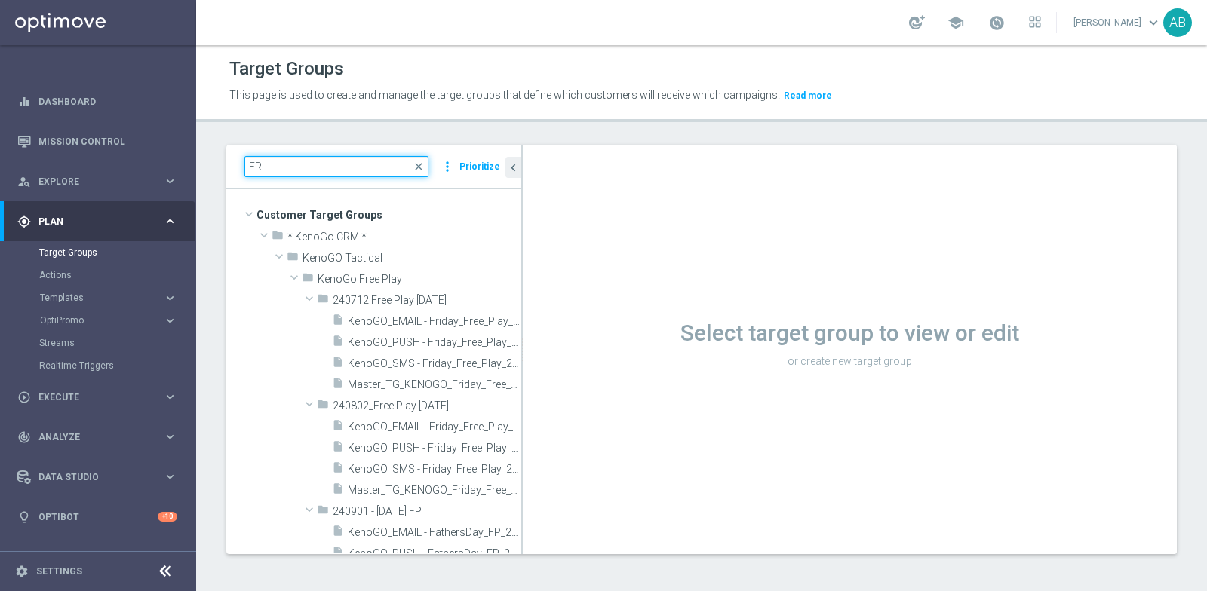
type input "F"
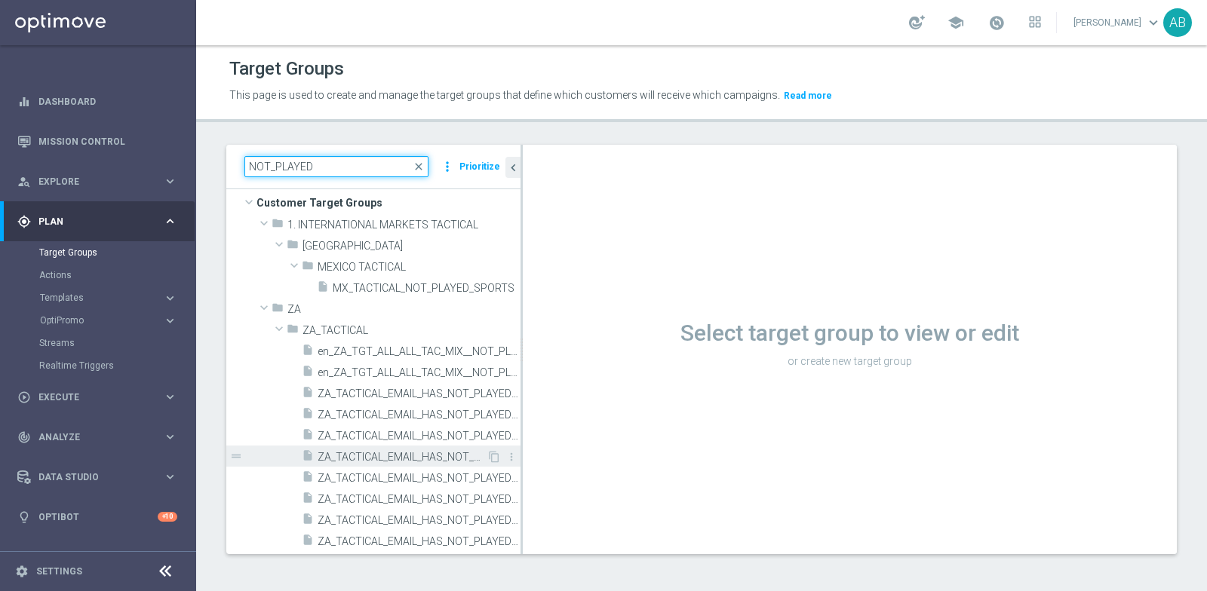
scroll to position [1, 0]
drag, startPoint x: 330, startPoint y: 163, endPoint x: 197, endPoint y: 149, distance: 133.5
click at [197, 149] on div "NOT_PLAYED close more_vert Prioritize Customer Target Groups library_add create…" at bounding box center [701, 360] width 1011 height 433
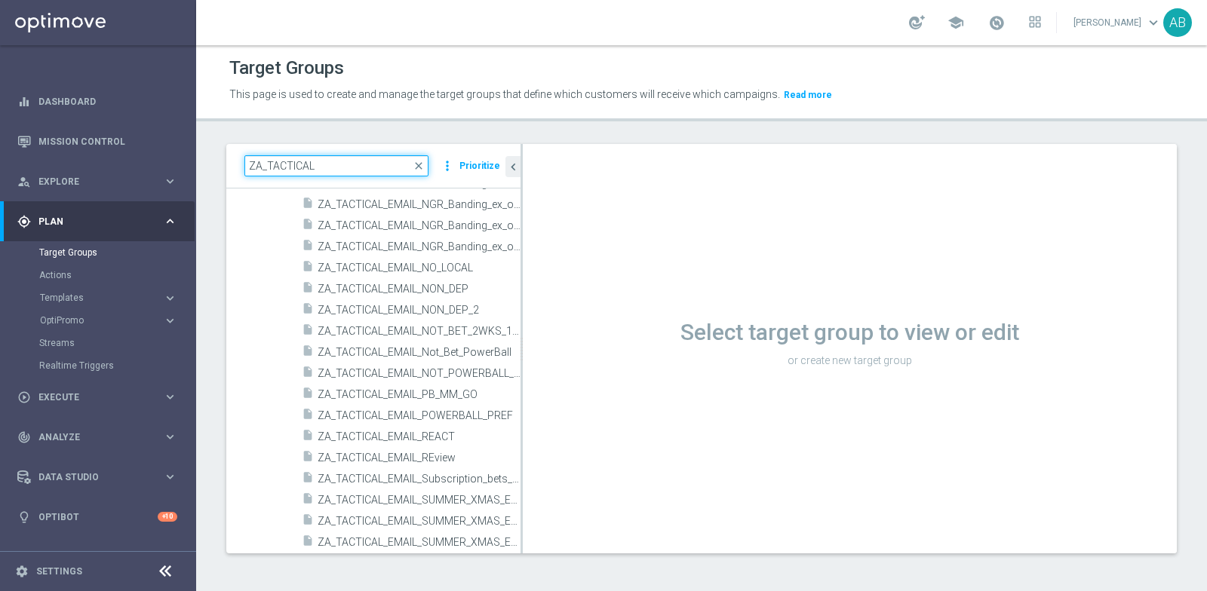
scroll to position [4816, 0]
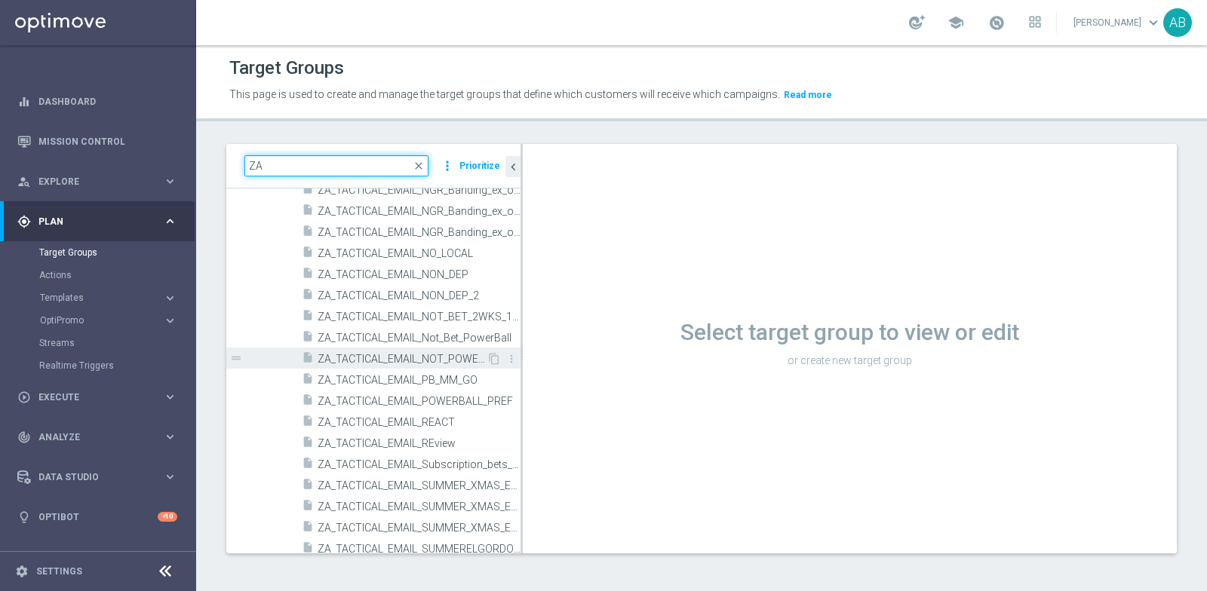
type input "Z"
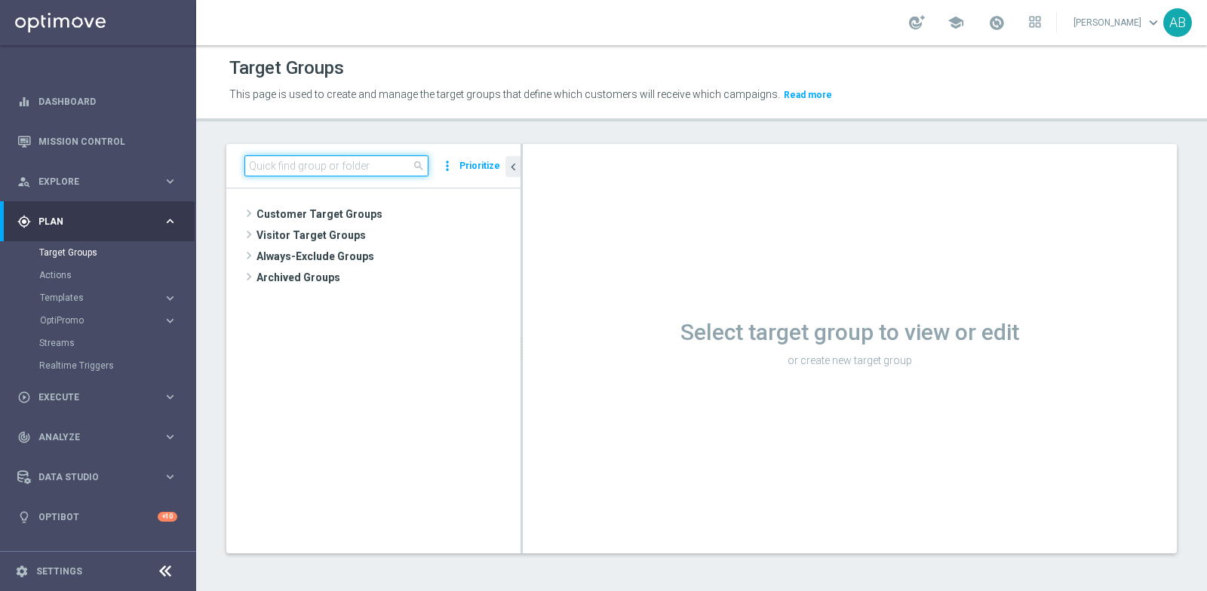
scroll to position [0, 0]
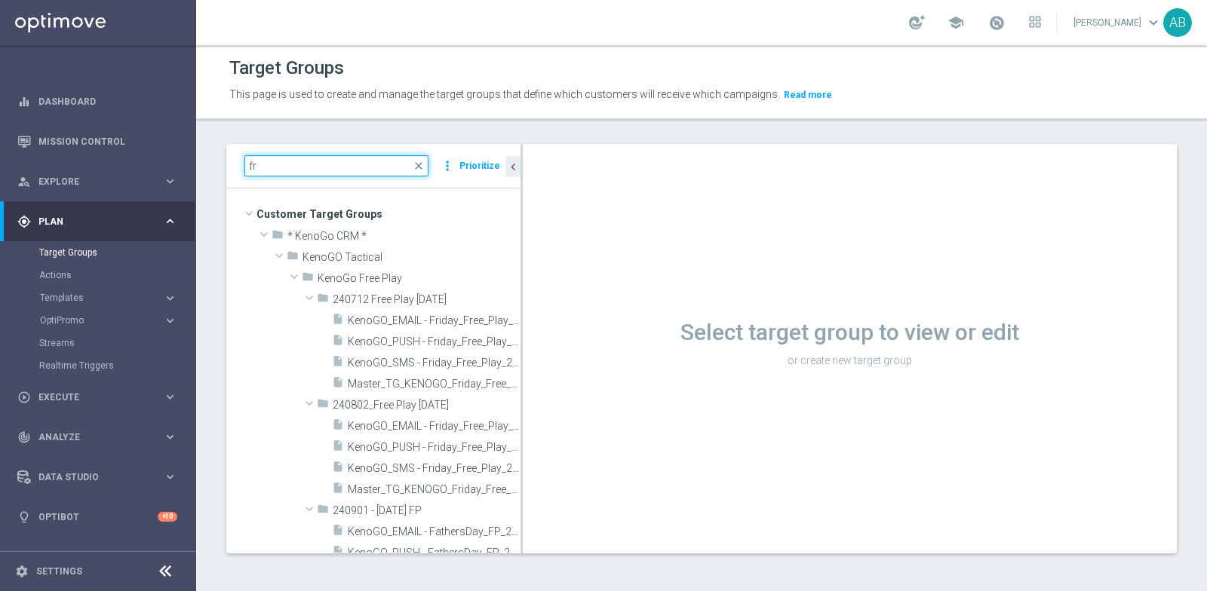
type input "f"
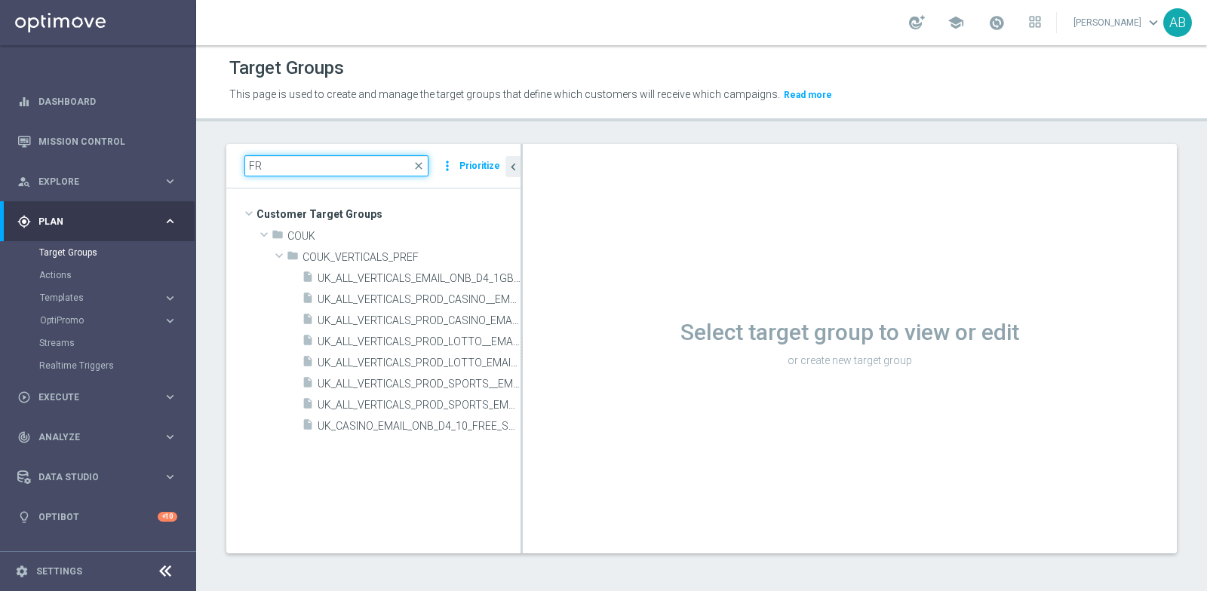
type input "F"
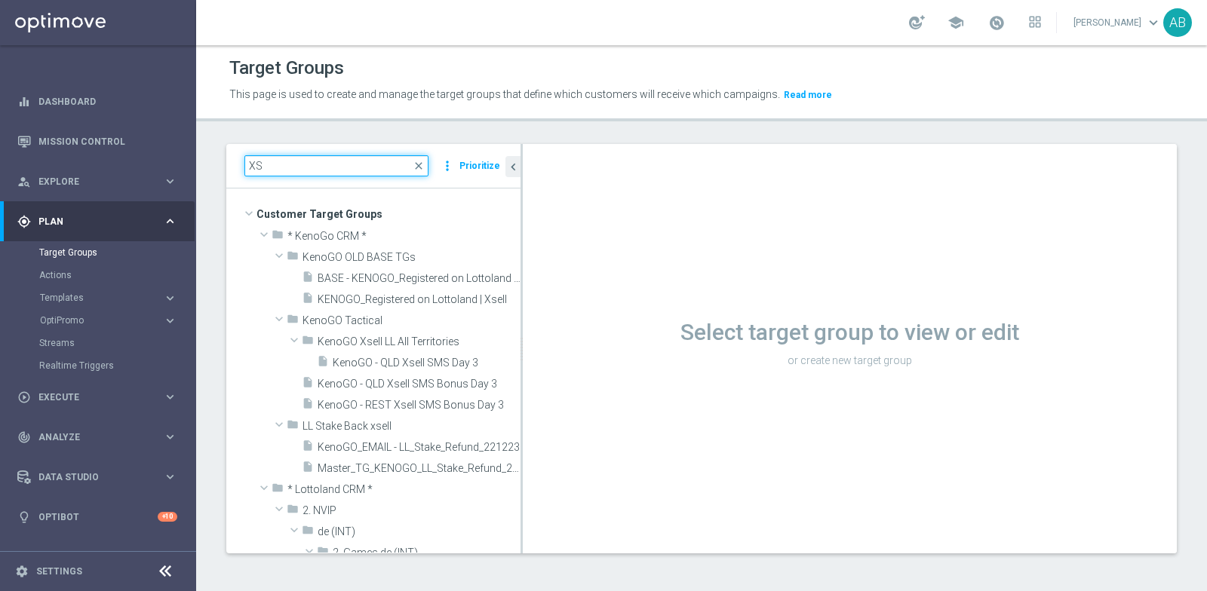
type input "X"
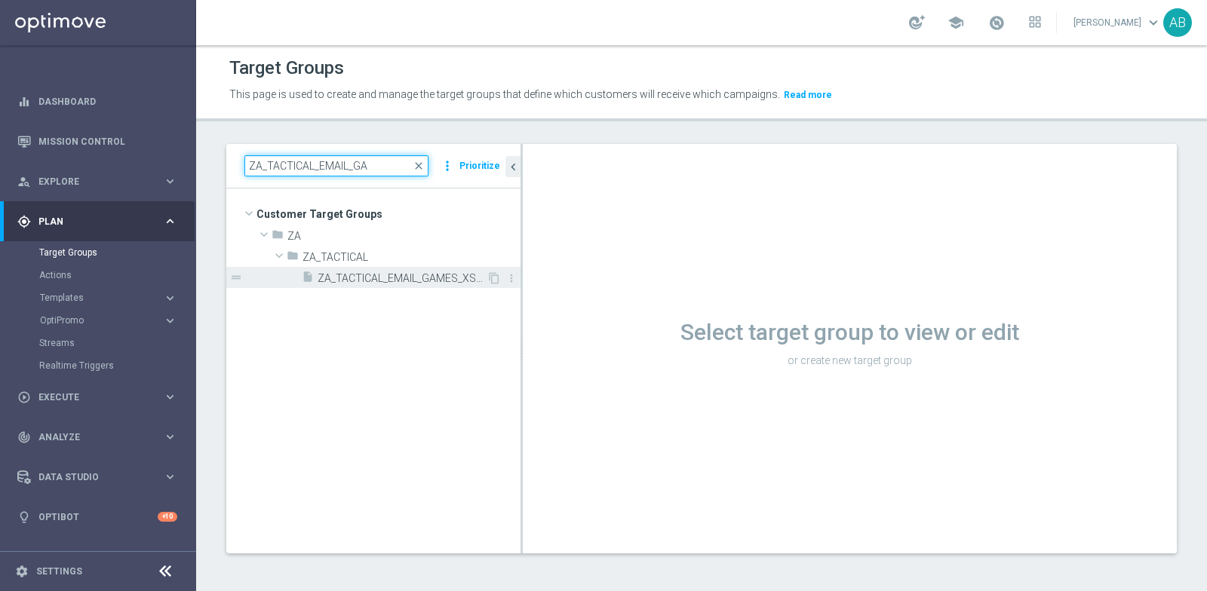
type input "ZA_TACTICAL_EMAIL_GA"
click at [426, 280] on span "ZA_TACTICAL_EMAIL_GAMES_XSELL_2025" at bounding box center [402, 278] width 169 height 13
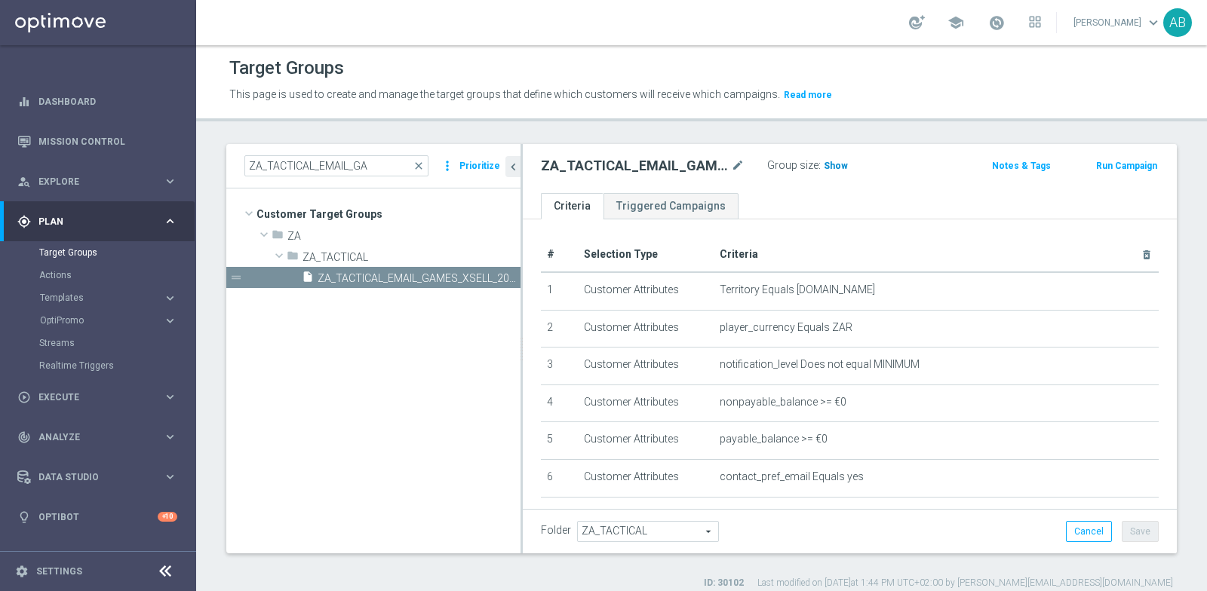
click at [843, 161] on span "Show" at bounding box center [836, 166] width 24 height 11
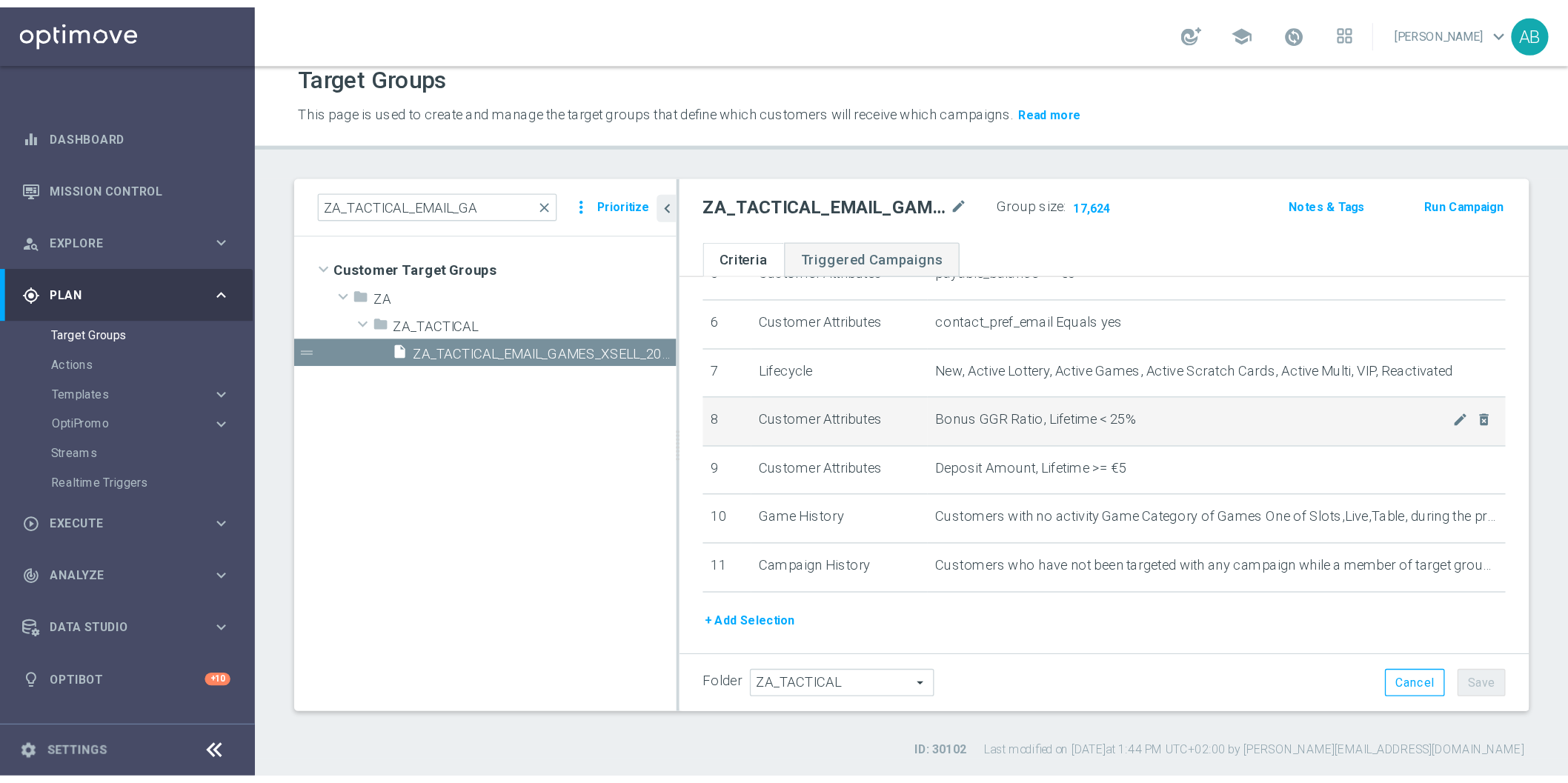
scroll to position [216, 0]
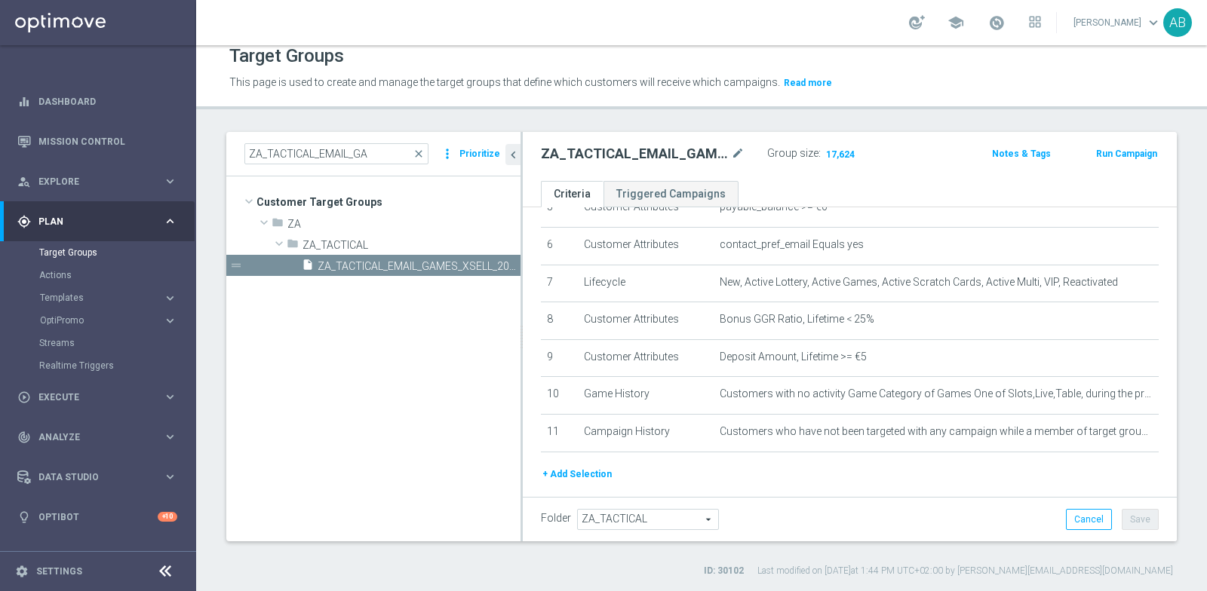
click at [605, 157] on h2 "ZA_TACTICAL_EMAIL_GAMES_XSELL_2025" at bounding box center [634, 154] width 187 height 18
copy div "ZA_TACTICAL_EMAIL_GAMES_XSELL_2025"
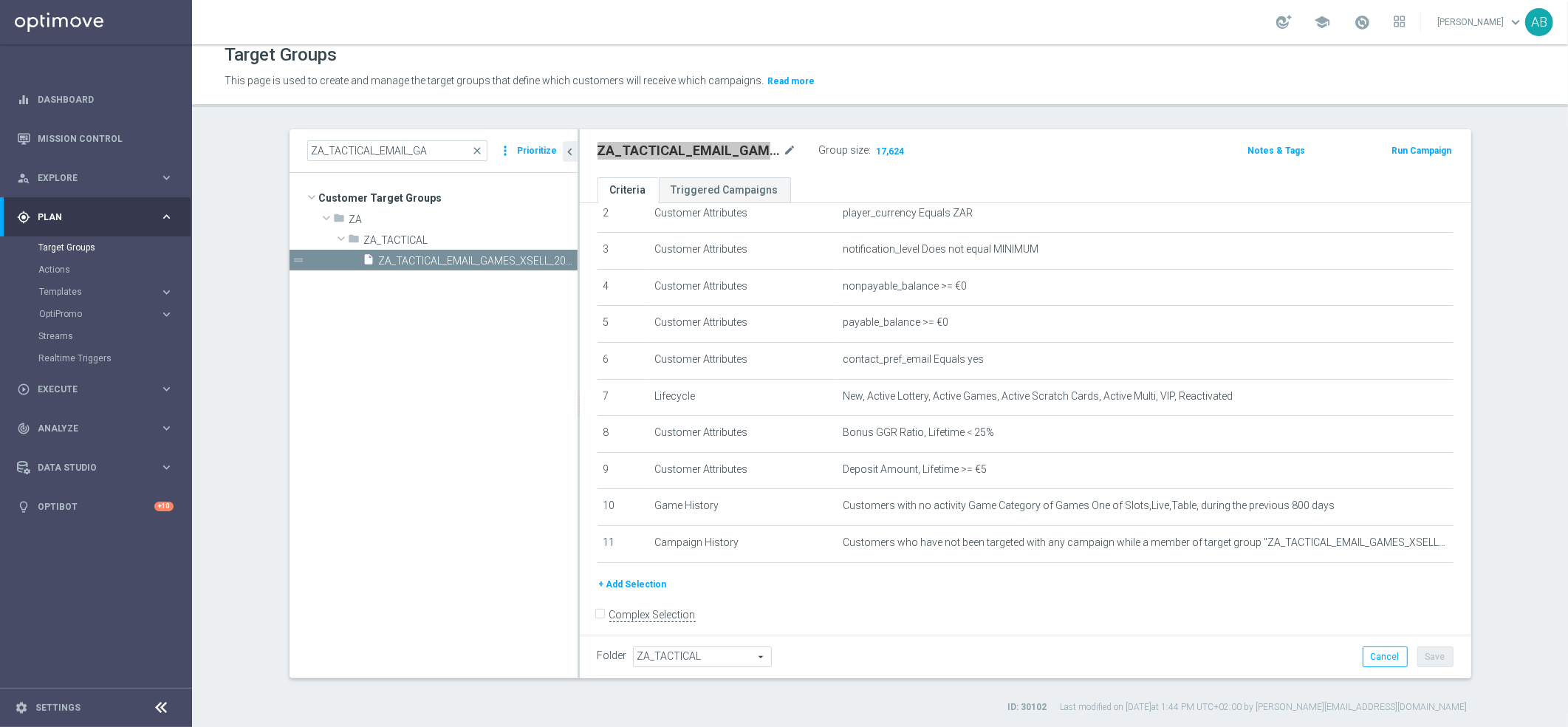
scroll to position [105, 0]
